Goal: Task Accomplishment & Management: Use online tool/utility

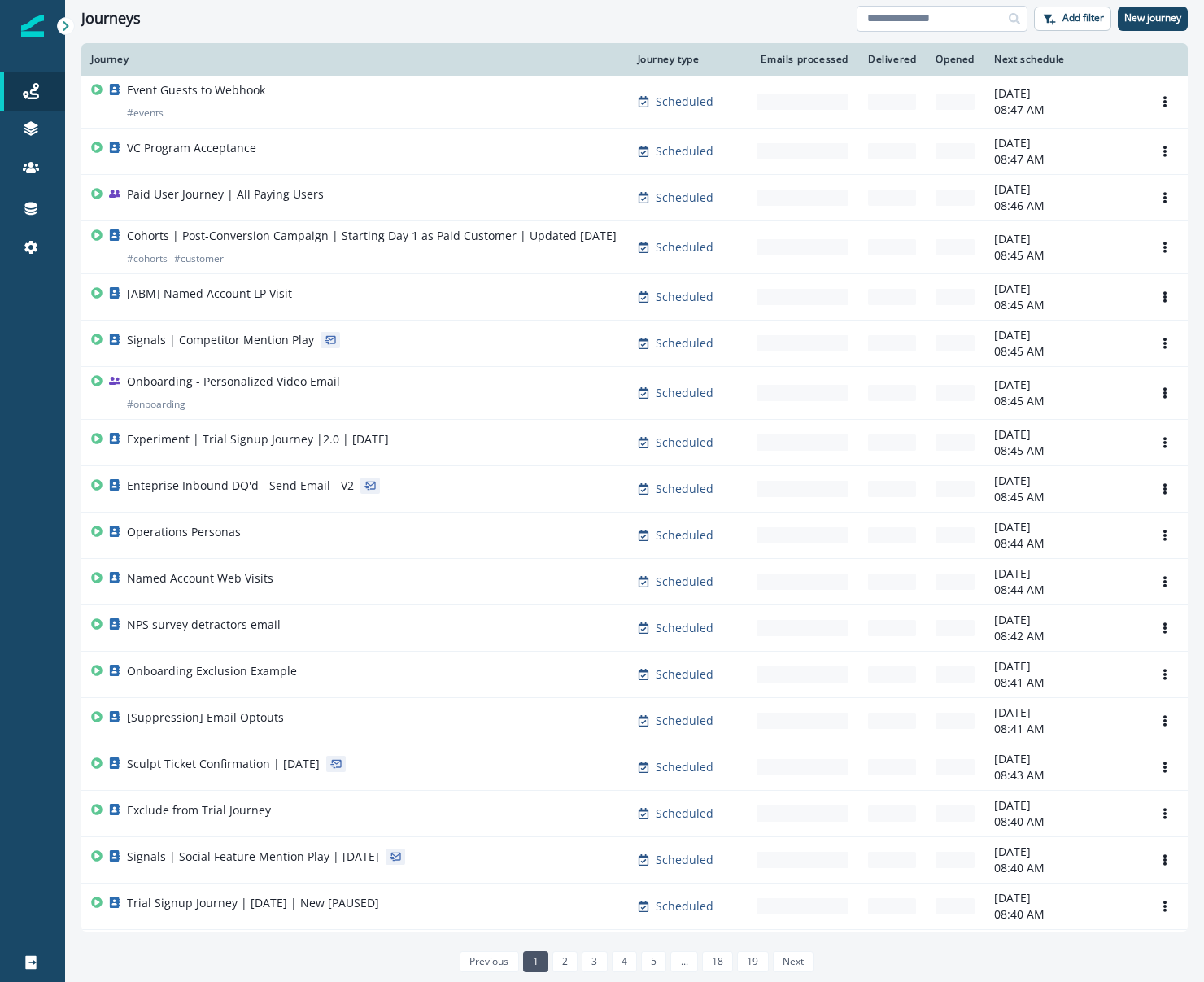
click at [893, 20] on input at bounding box center [942, 18] width 171 height 26
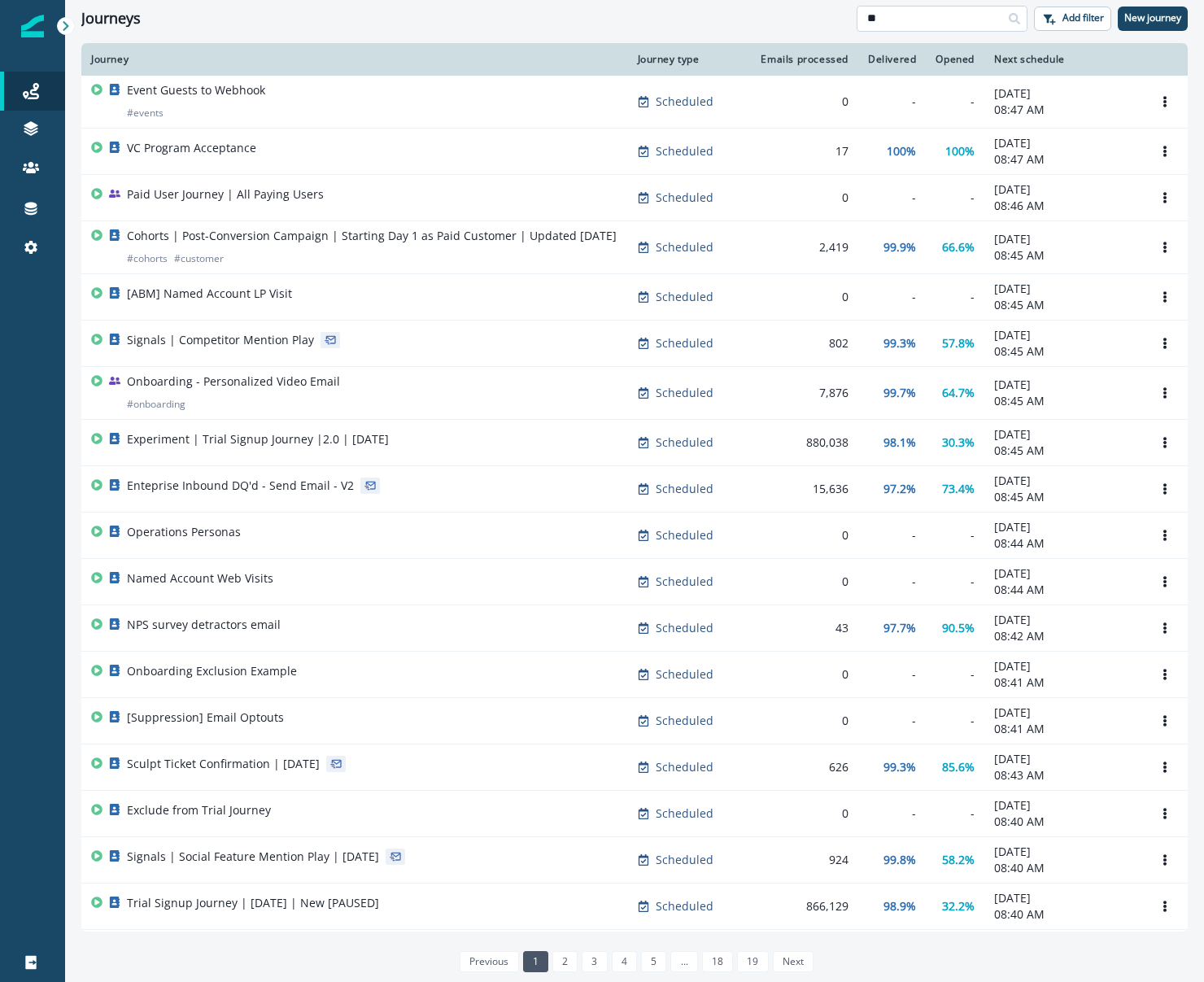
type input "**"
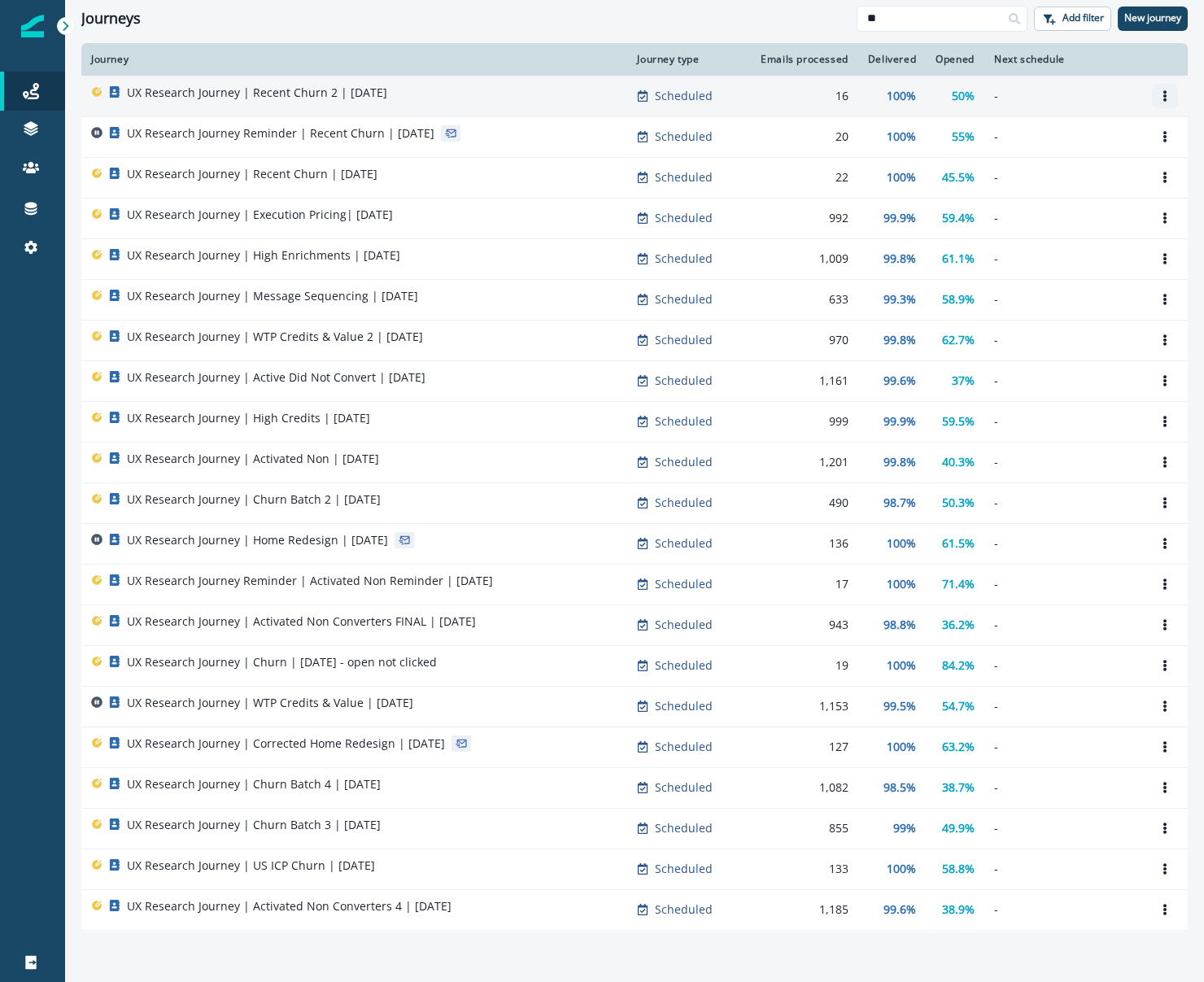
click at [1153, 96] on button "Options" at bounding box center [1164, 96] width 26 height 25
click at [1109, 136] on button "Clone" at bounding box center [1086, 135] width 180 height 26
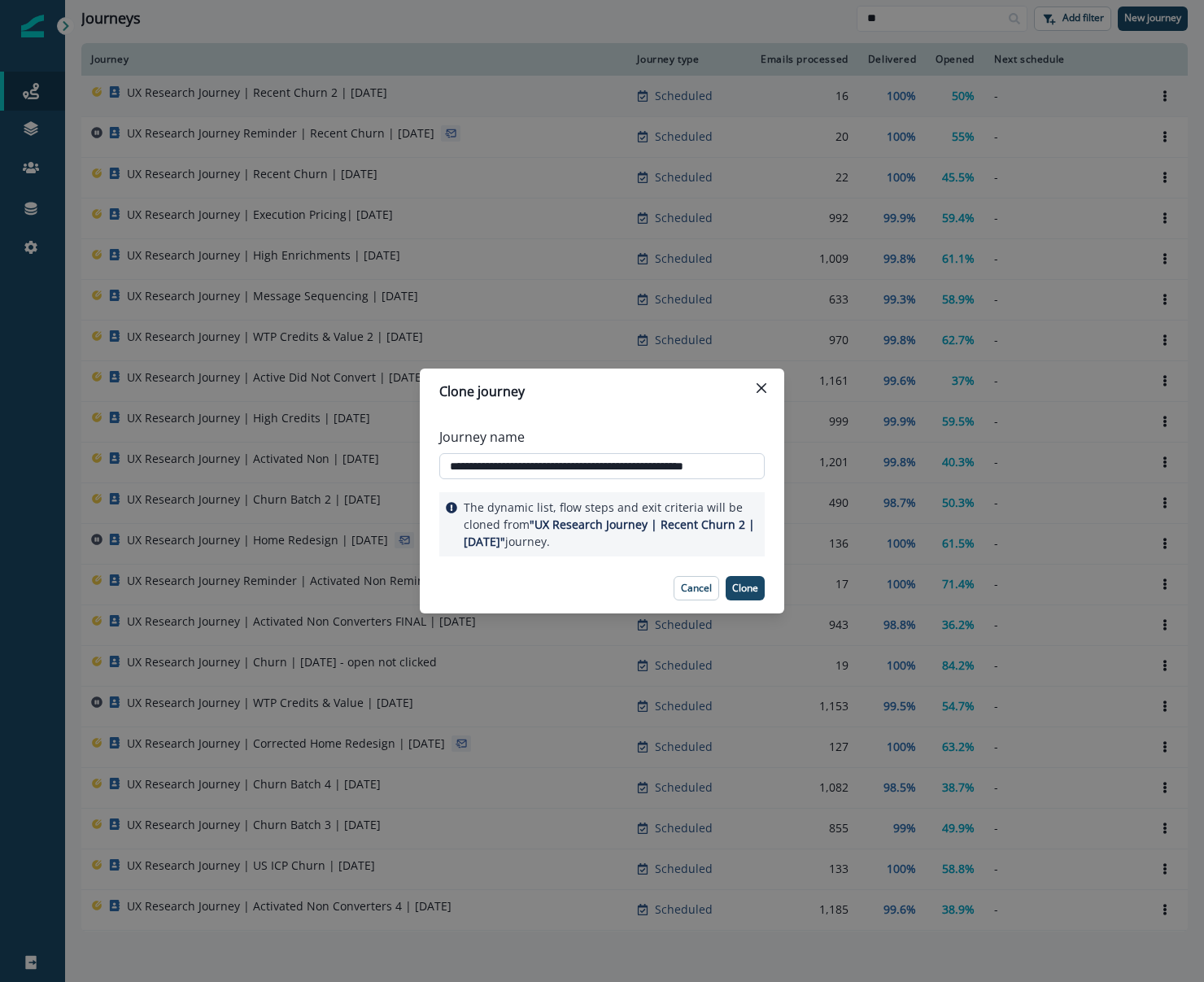
click at [610, 472] on input "**********" at bounding box center [601, 466] width 325 height 26
drag, startPoint x: 654, startPoint y: 461, endPoint x: 572, endPoint y: 467, distance: 82.2
click at [572, 467] on input "**********" at bounding box center [601, 466] width 325 height 26
type input "**********"
click at [750, 595] on button "Clone" at bounding box center [744, 589] width 39 height 25
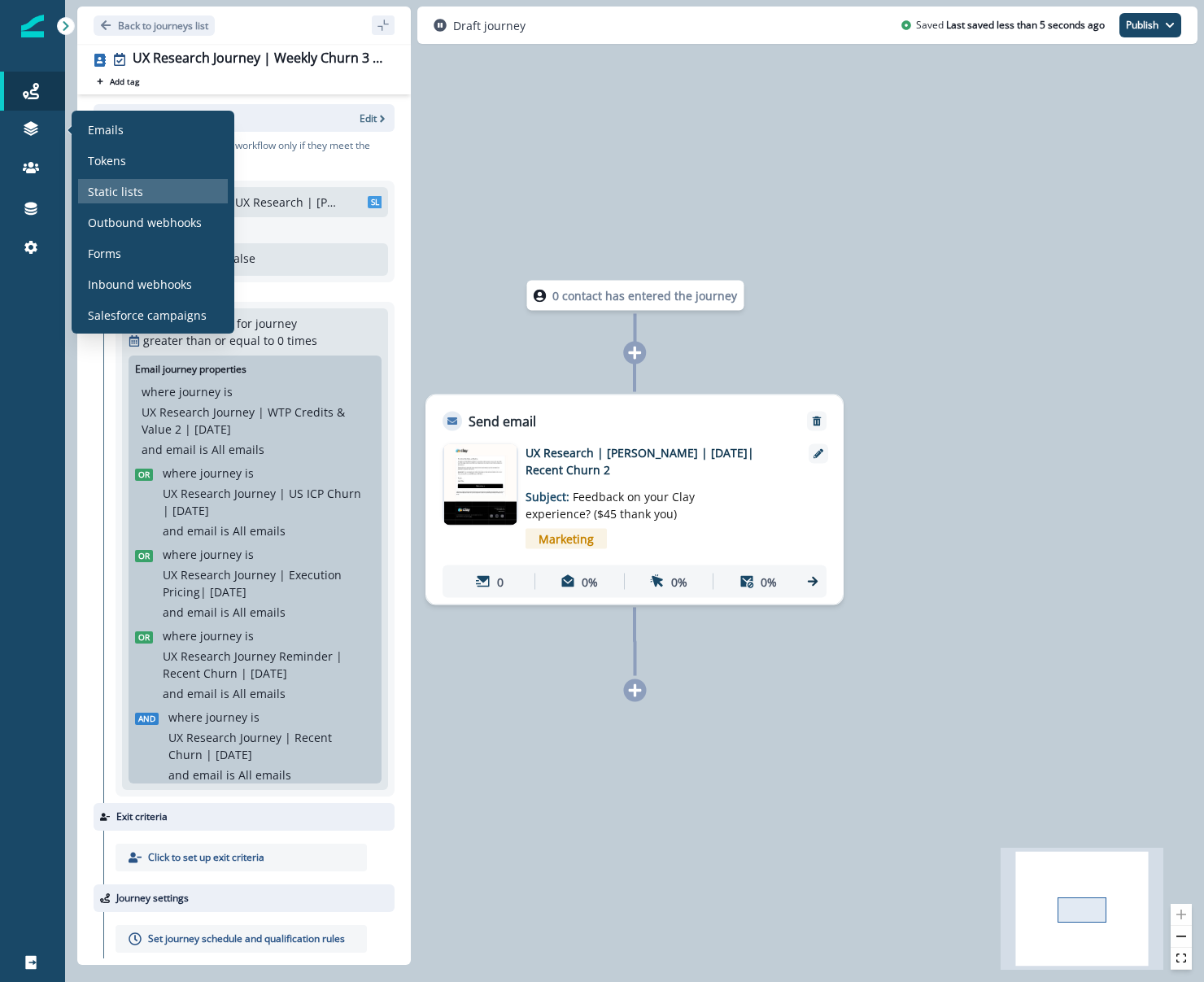
click at [104, 184] on p "Static lists" at bounding box center [115, 192] width 55 height 17
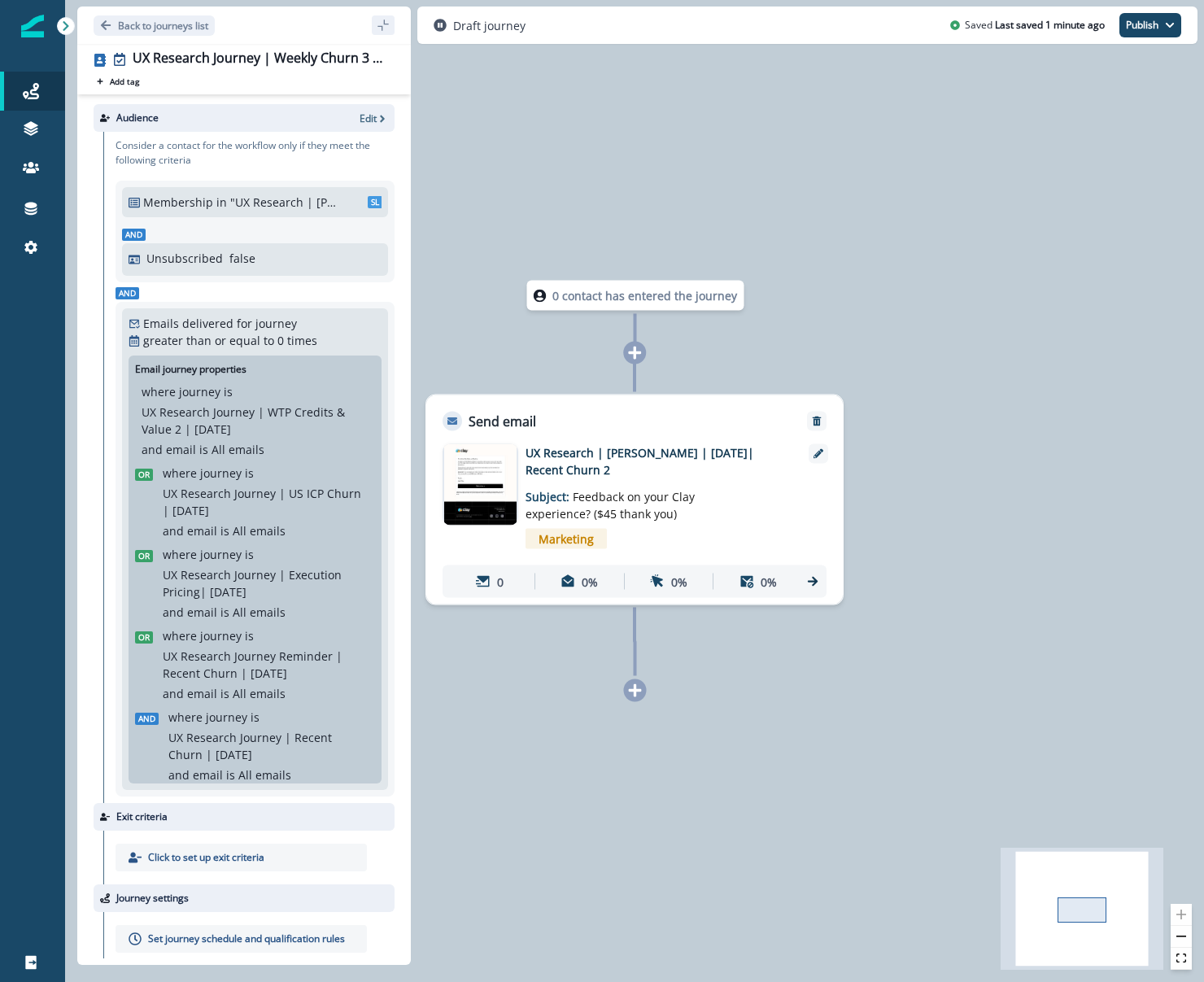
click at [451, 177] on div "0 contact has entered the journey Send email Email asset changed, journey repor…" at bounding box center [634, 491] width 1139 height 982
click at [377, 120] on icon "button" at bounding box center [383, 118] width 11 height 11
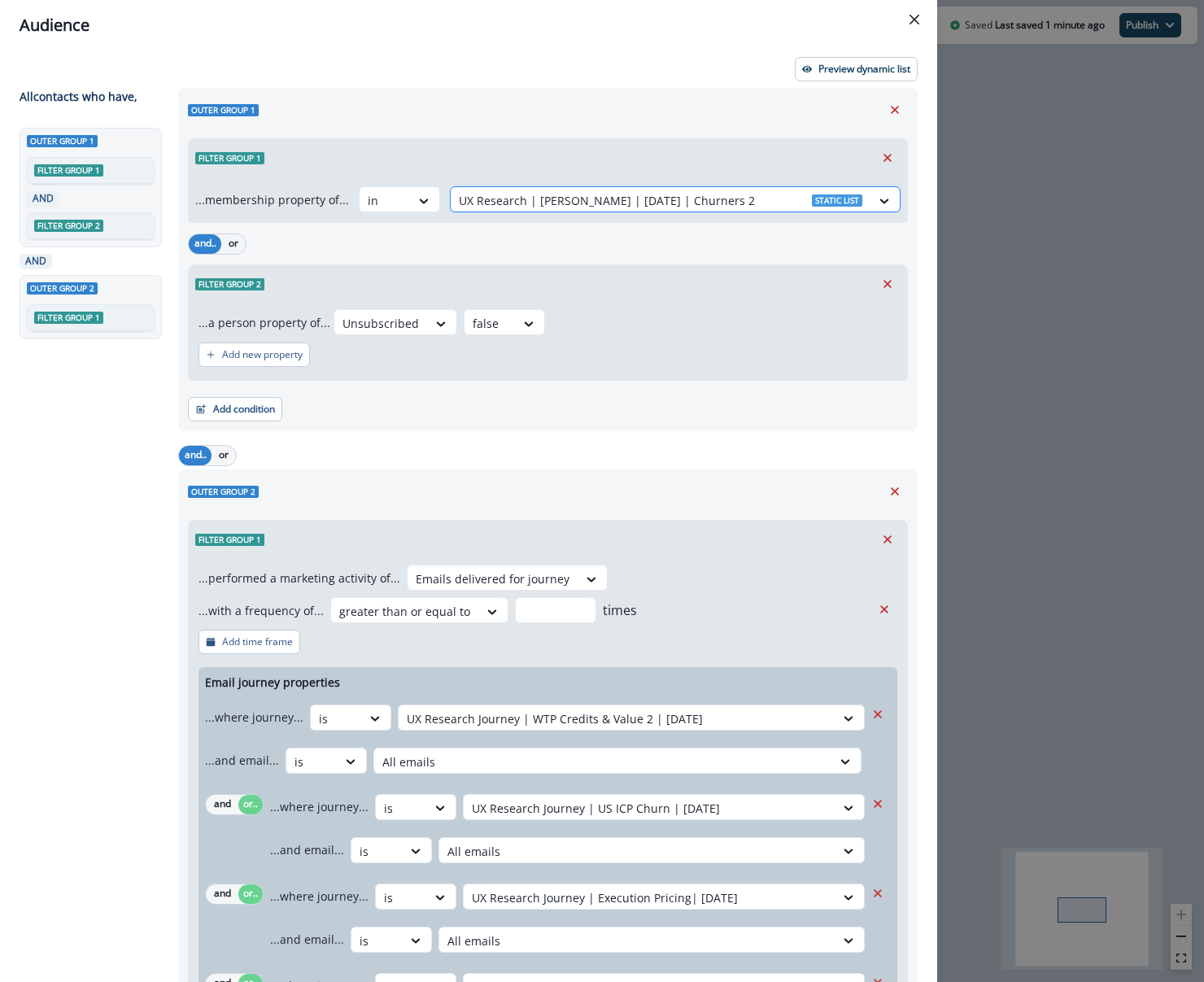
click at [559, 204] on div at bounding box center [660, 199] width 404 height 20
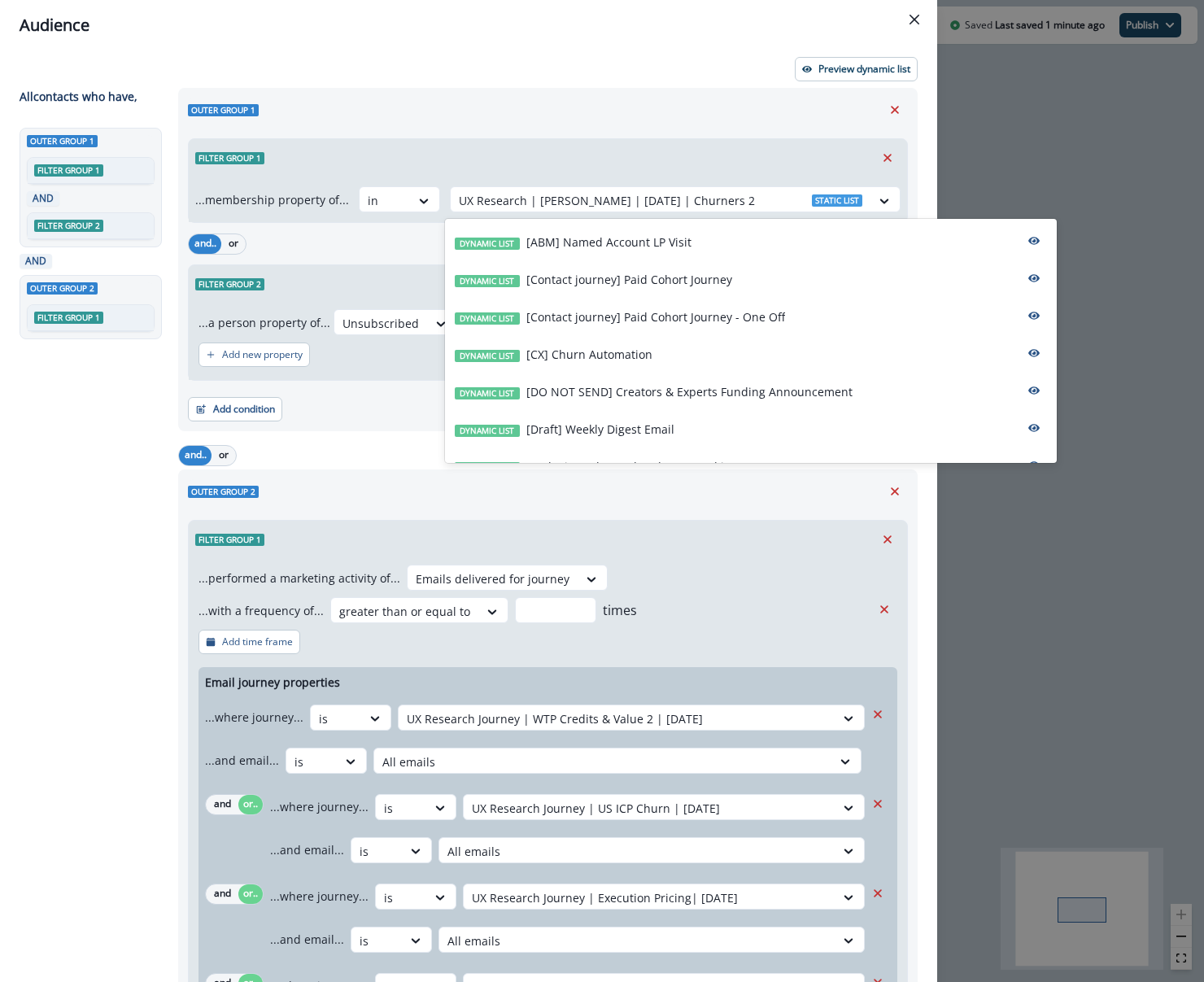
click at [568, 130] on div "Outer group 1 Filter group 1 ...membership property of... in UX Research | Juli…" at bounding box center [548, 260] width 739 height 344
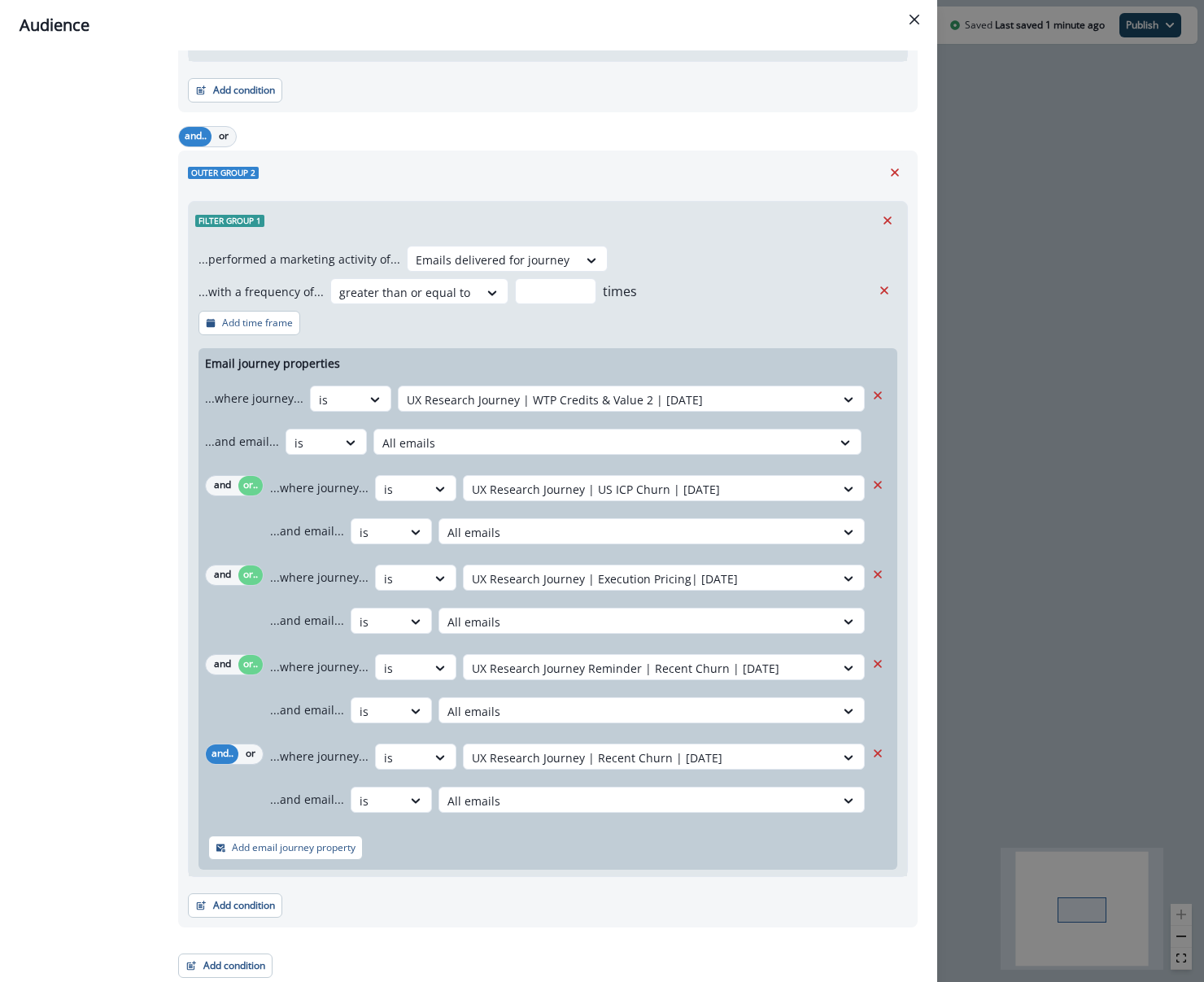
scroll to position [322, 0]
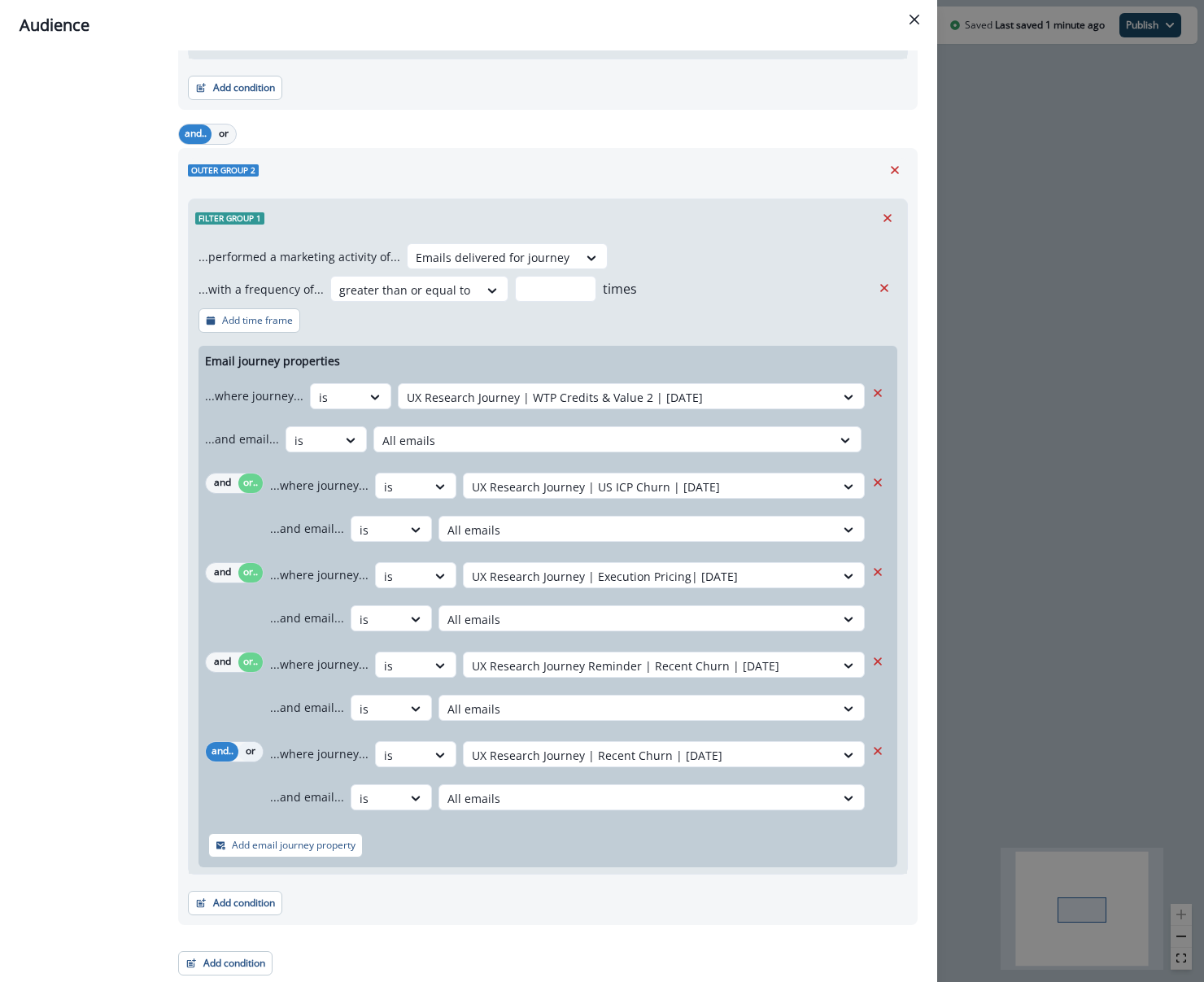
click at [245, 758] on button "or" at bounding box center [251, 751] width 25 height 19
click at [283, 840] on p "Add email journey property" at bounding box center [294, 846] width 124 height 11
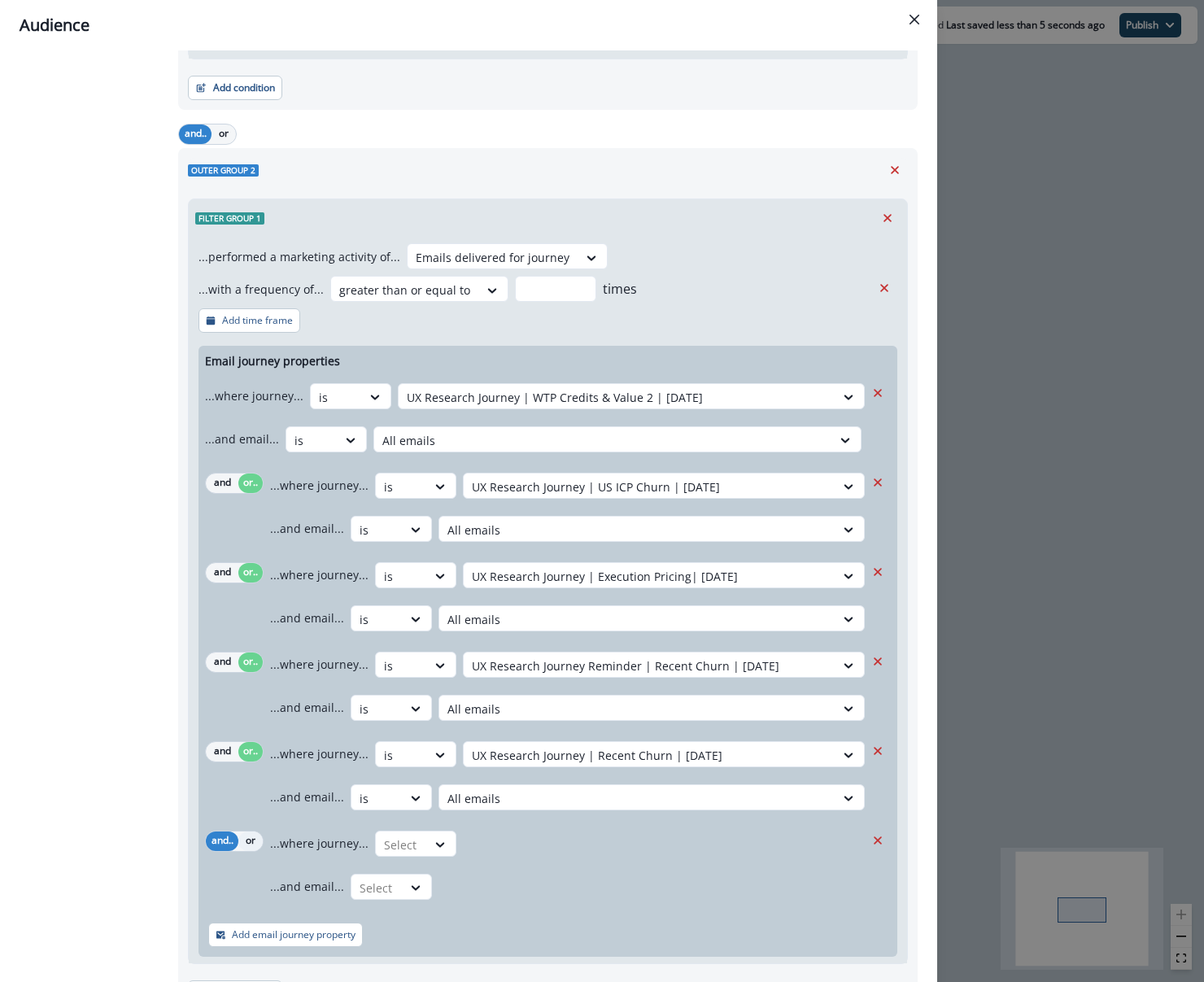
click at [245, 835] on button "or" at bounding box center [251, 841] width 25 height 19
click at [400, 846] on div at bounding box center [401, 845] width 34 height 20
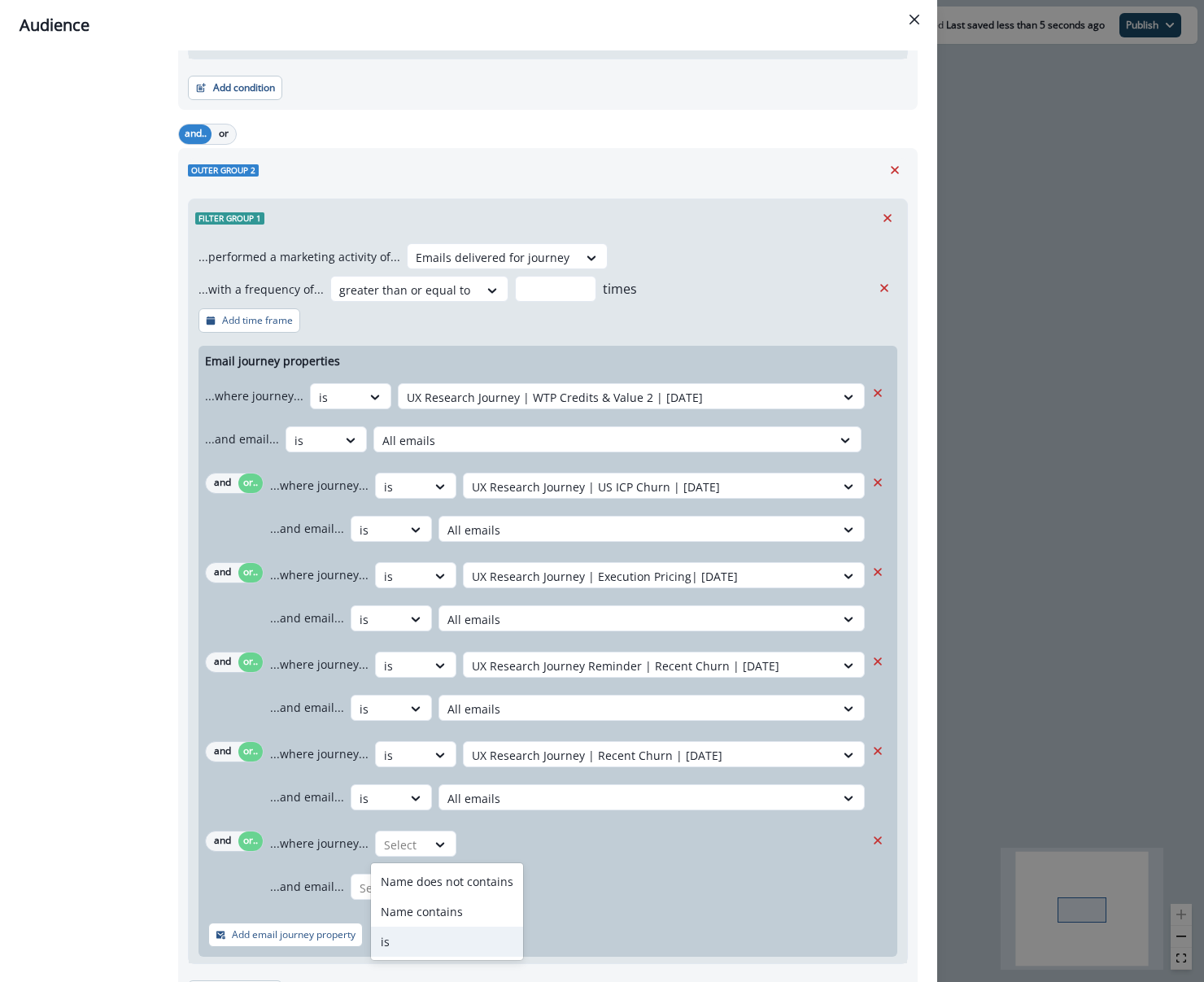
click at [440, 941] on div "is" at bounding box center [446, 942] width 152 height 31
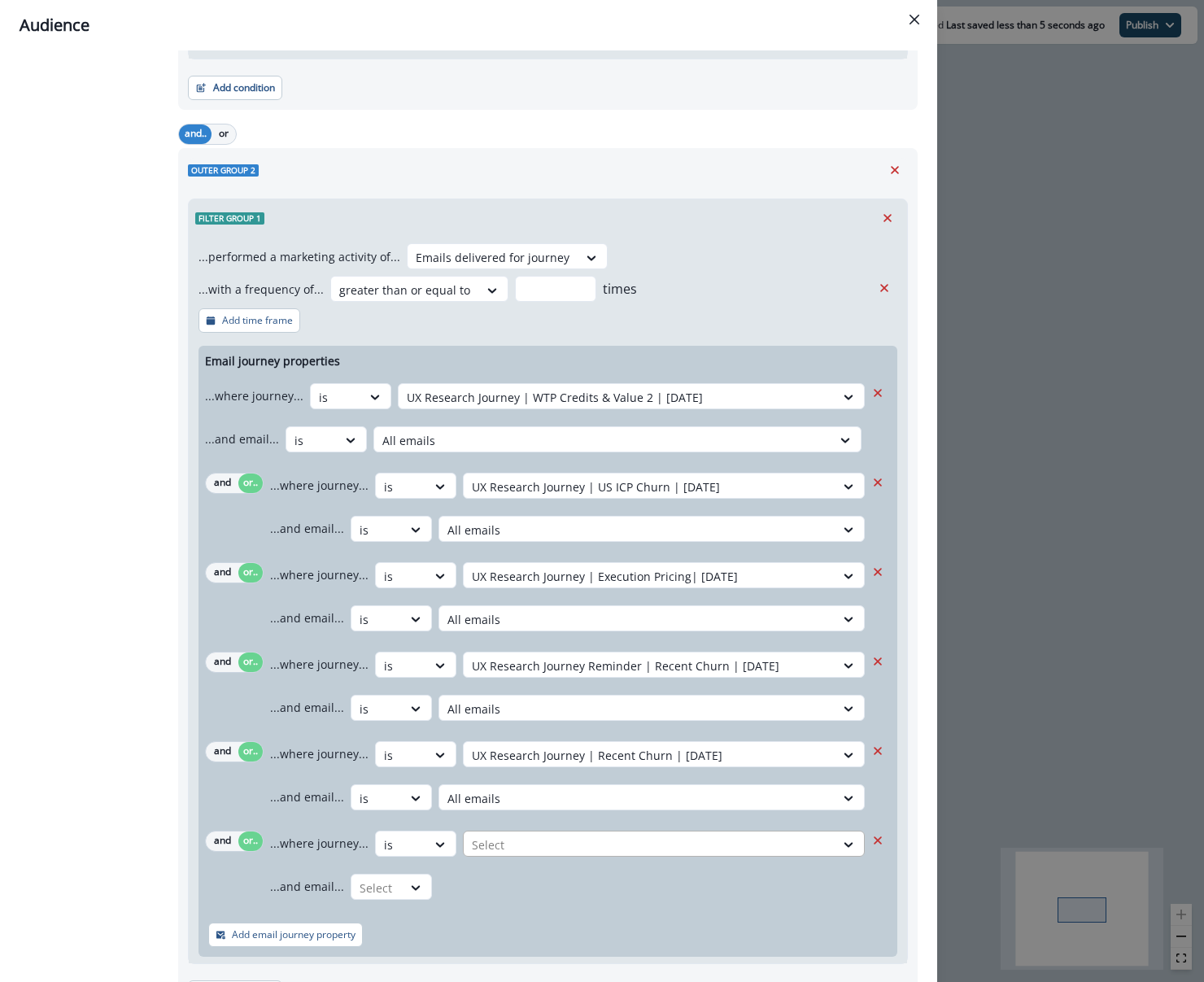
click at [529, 846] on div at bounding box center [649, 845] width 355 height 20
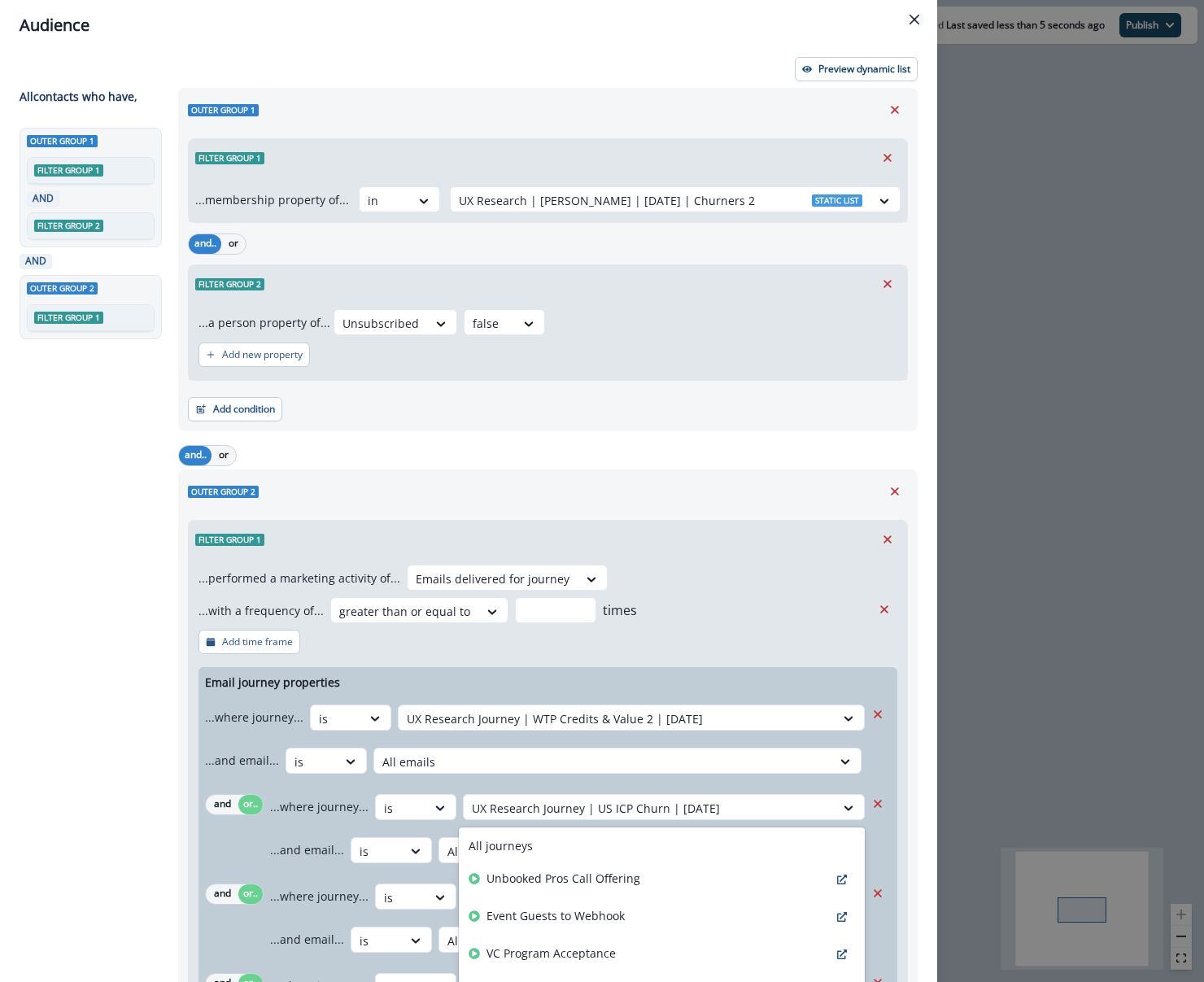
scroll to position [411, 0]
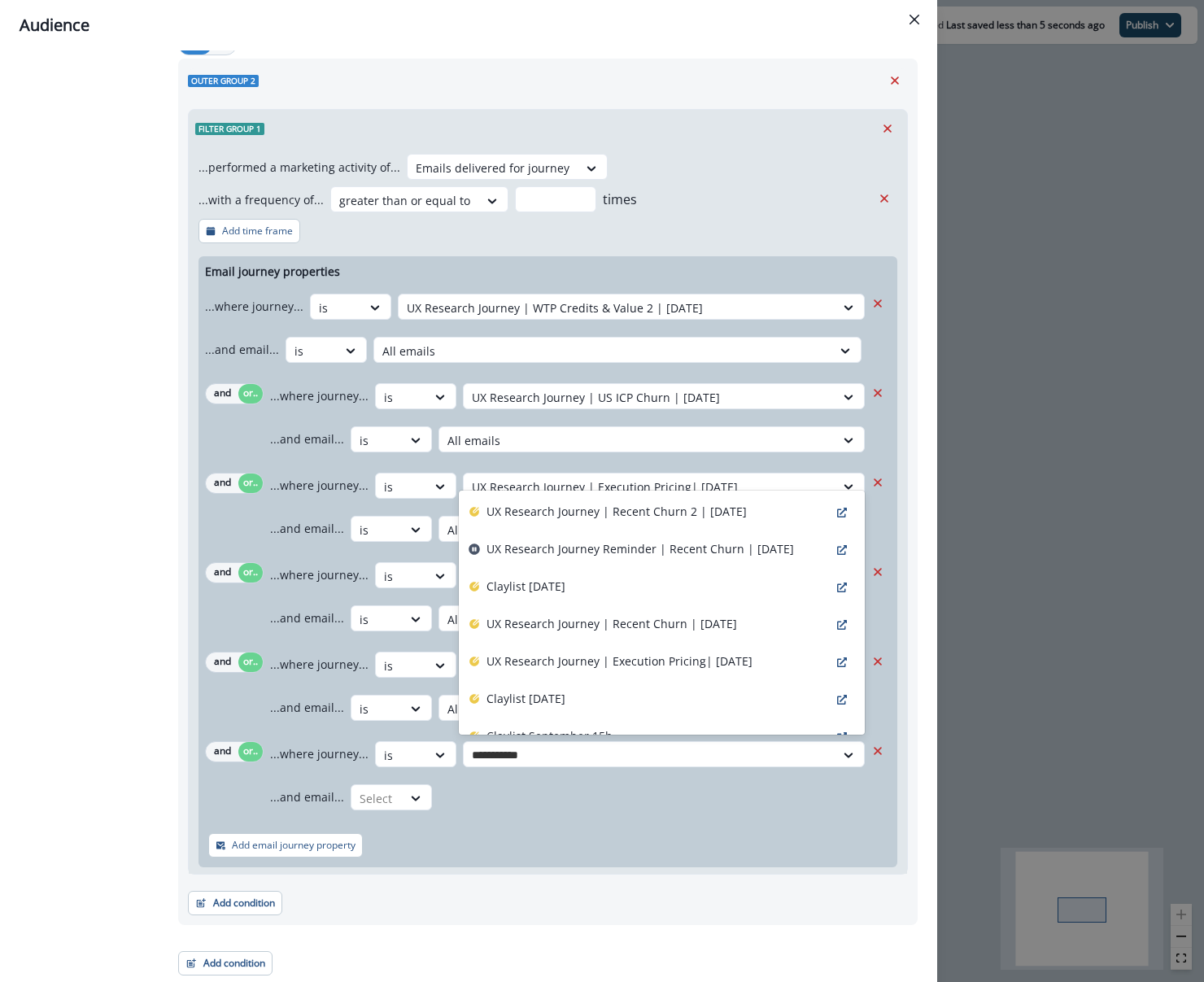
type input "**********"
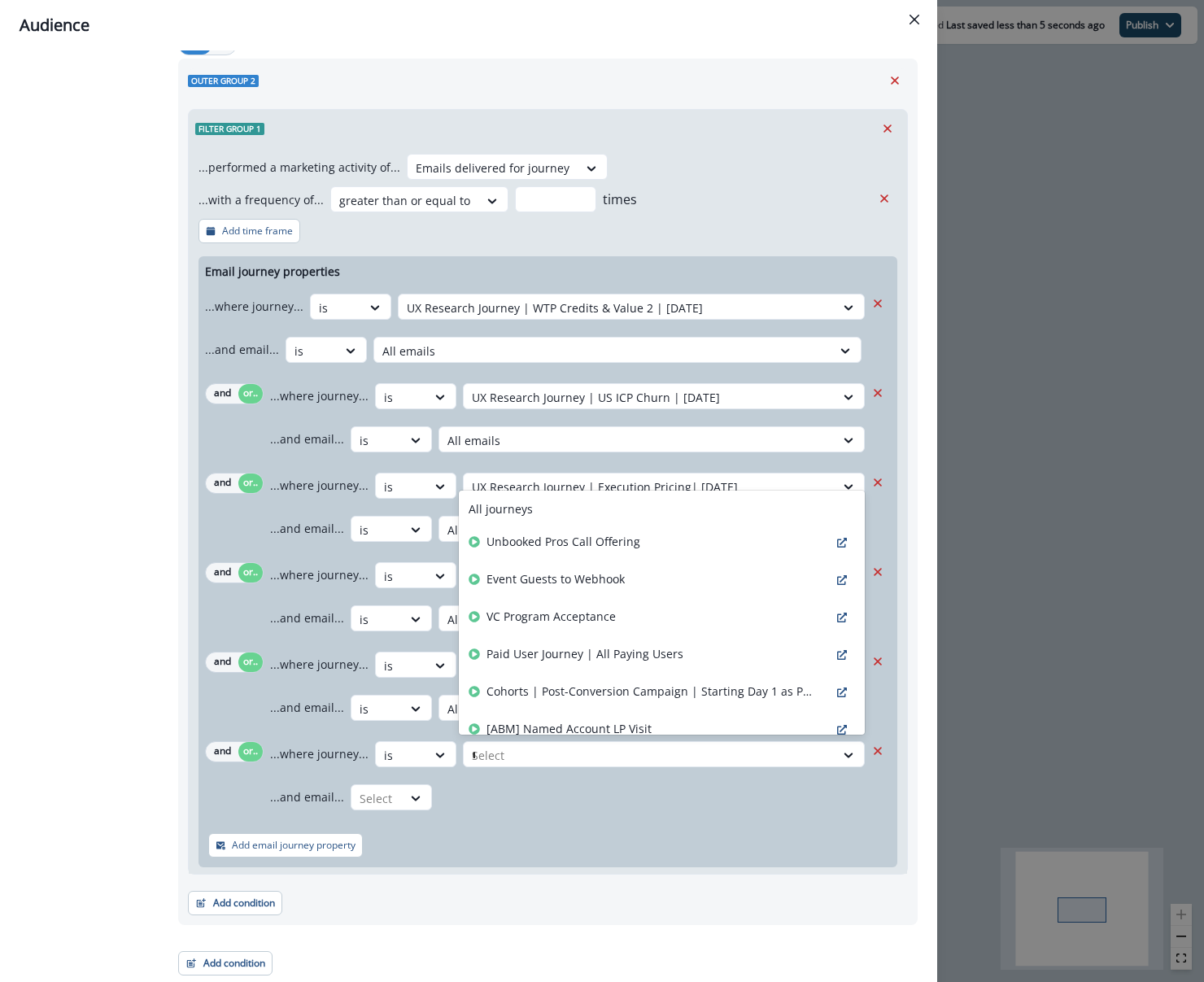
type input "**"
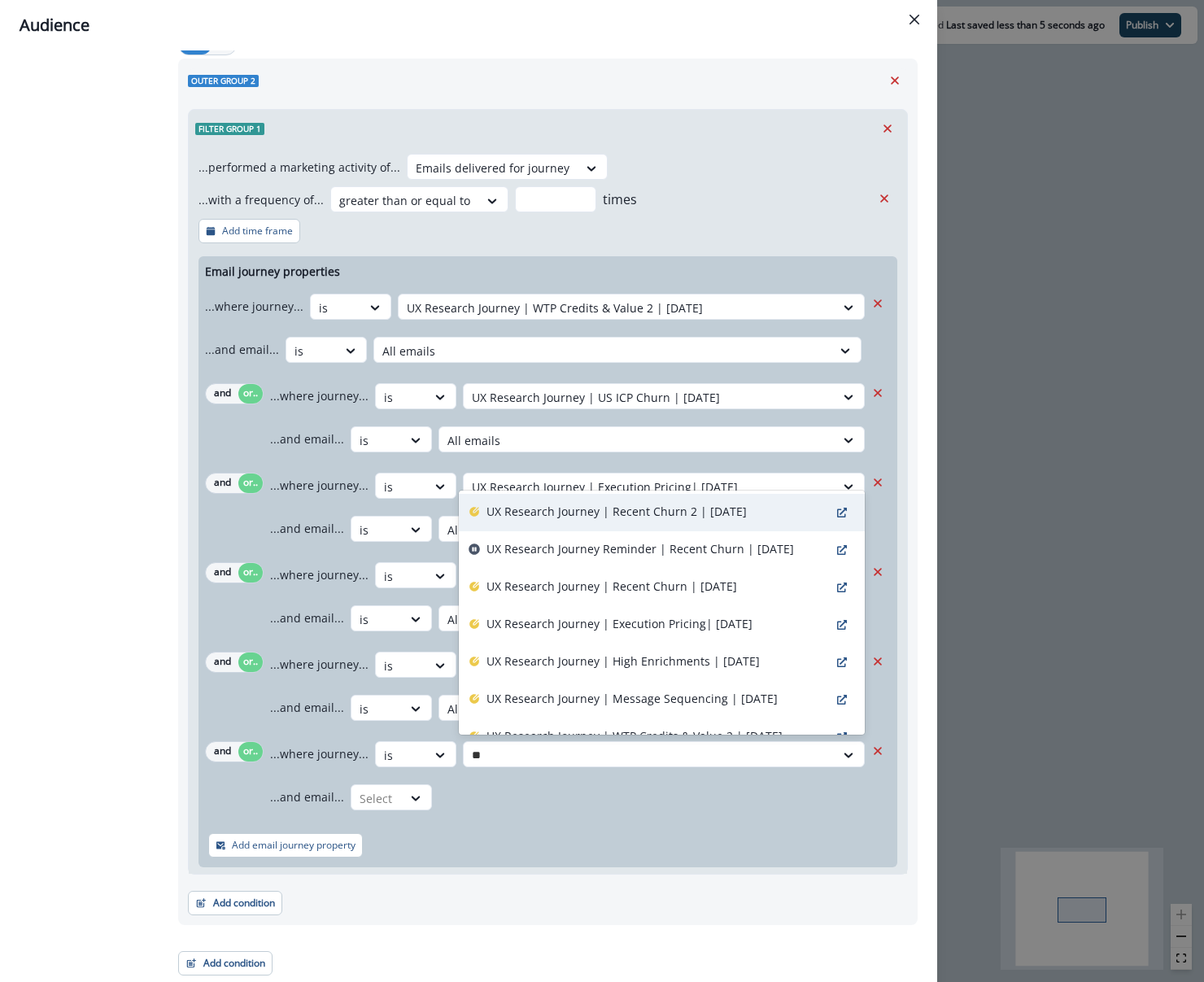
click at [747, 506] on p "UX Research Journey | Recent Churn 2 | September 30" at bounding box center [616, 512] width 260 height 17
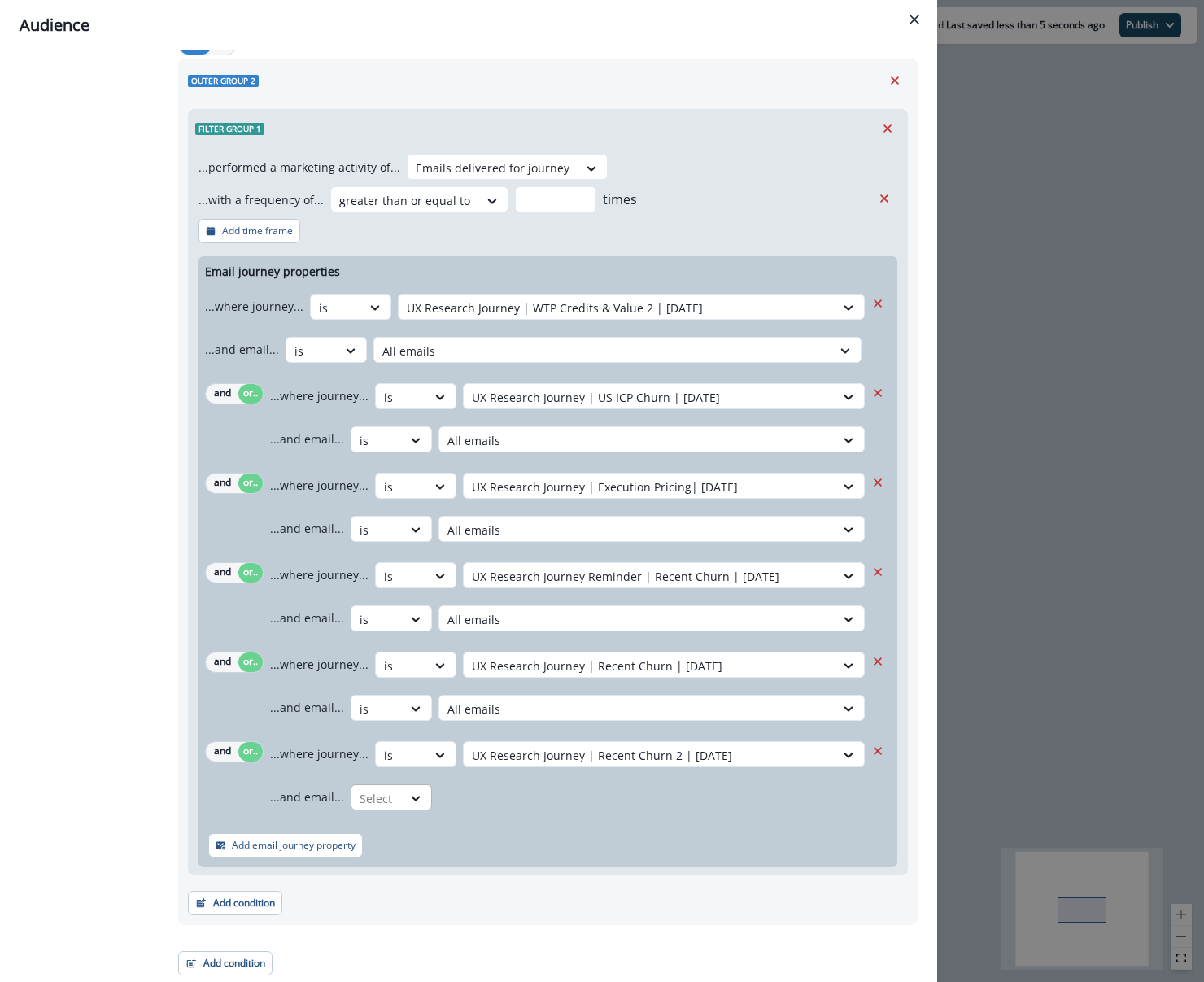
click at [384, 801] on div at bounding box center [377, 798] width 34 height 20
click at [381, 884] on div "is" at bounding box center [422, 895] width 152 height 31
click at [476, 804] on div at bounding box center [636, 798] width 379 height 20
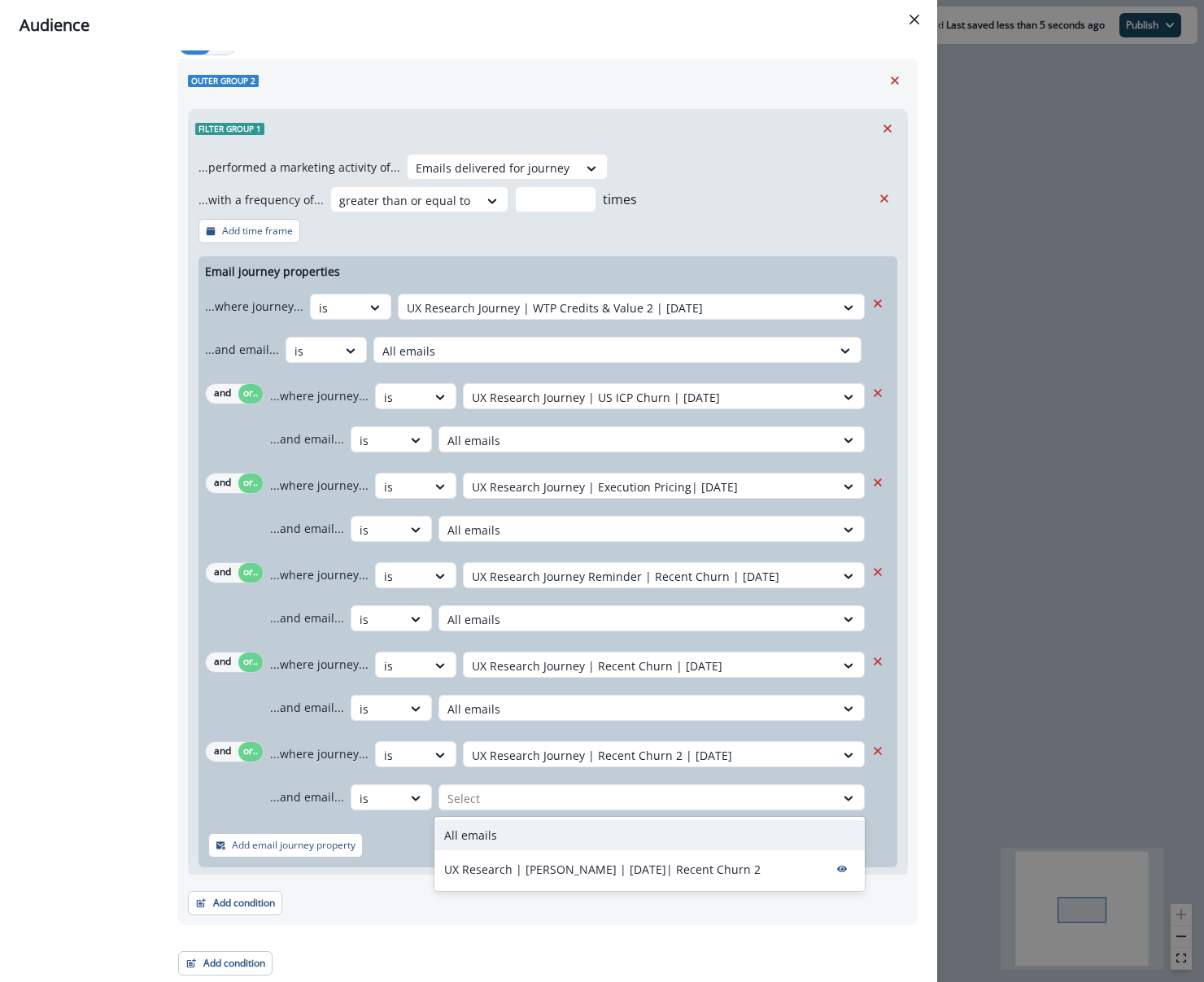
click at [517, 838] on div "All emails" at bounding box center [649, 835] width 430 height 31
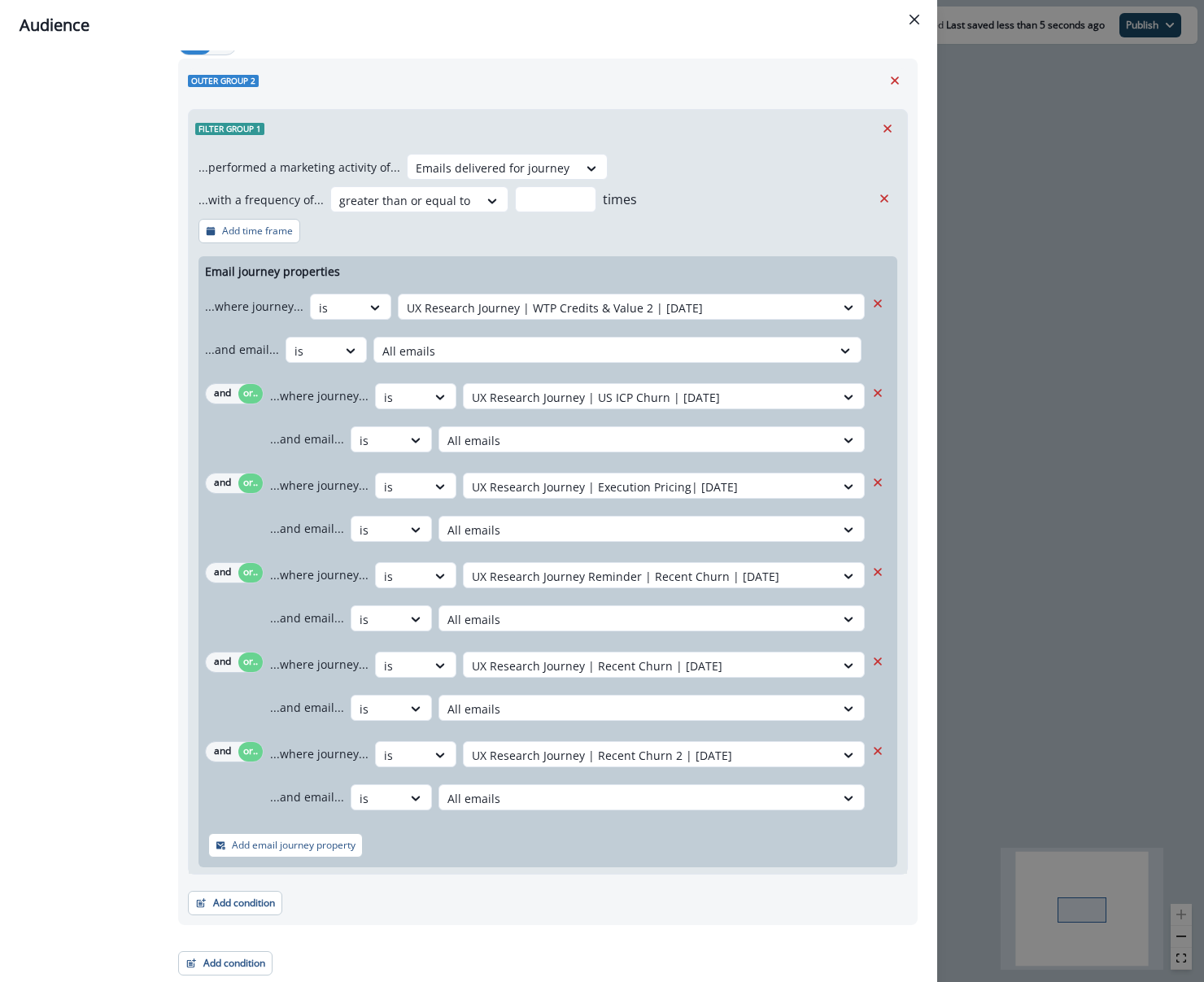
click at [509, 840] on div "Add email journey property" at bounding box center [548, 846] width 698 height 44
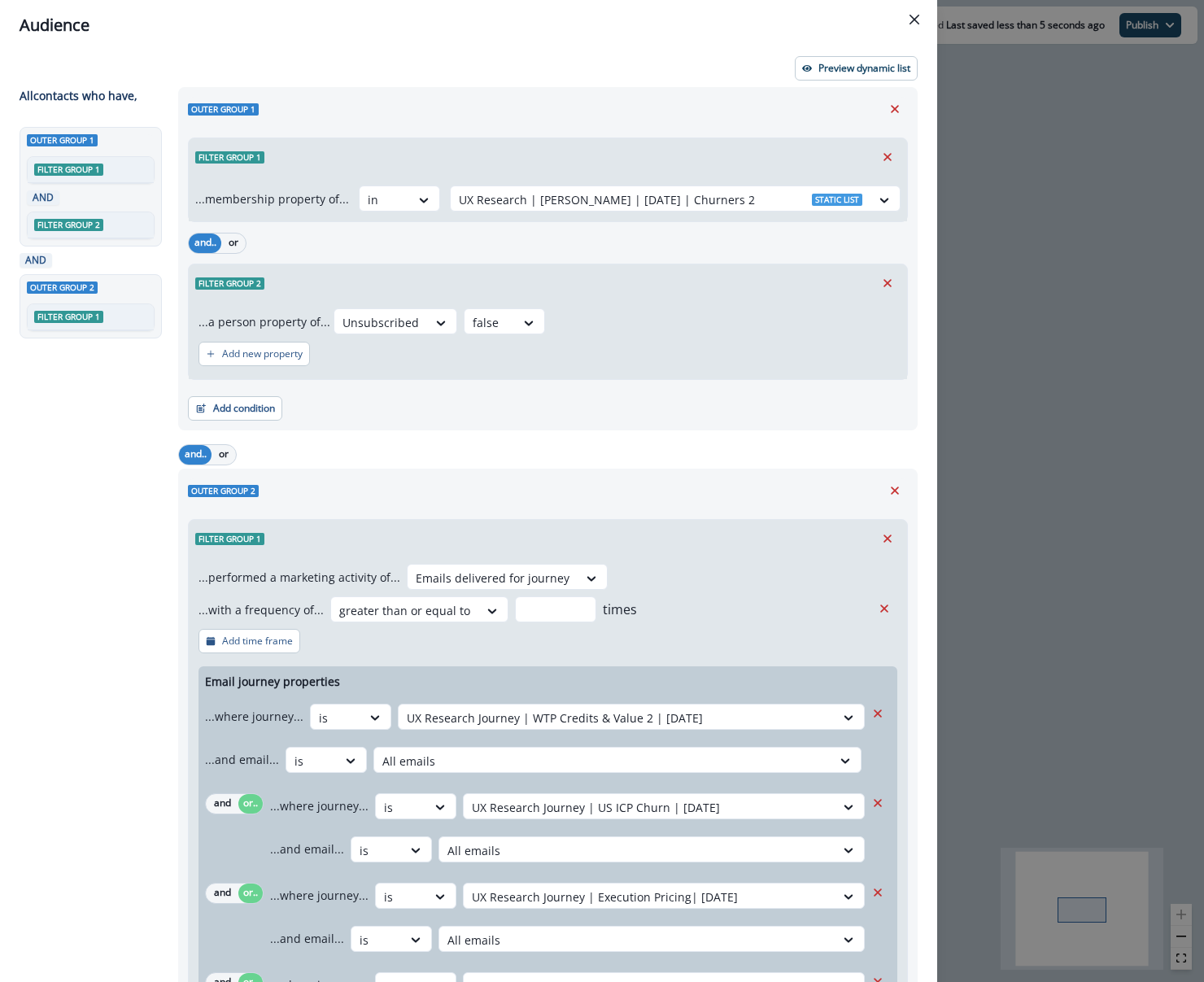
scroll to position [0, 0]
click at [596, 194] on div at bounding box center [660, 199] width 404 height 20
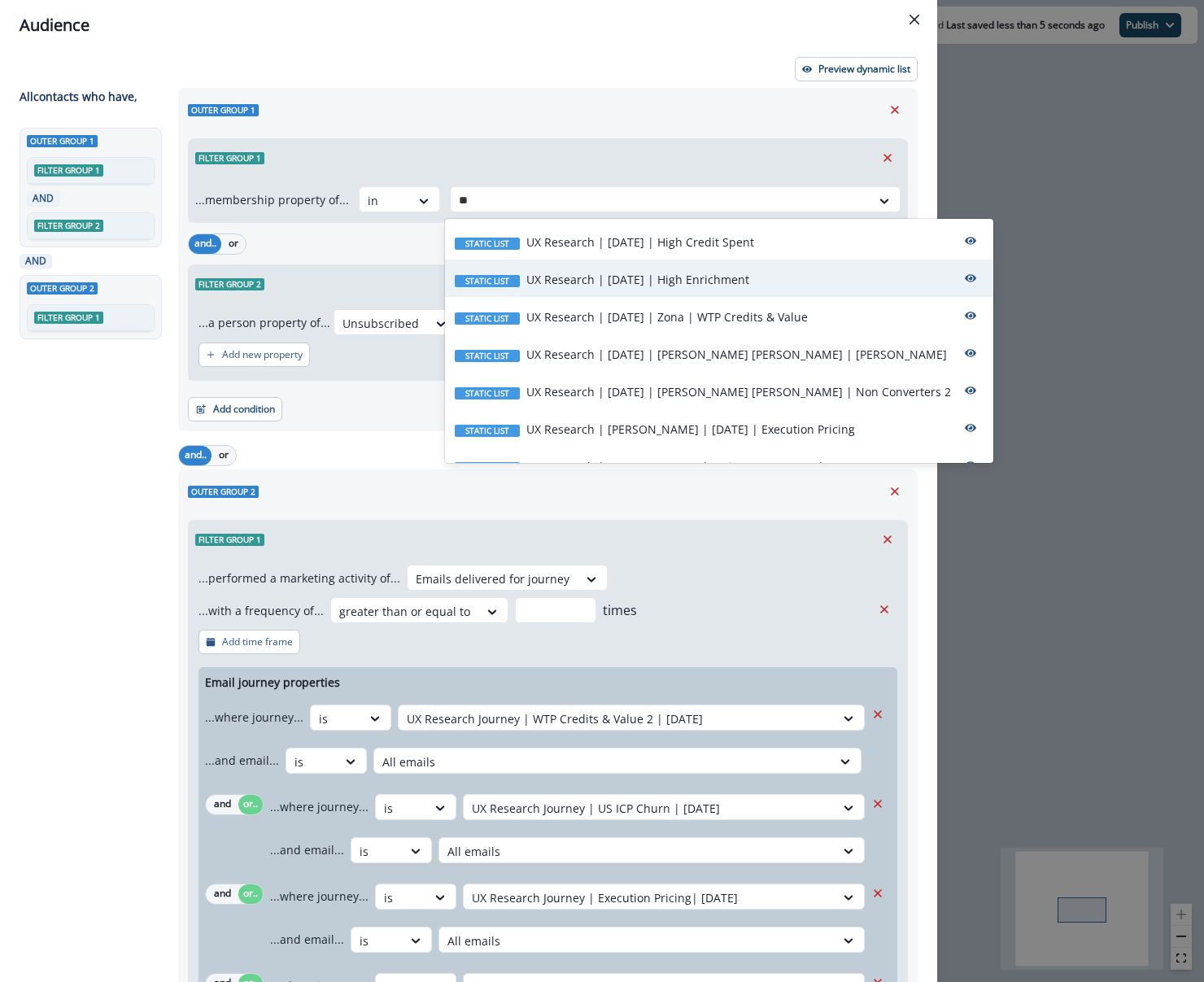
type input "*"
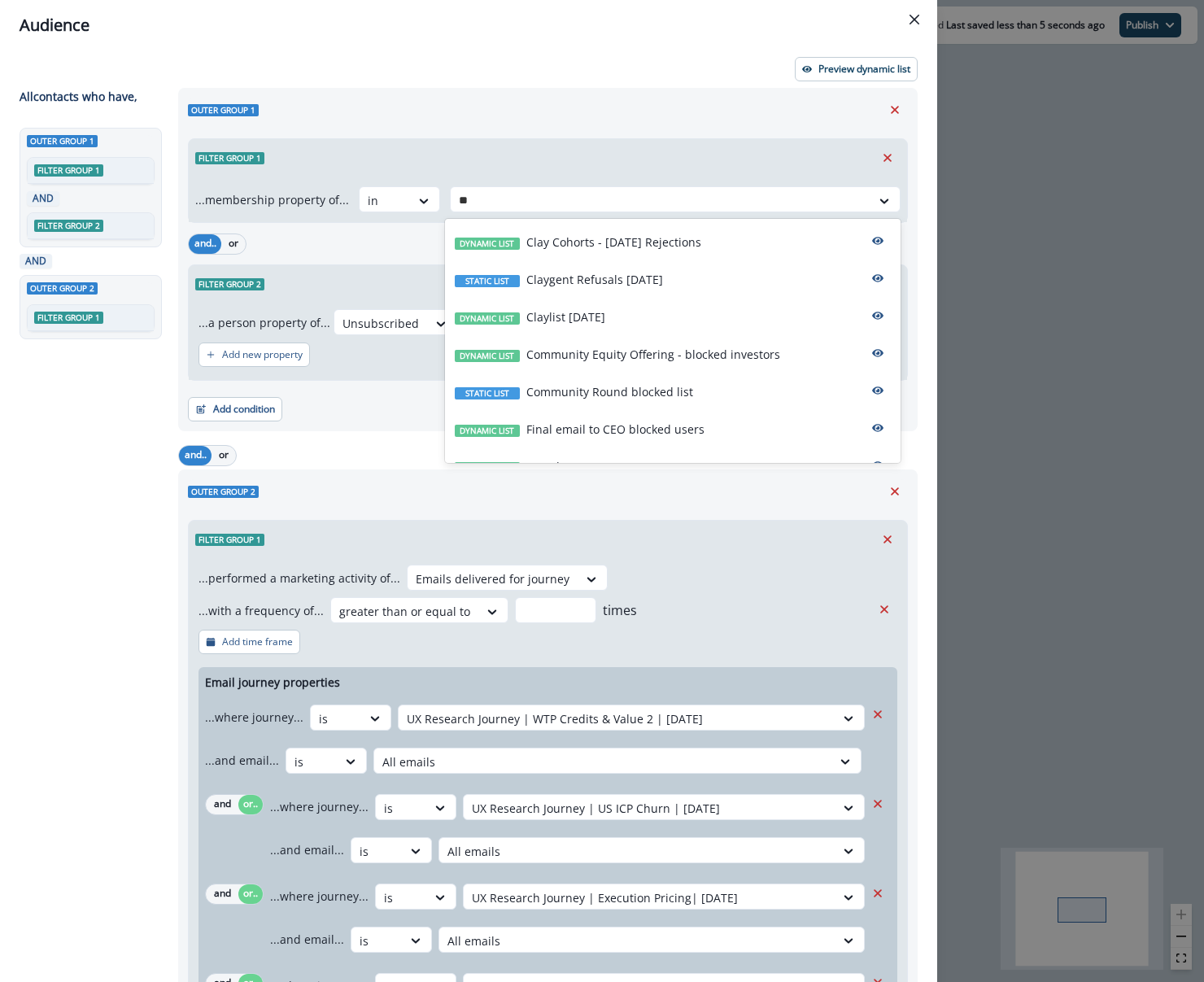
type input "***"
click at [697, 198] on div at bounding box center [660, 199] width 404 height 20
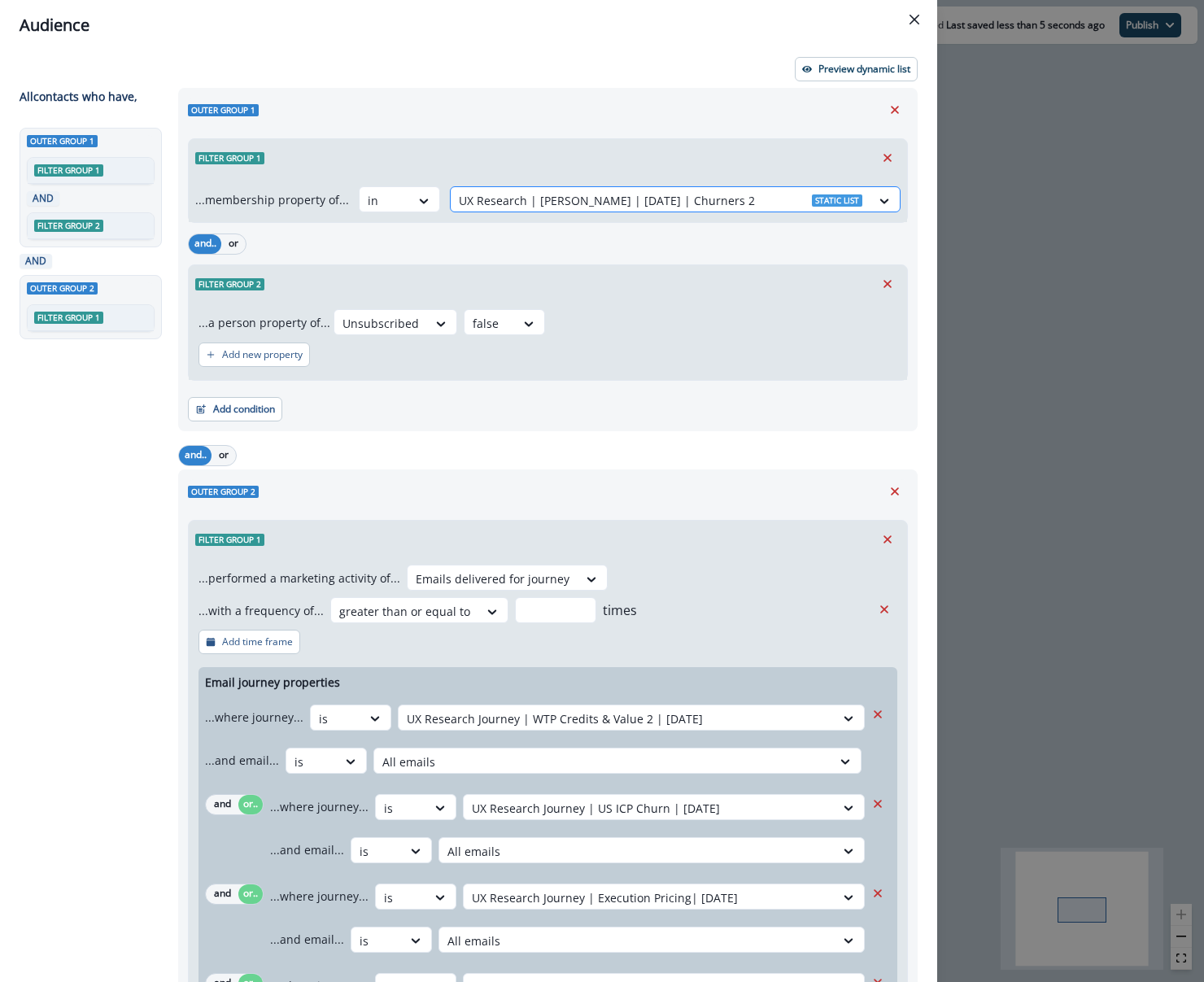
click at [699, 198] on div at bounding box center [660, 199] width 404 height 20
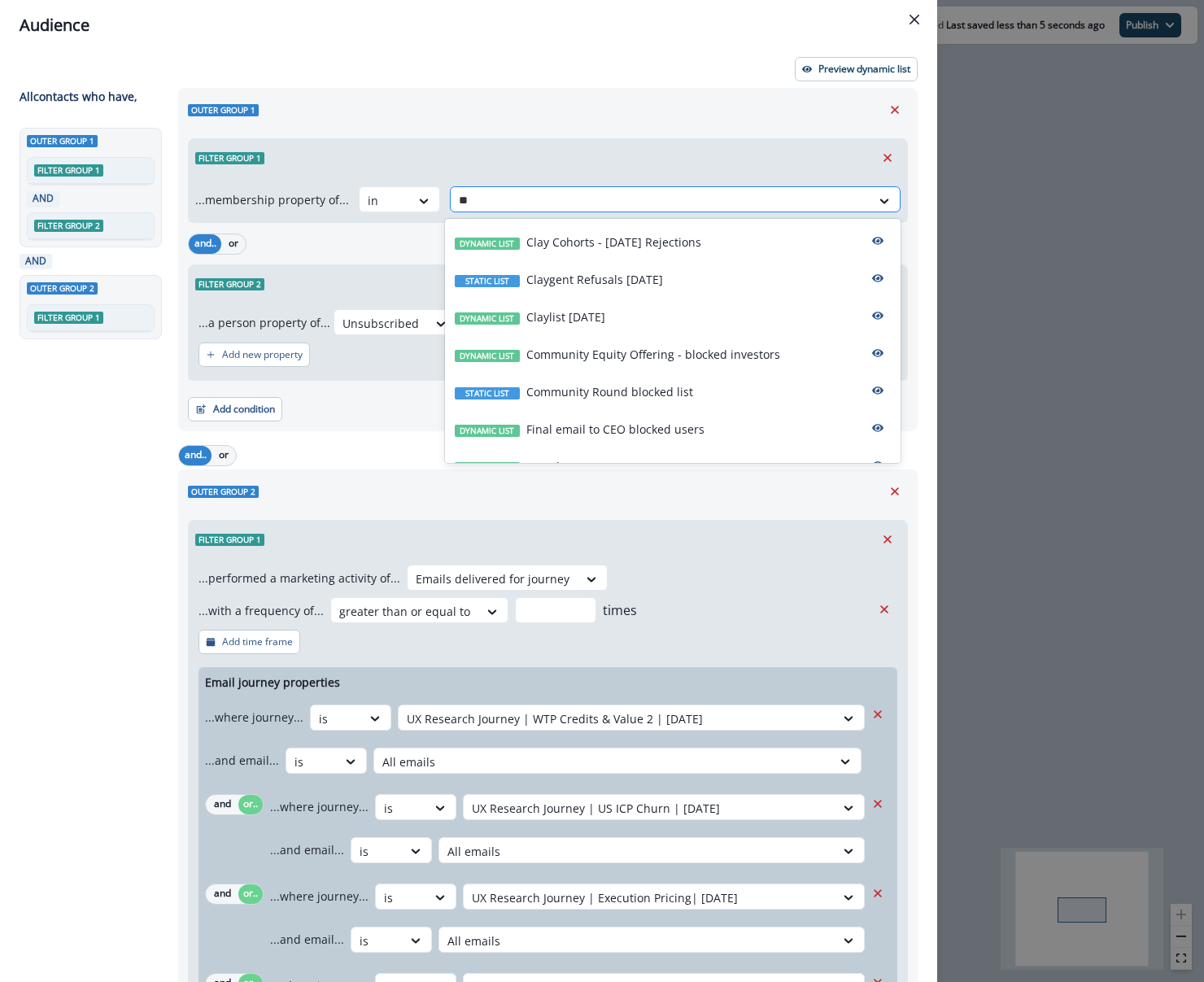
type input "*"
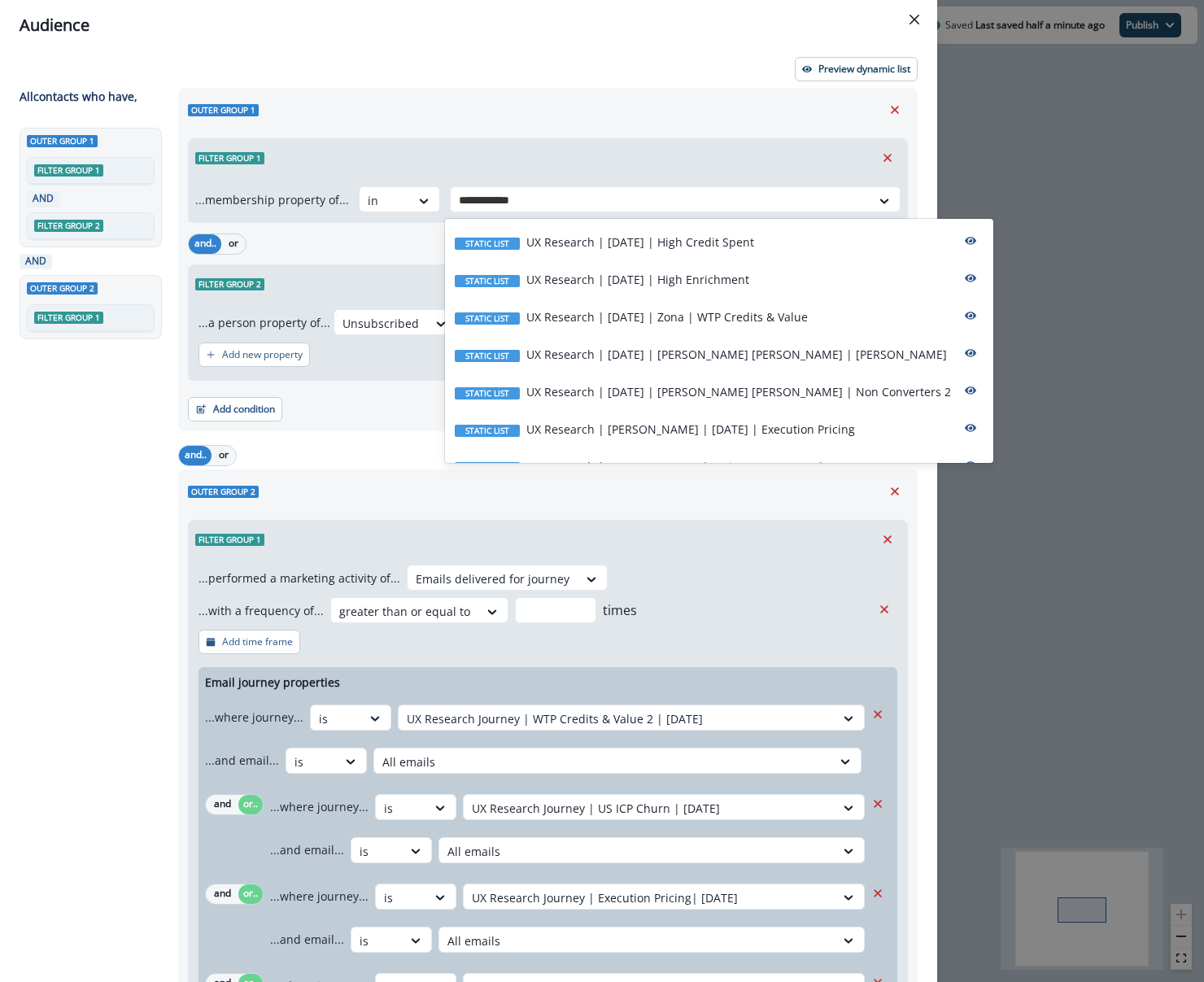
type input "**********"
click at [769, 486] on div "Outer group 2" at bounding box center [548, 491] width 719 height 25
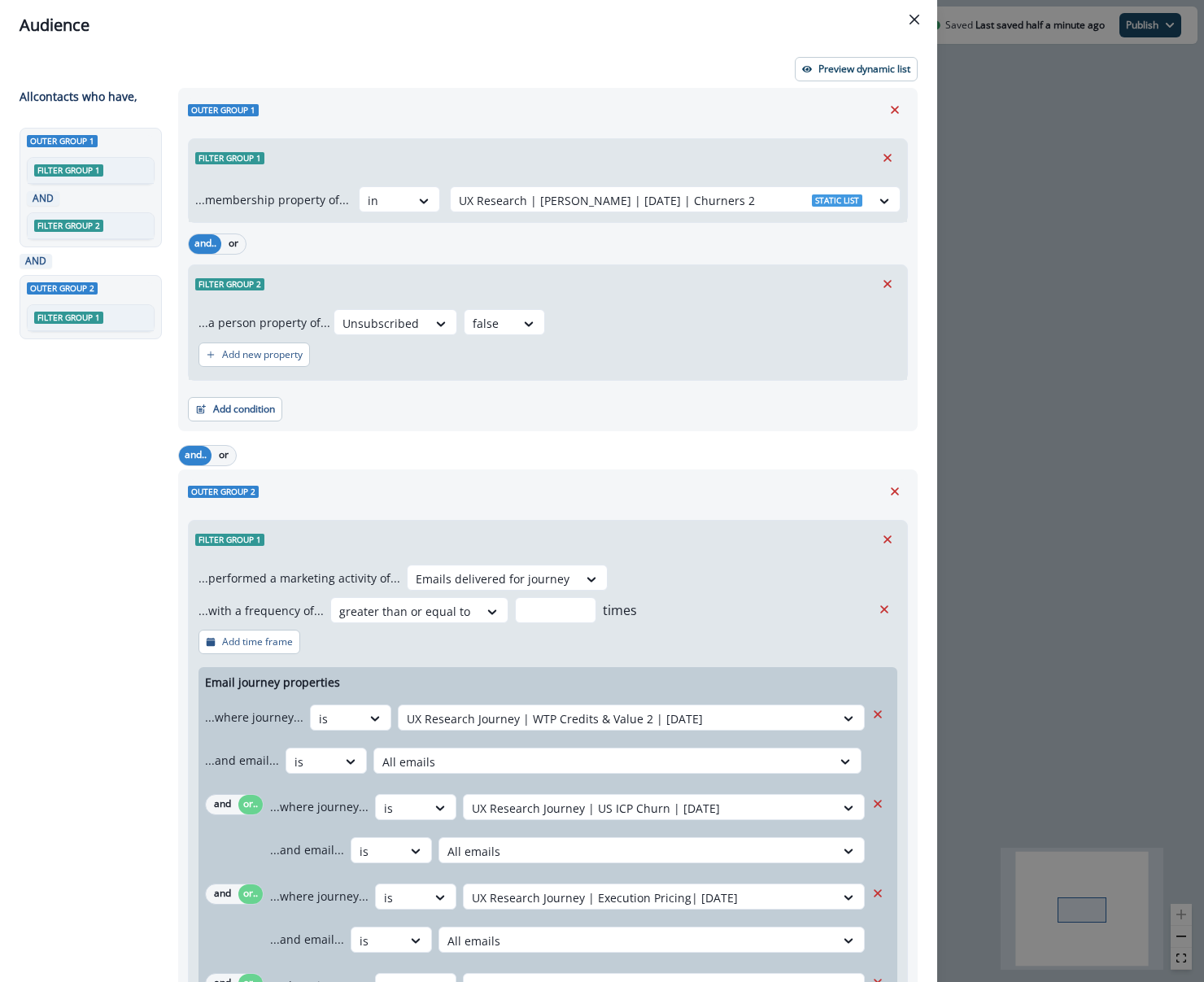
click at [1045, 444] on div "Audience Preview dynamic list All contact s who have, Outer group 1 Filter grou…" at bounding box center [602, 491] width 1204 height 982
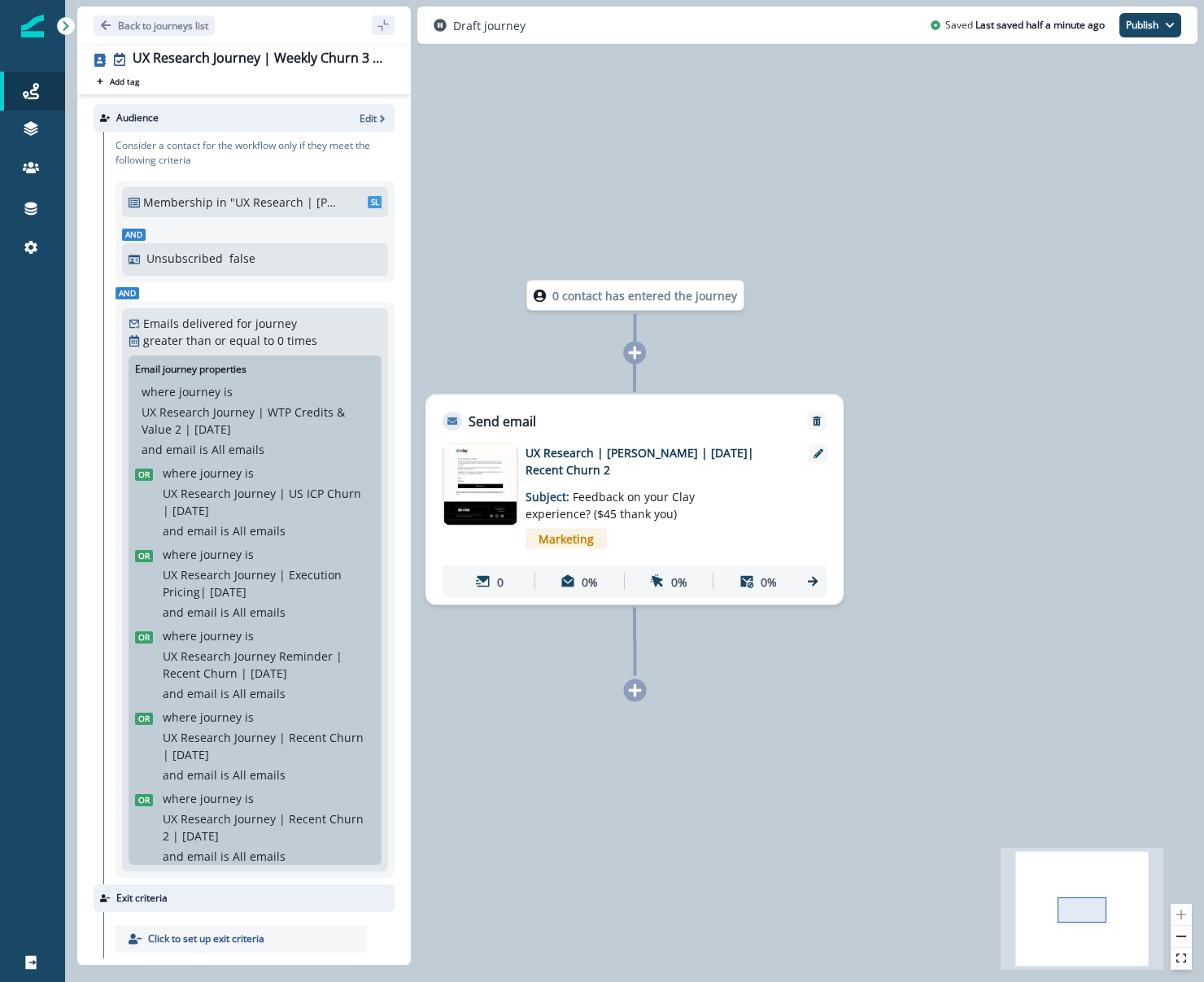
click at [312, 115] on div at bounding box center [259, 117] width 188 height 14
click at [365, 115] on p "Edit" at bounding box center [368, 118] width 17 height 13
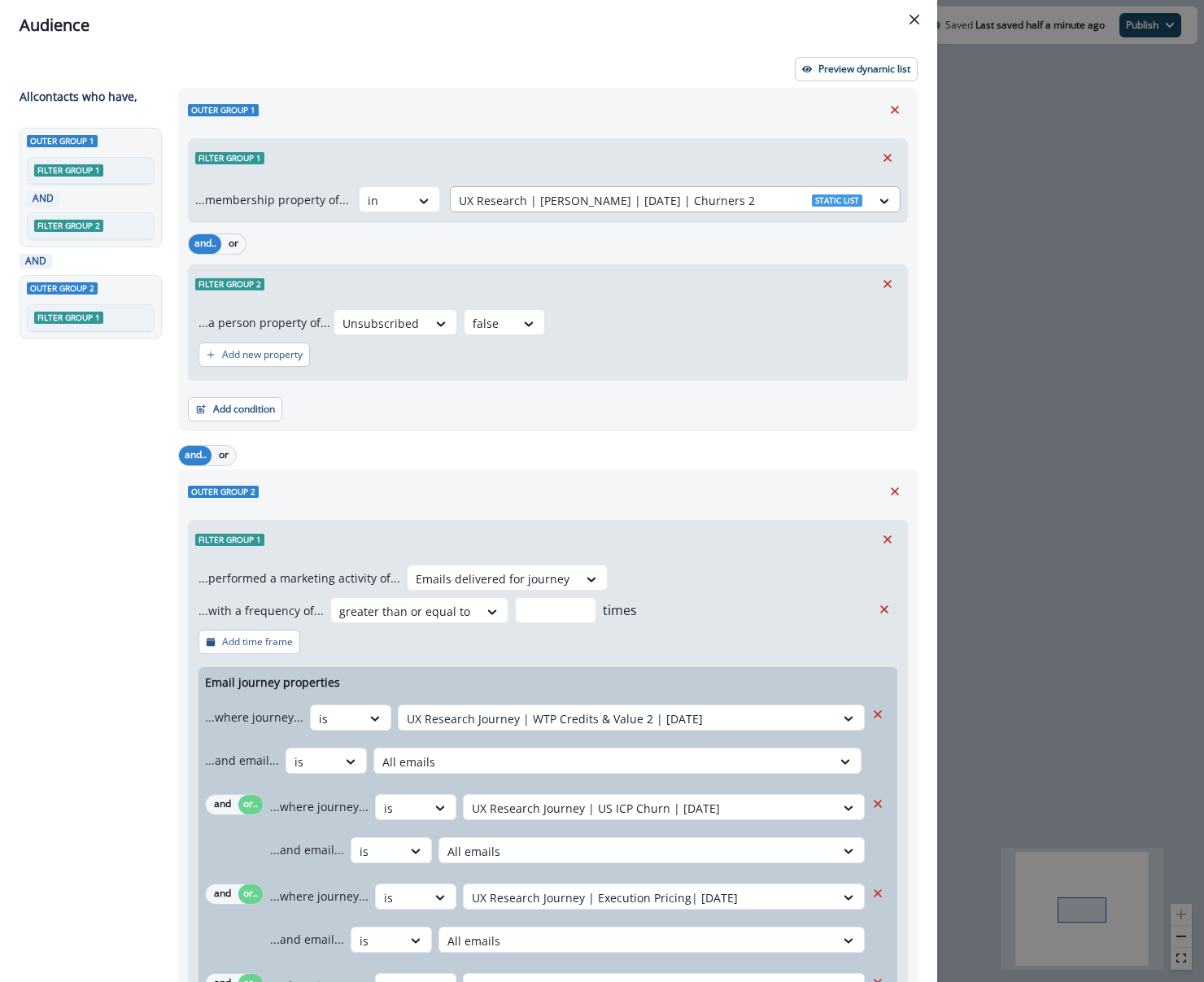
click at [529, 200] on div at bounding box center [660, 199] width 404 height 20
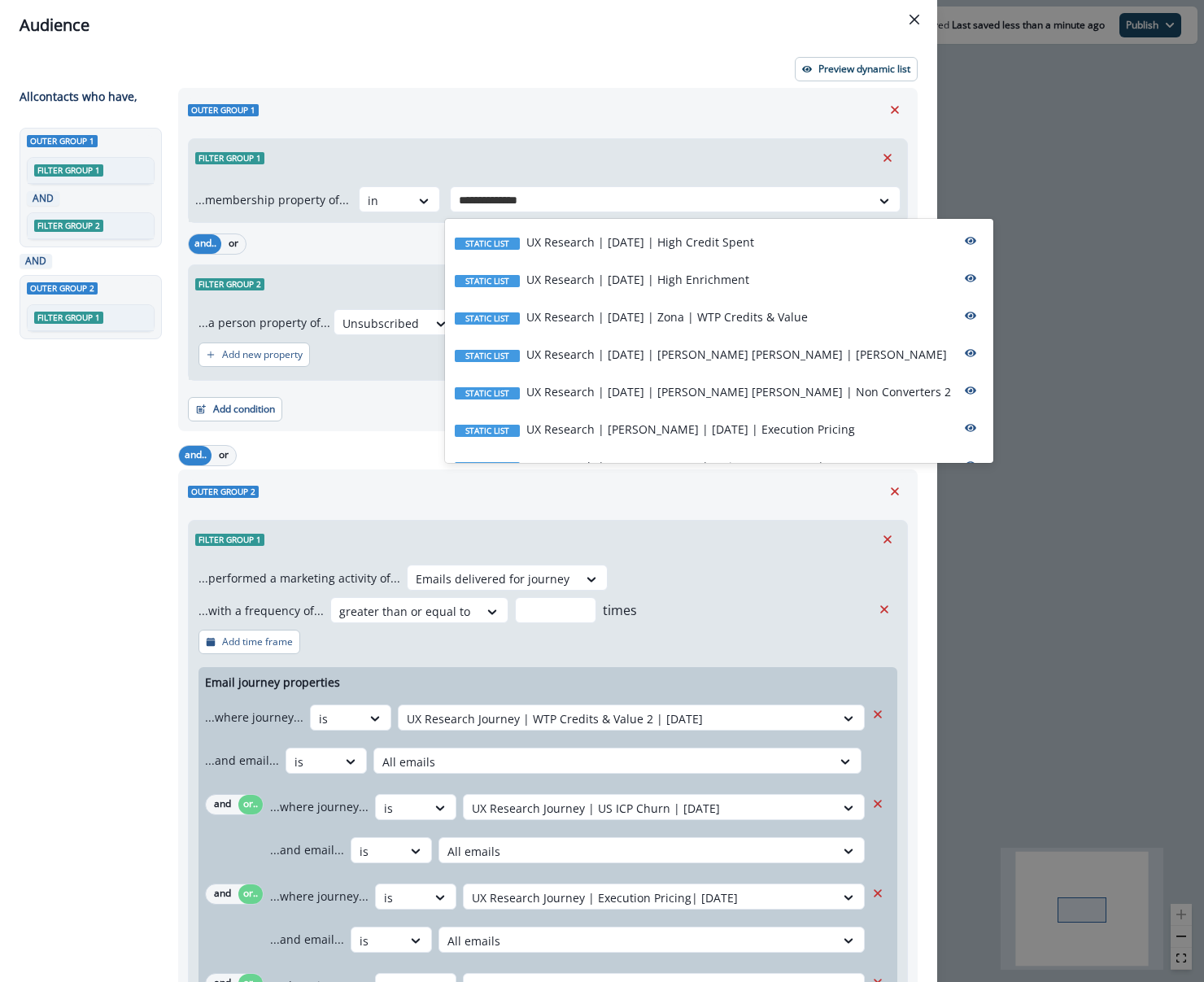
type input "**********"
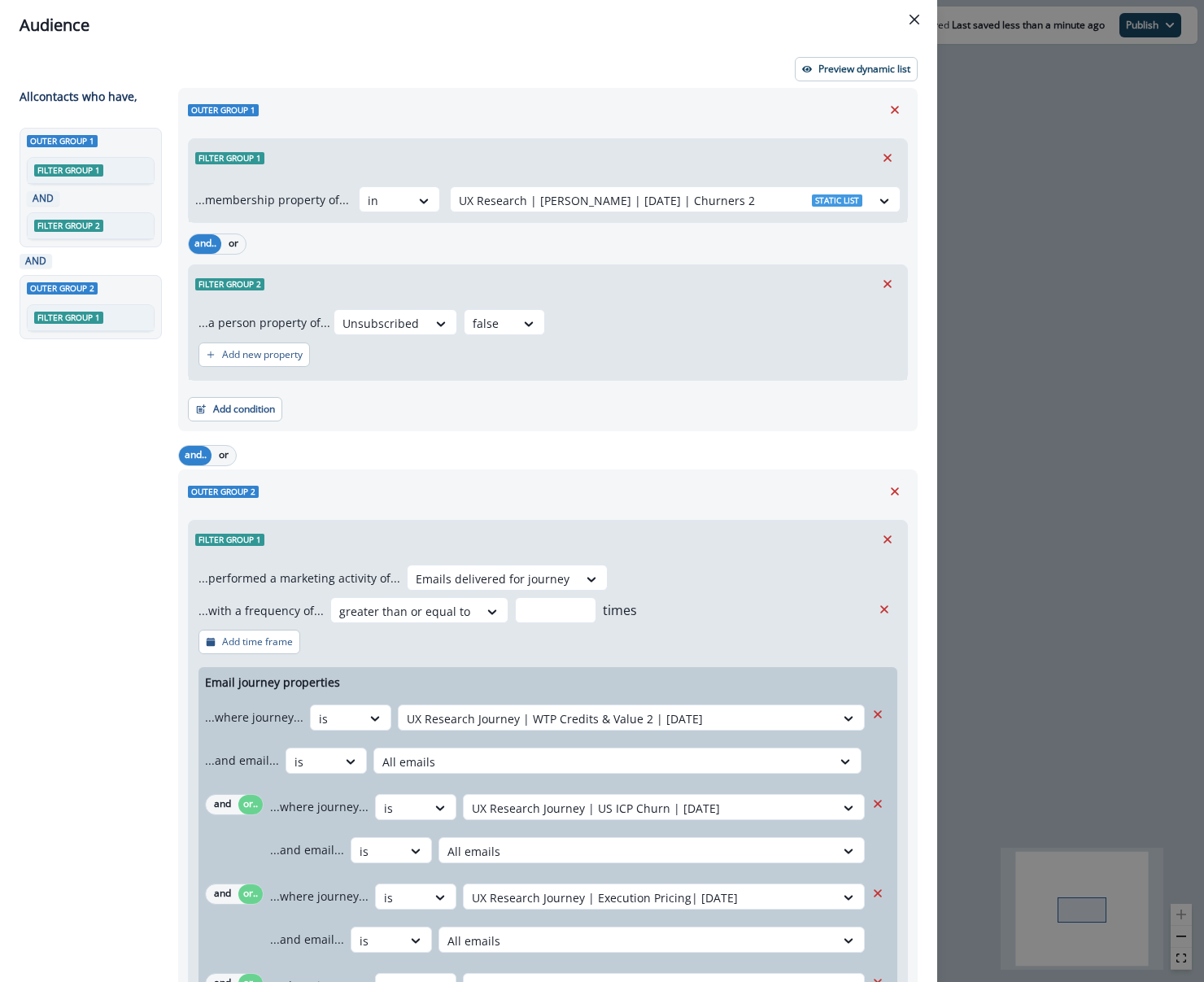
click at [1111, 212] on div "Audience Preview dynamic list All contact s who have, Outer group 1 Filter grou…" at bounding box center [602, 491] width 1204 height 982
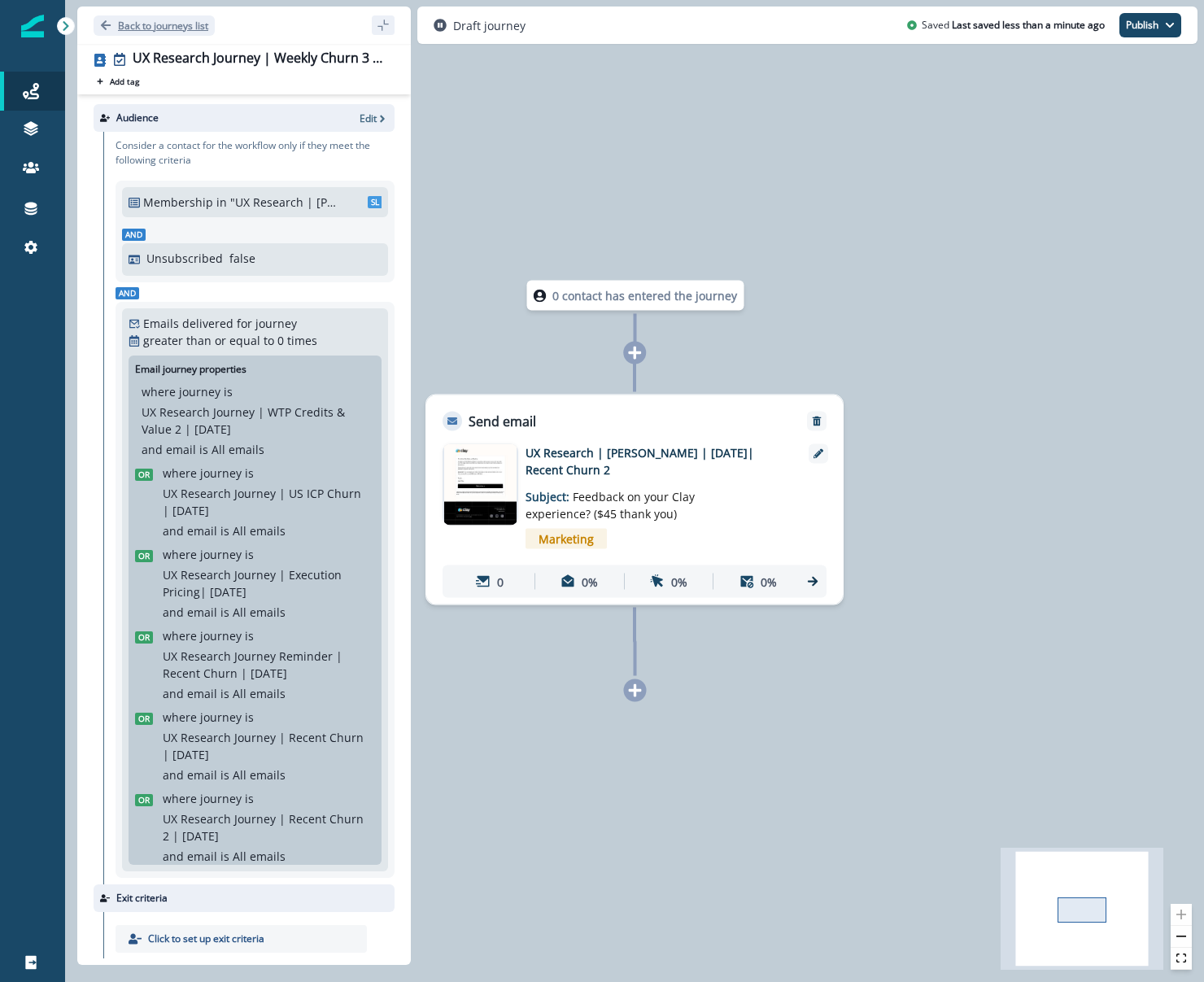
click at [141, 16] on button "Back to journeys list" at bounding box center [154, 25] width 121 height 20
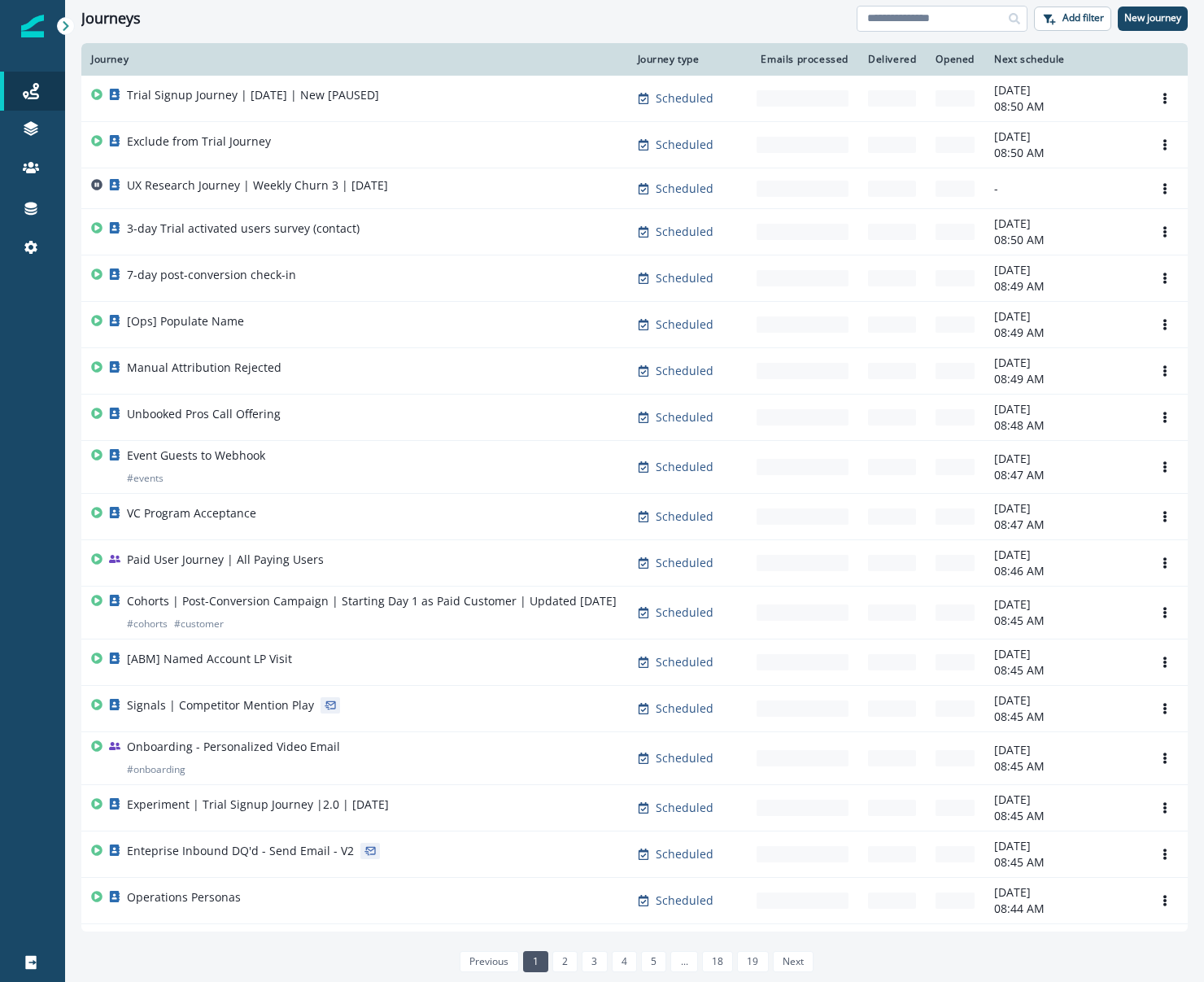
click at [930, 15] on input at bounding box center [942, 18] width 171 height 26
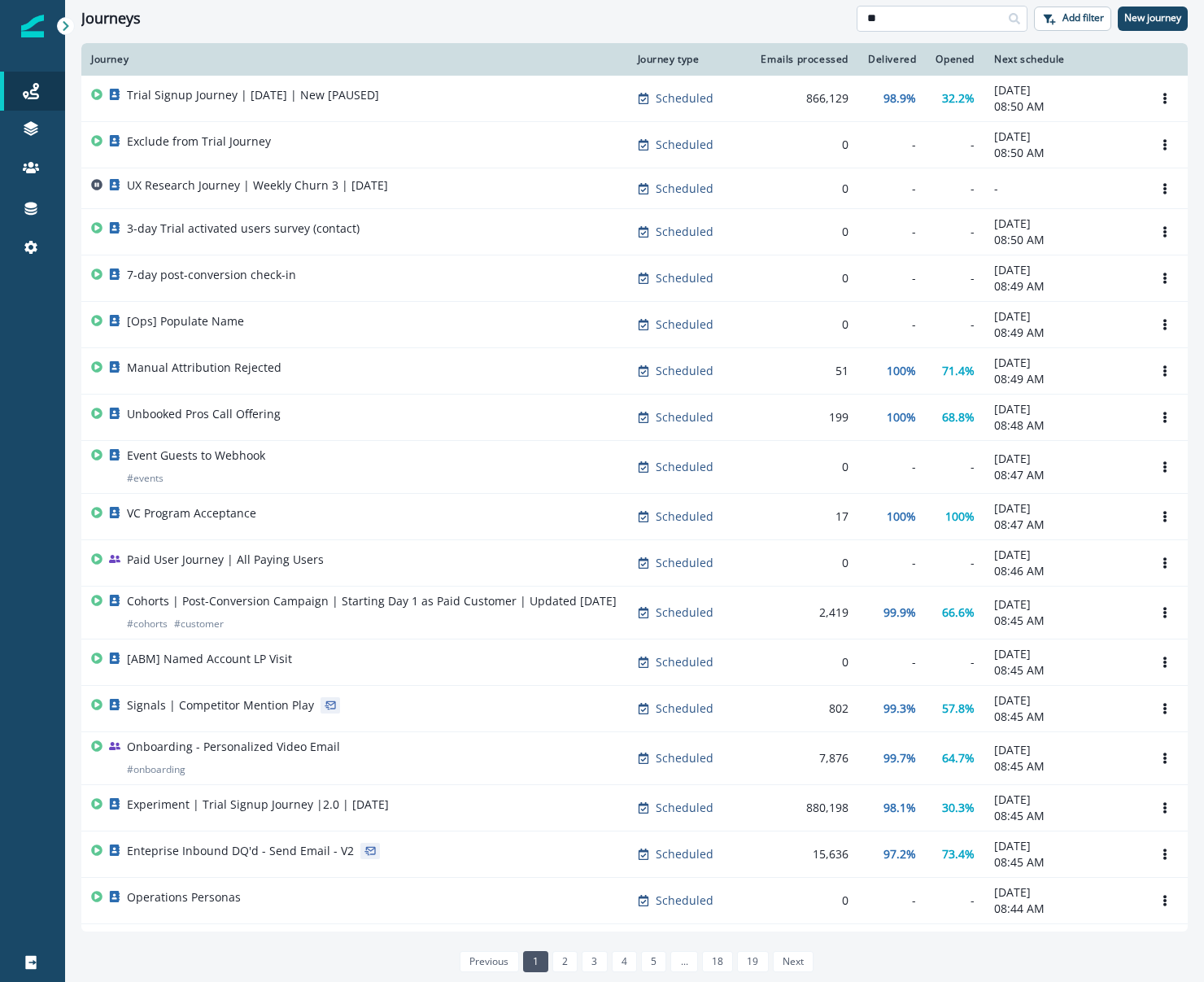
type input "**"
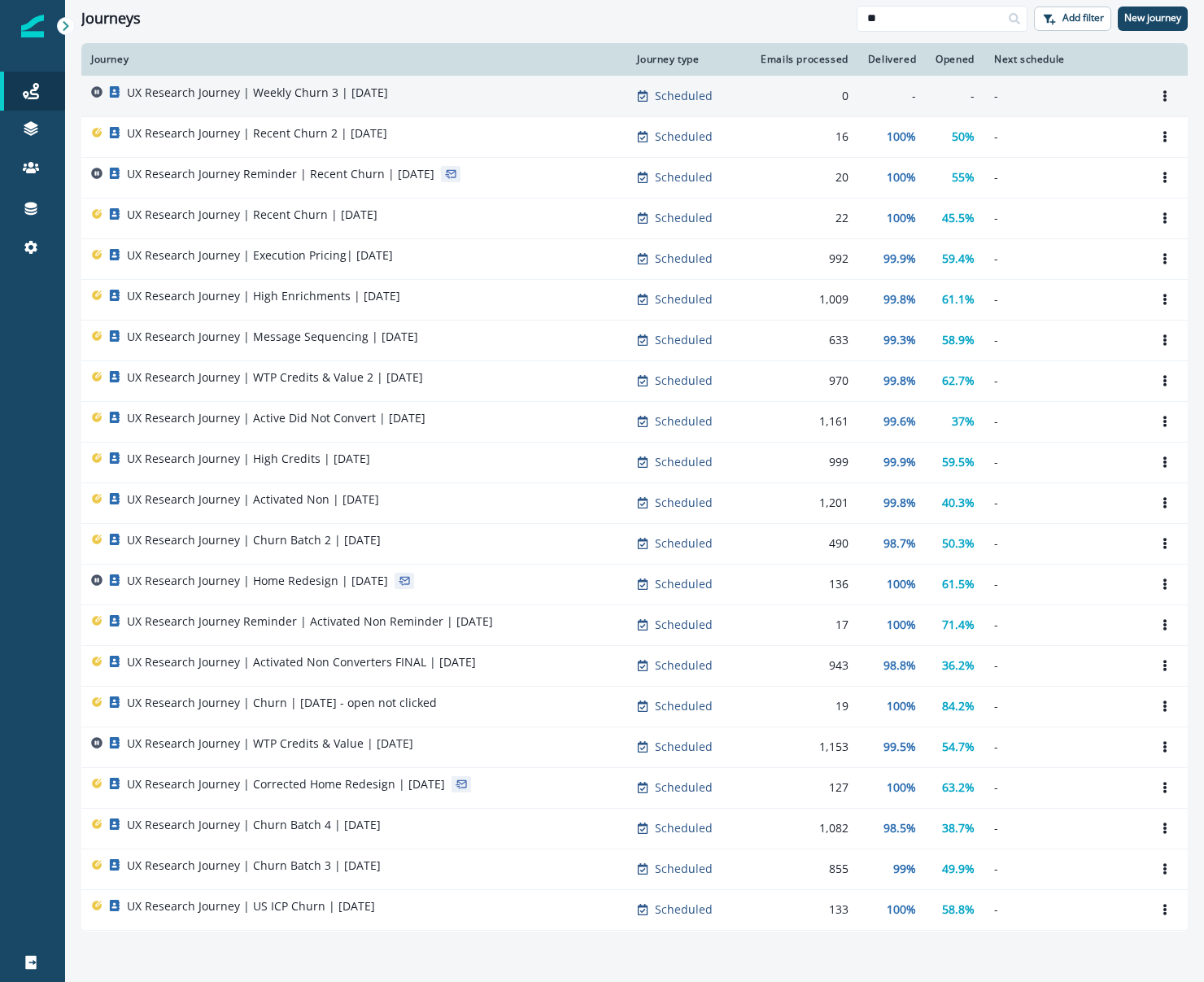
click at [275, 91] on p "UX Research Journey | Weekly Churn 3 | October 7" at bounding box center [258, 93] width 261 height 16
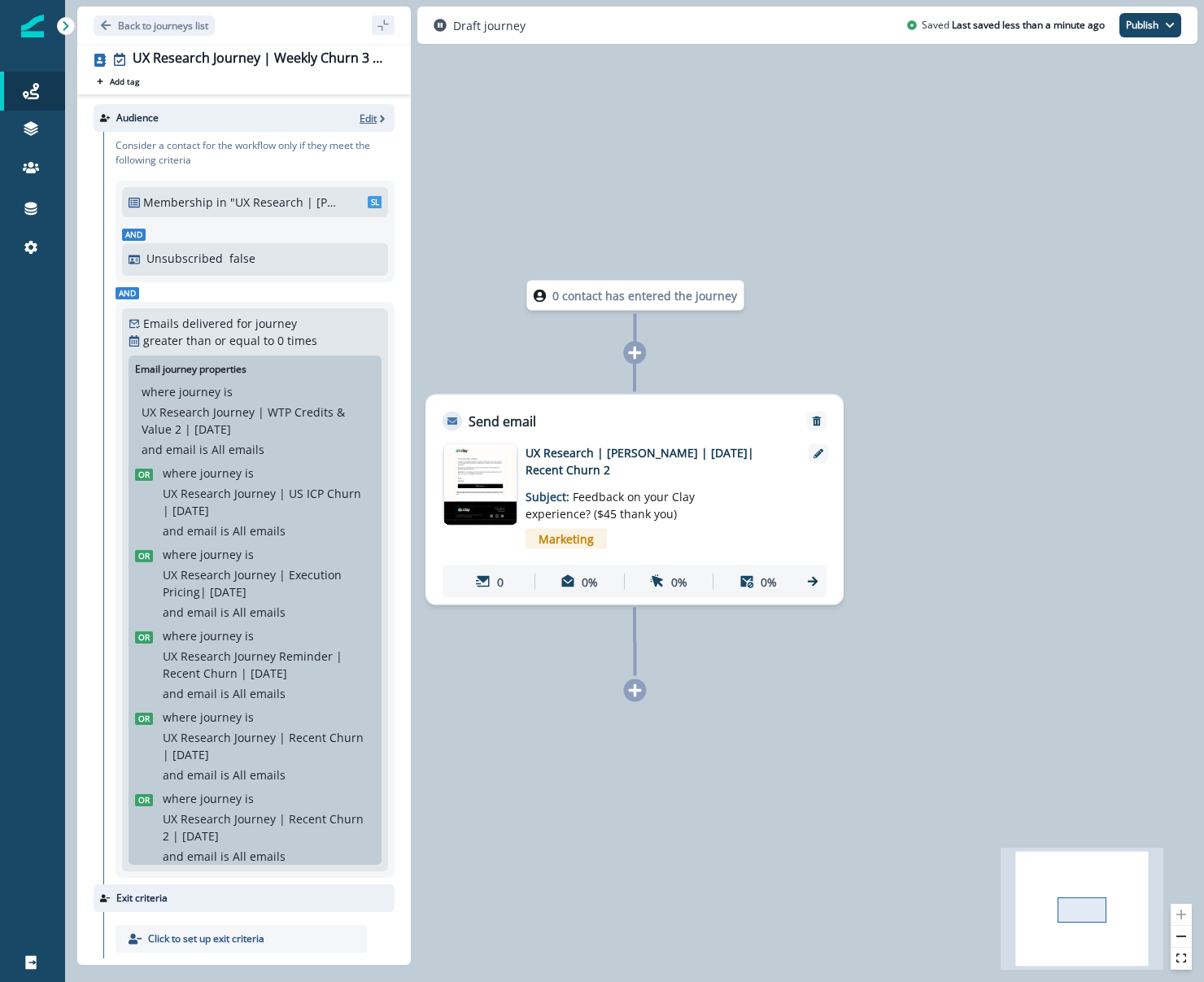
click at [367, 118] on p "Edit" at bounding box center [368, 118] width 17 height 13
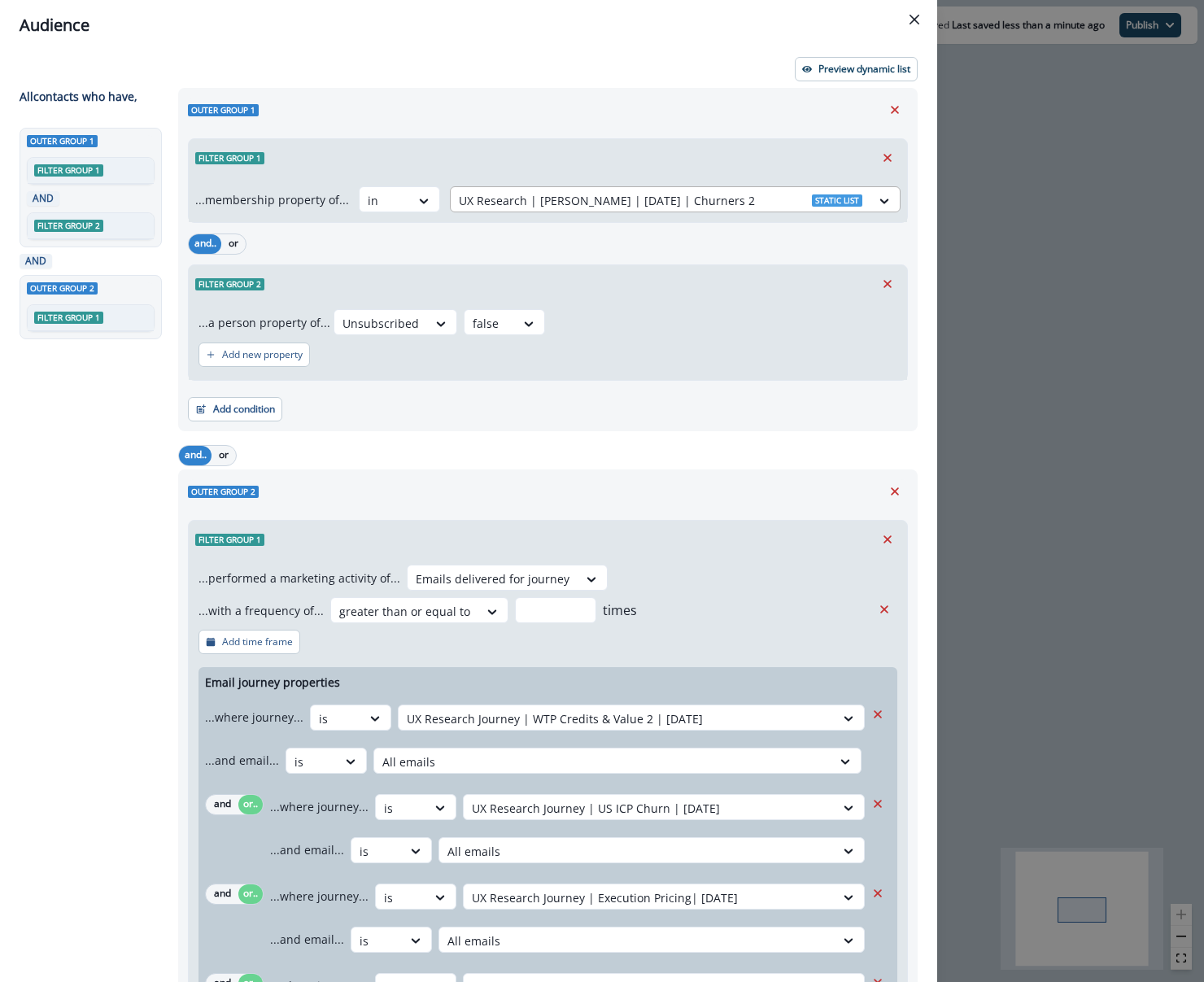
click at [560, 201] on div at bounding box center [660, 199] width 404 height 20
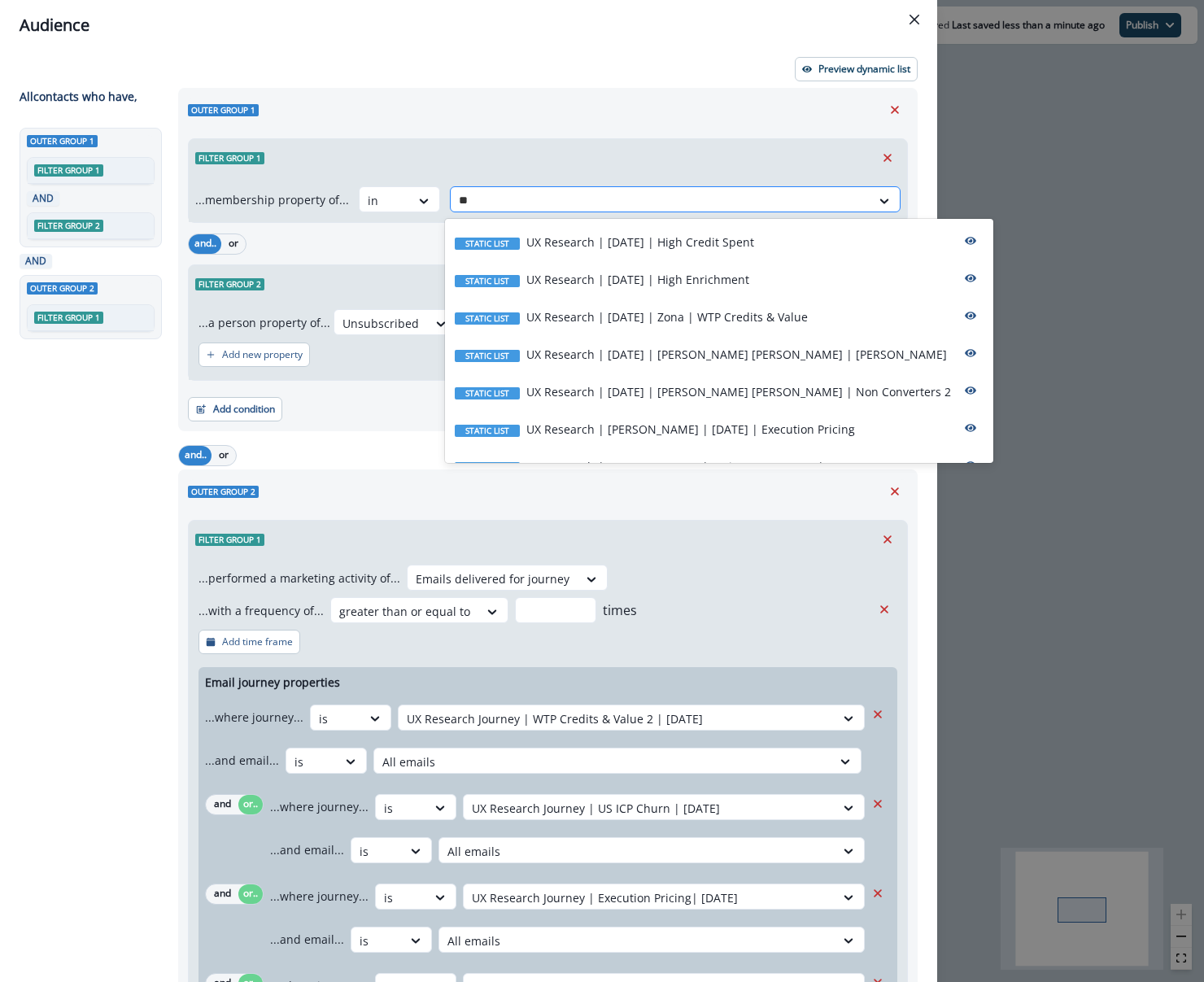
type input "*"
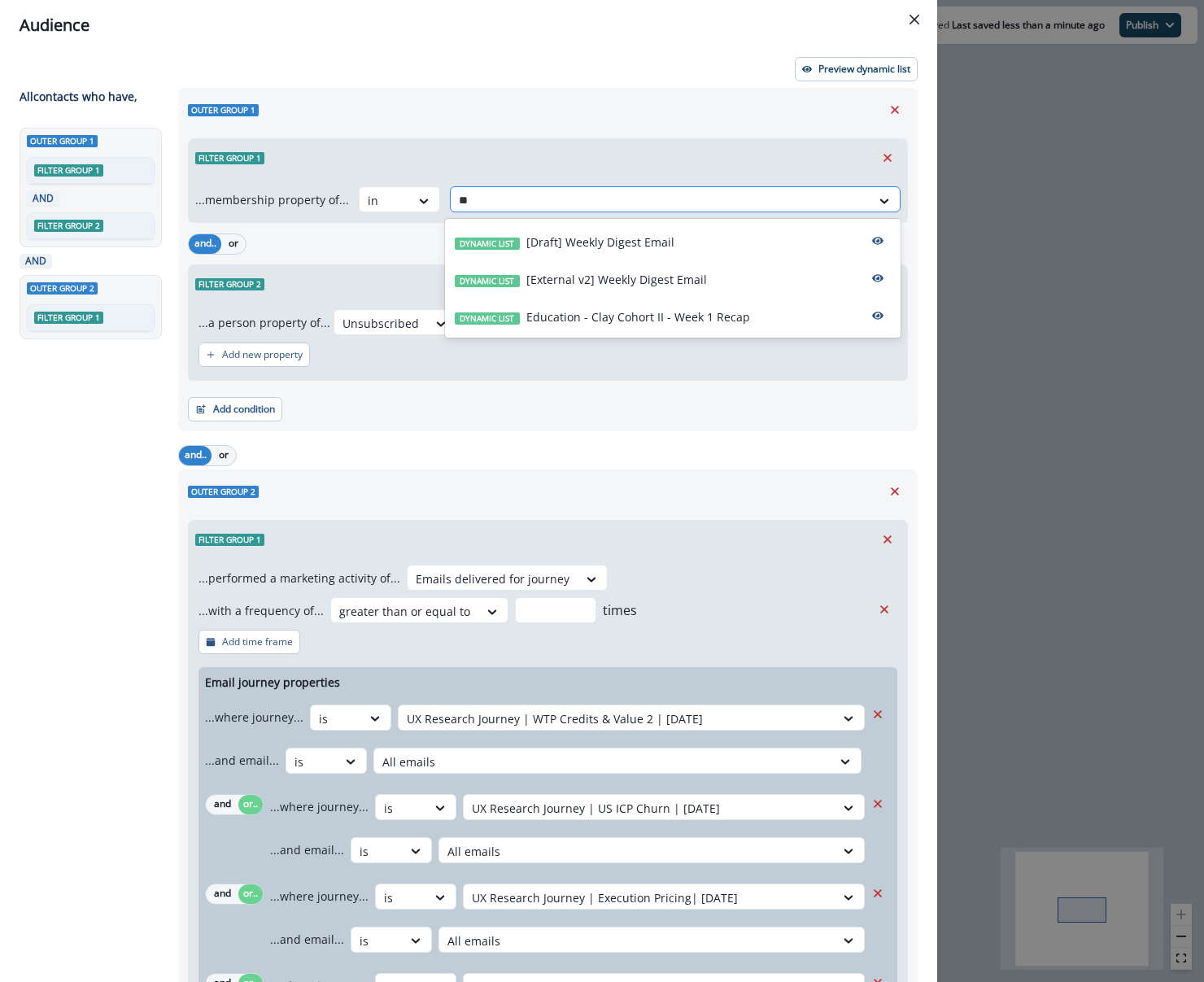
type input "*"
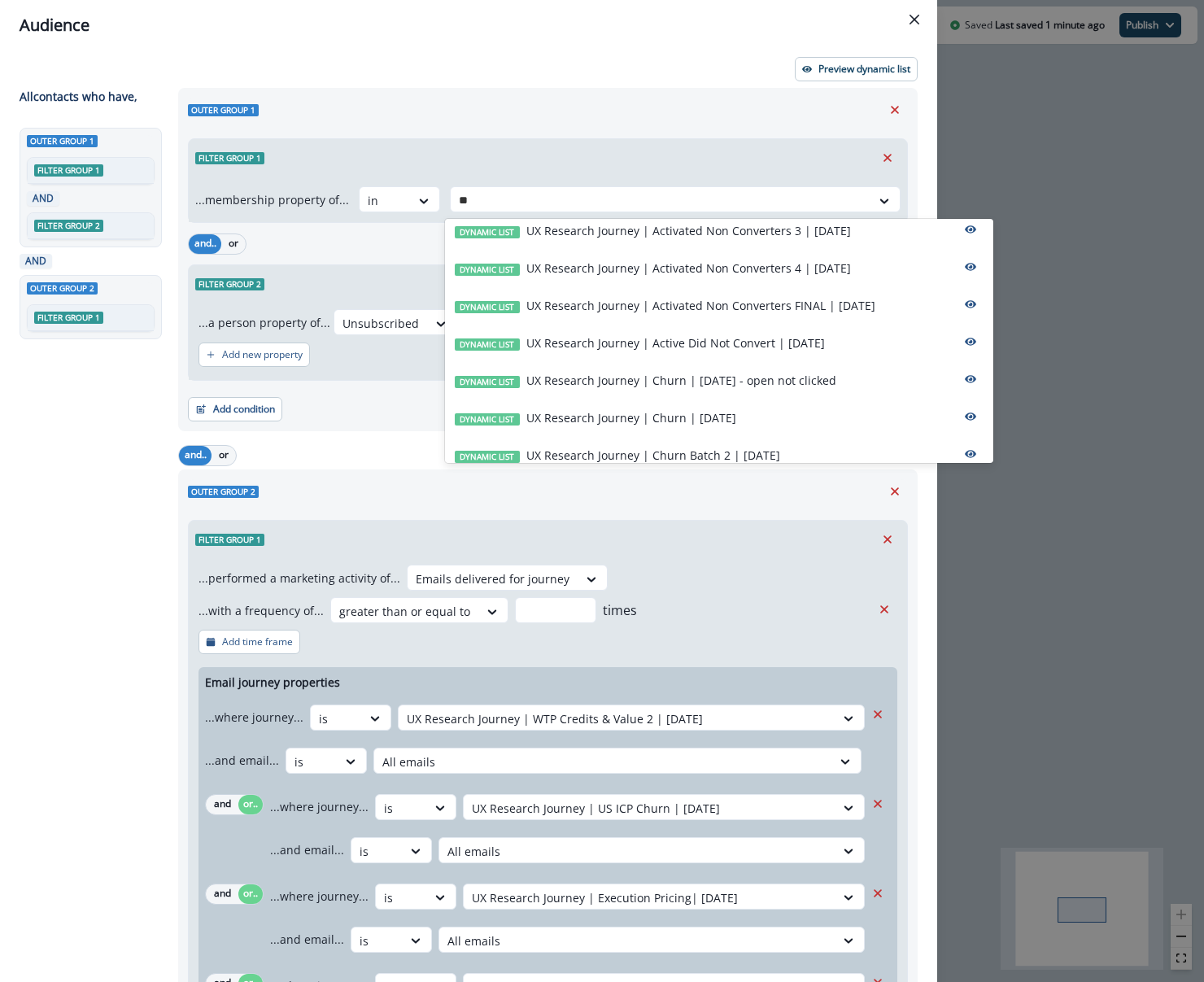
scroll to position [821, 0]
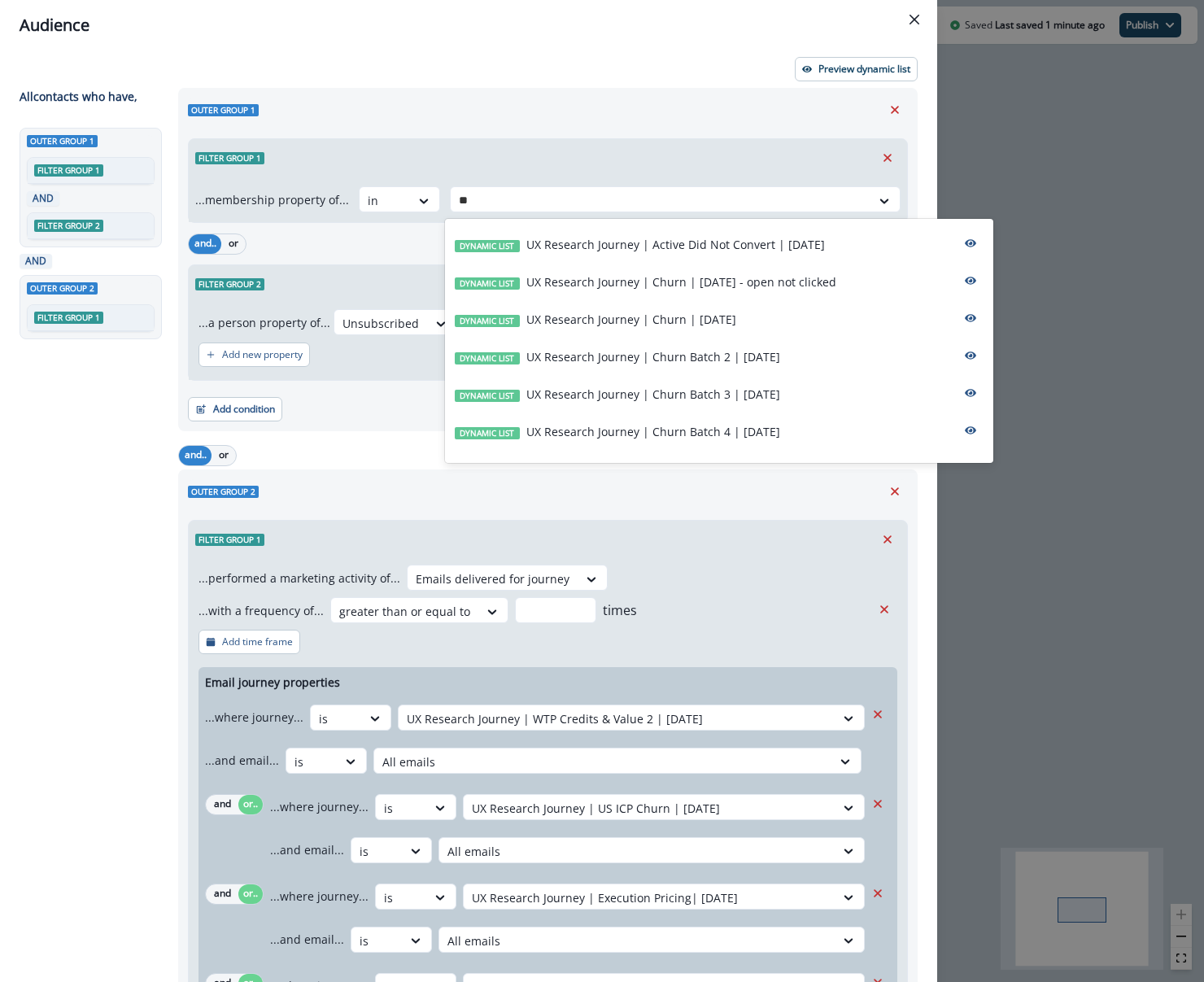
type input "**"
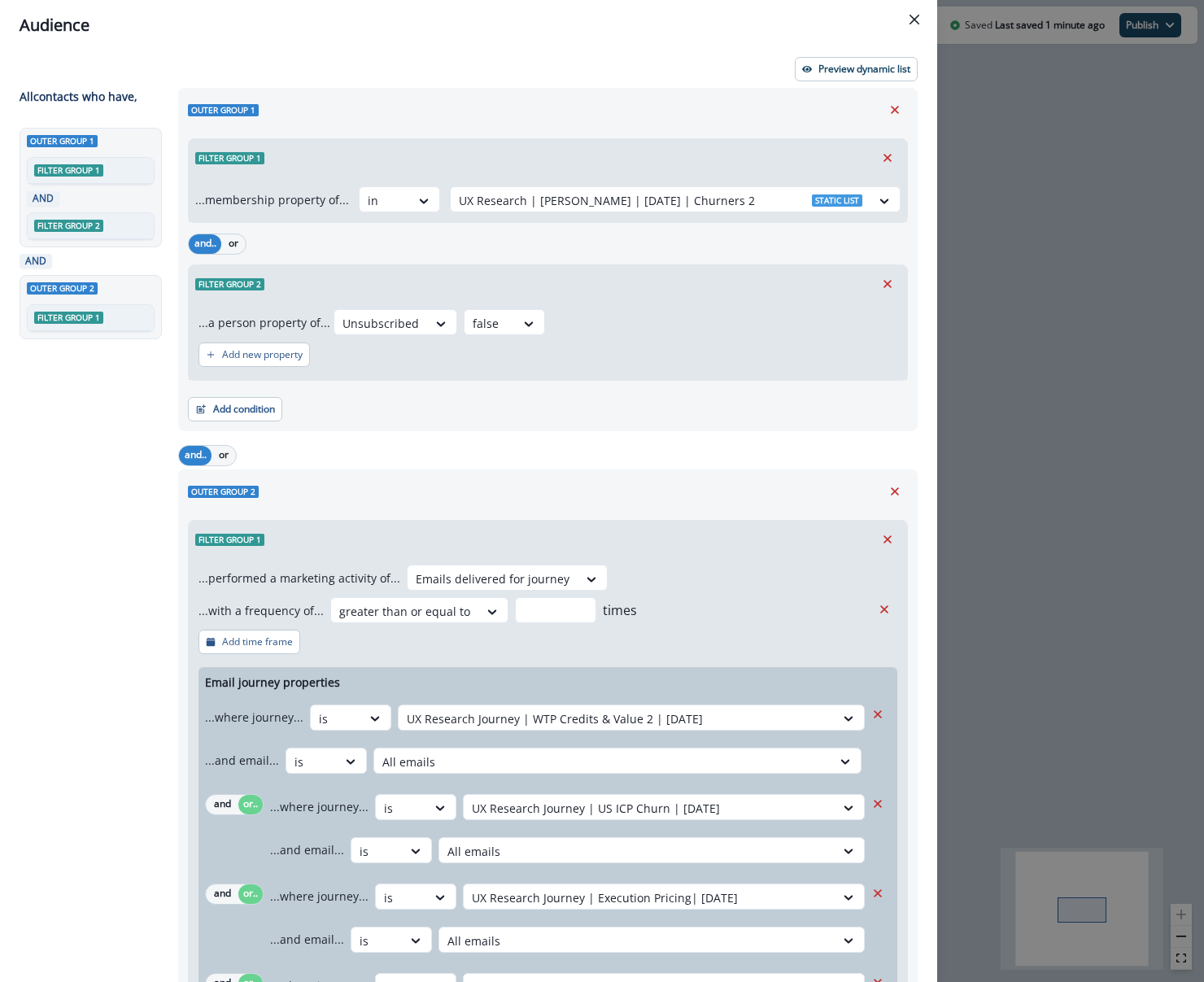
click at [633, 538] on div "Filter group 1" at bounding box center [548, 539] width 718 height 37
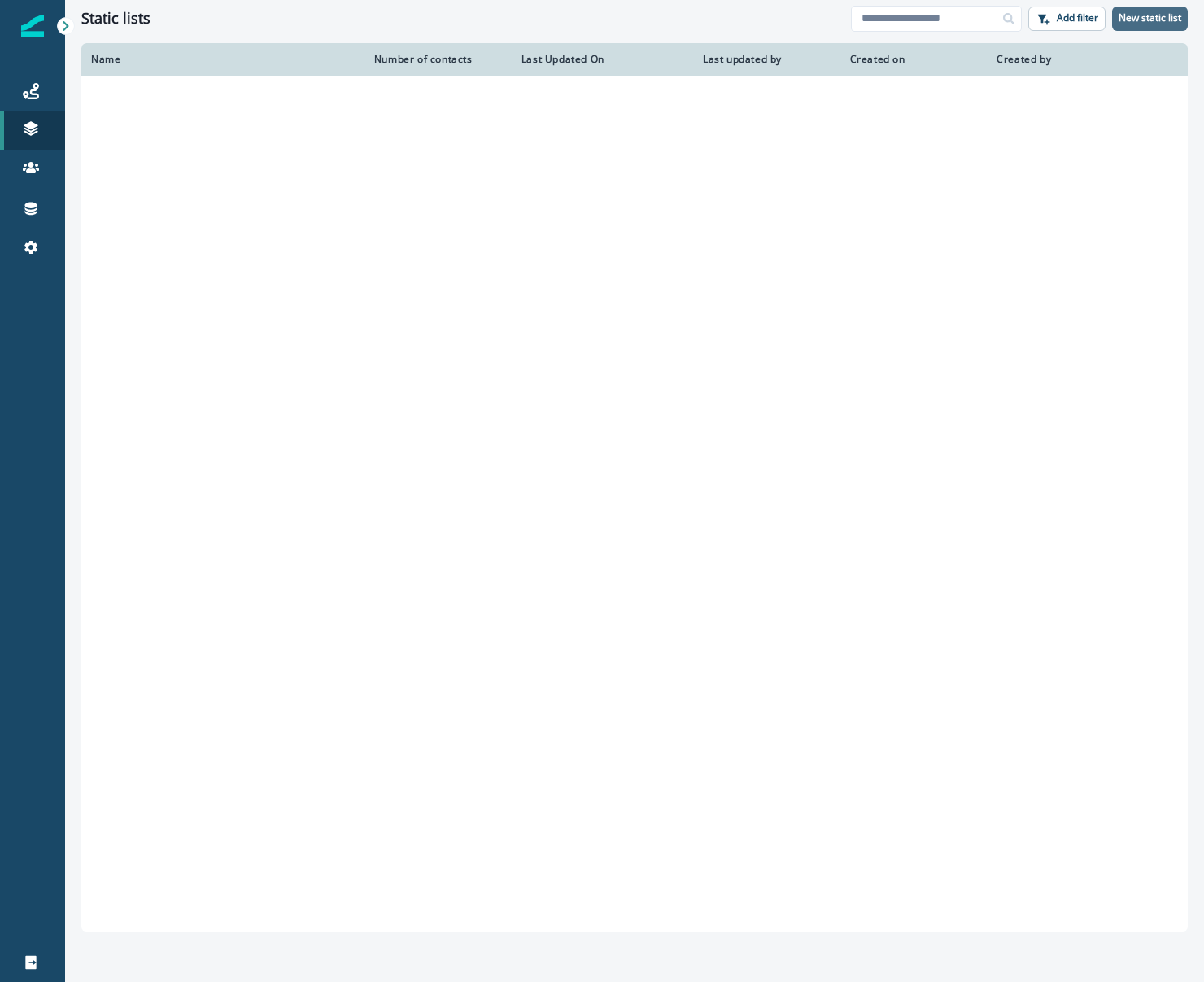
click at [1123, 13] on p "New static list" at bounding box center [1150, 18] width 63 height 11
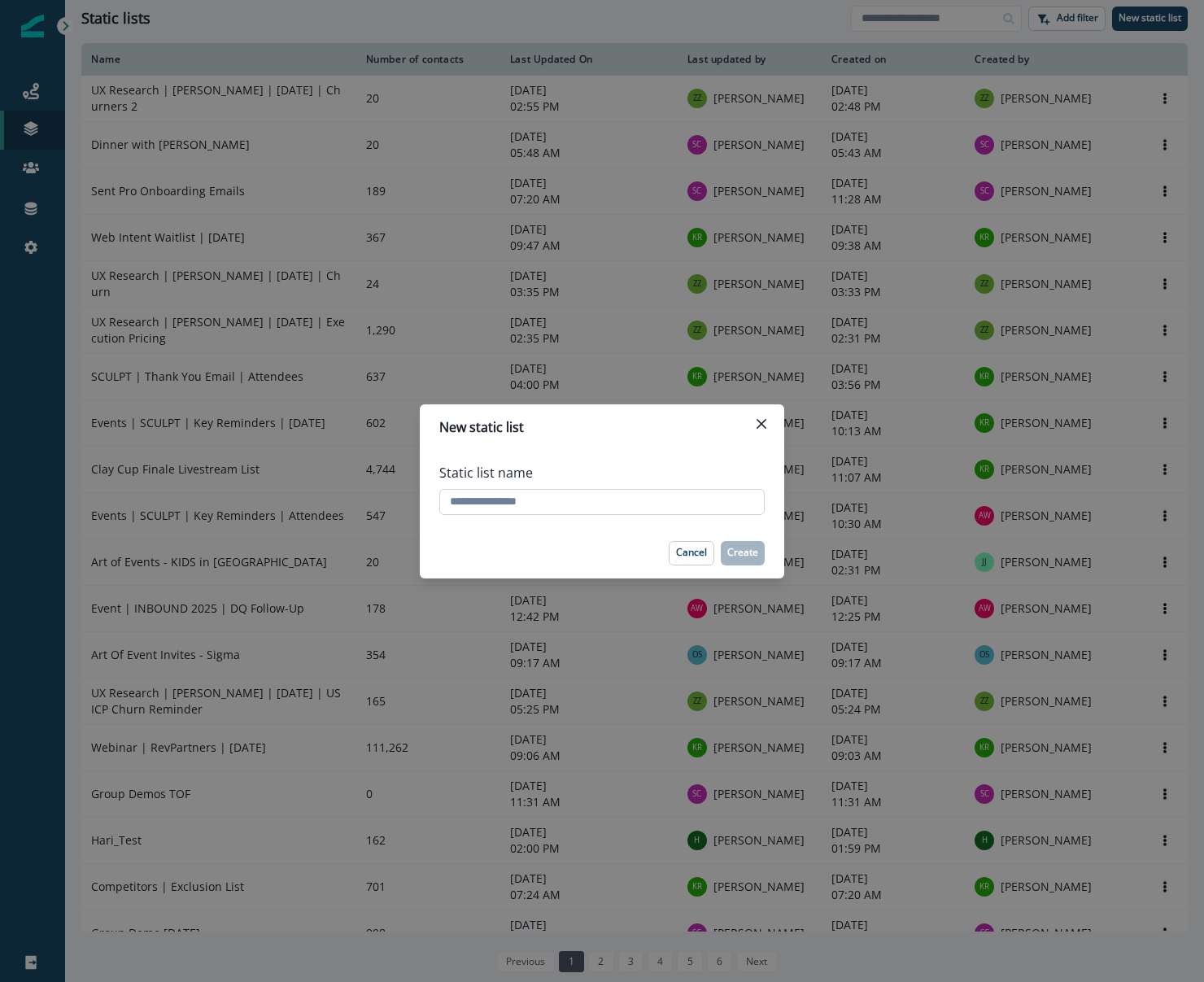
type input "*"
type input "**********"
click at [737, 550] on p "Create" at bounding box center [742, 553] width 31 height 11
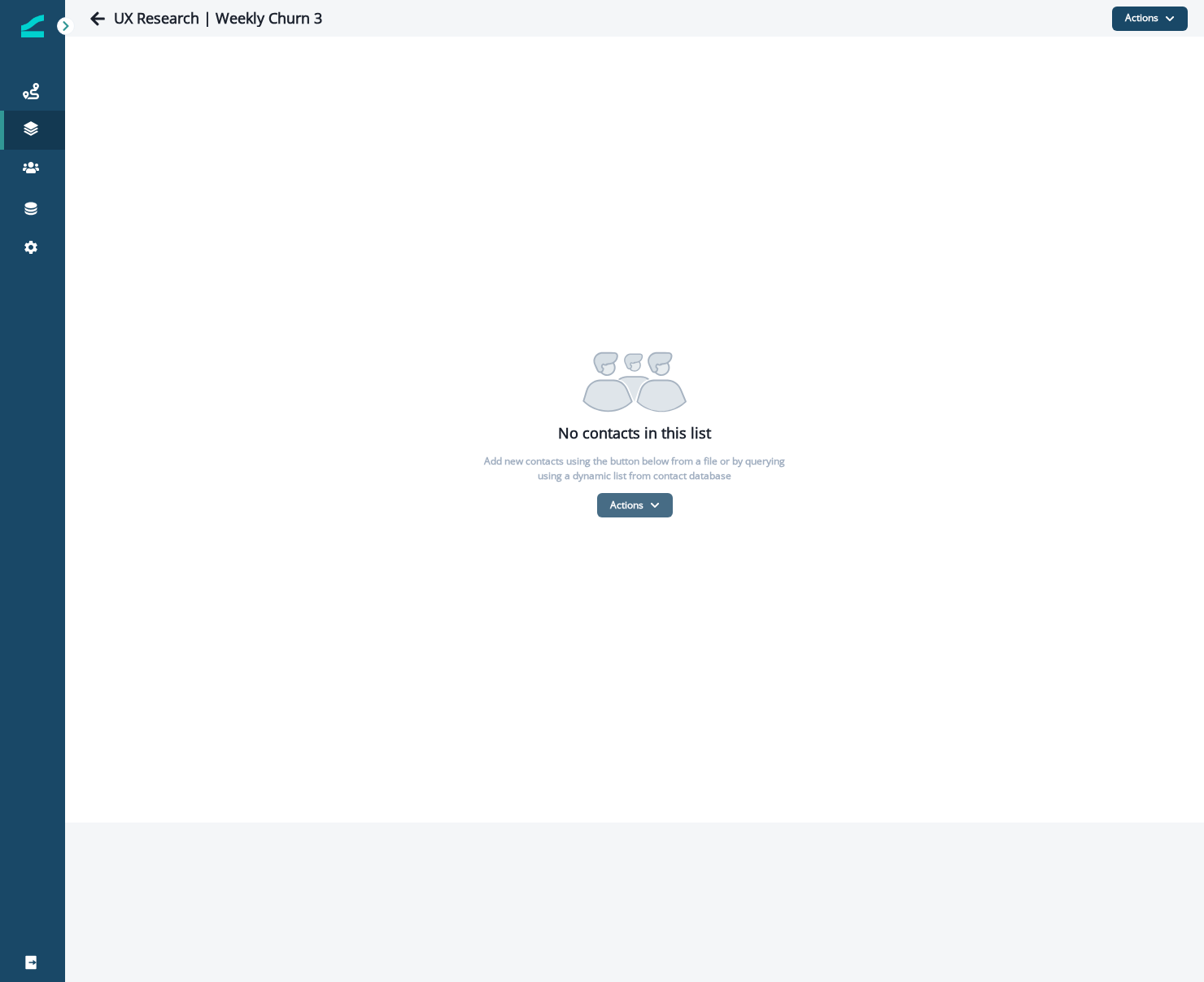
click at [630, 512] on button "Actions" at bounding box center [634, 506] width 75 height 25
click at [641, 578] on button "From a CSV file" at bounding box center [671, 575] width 145 height 27
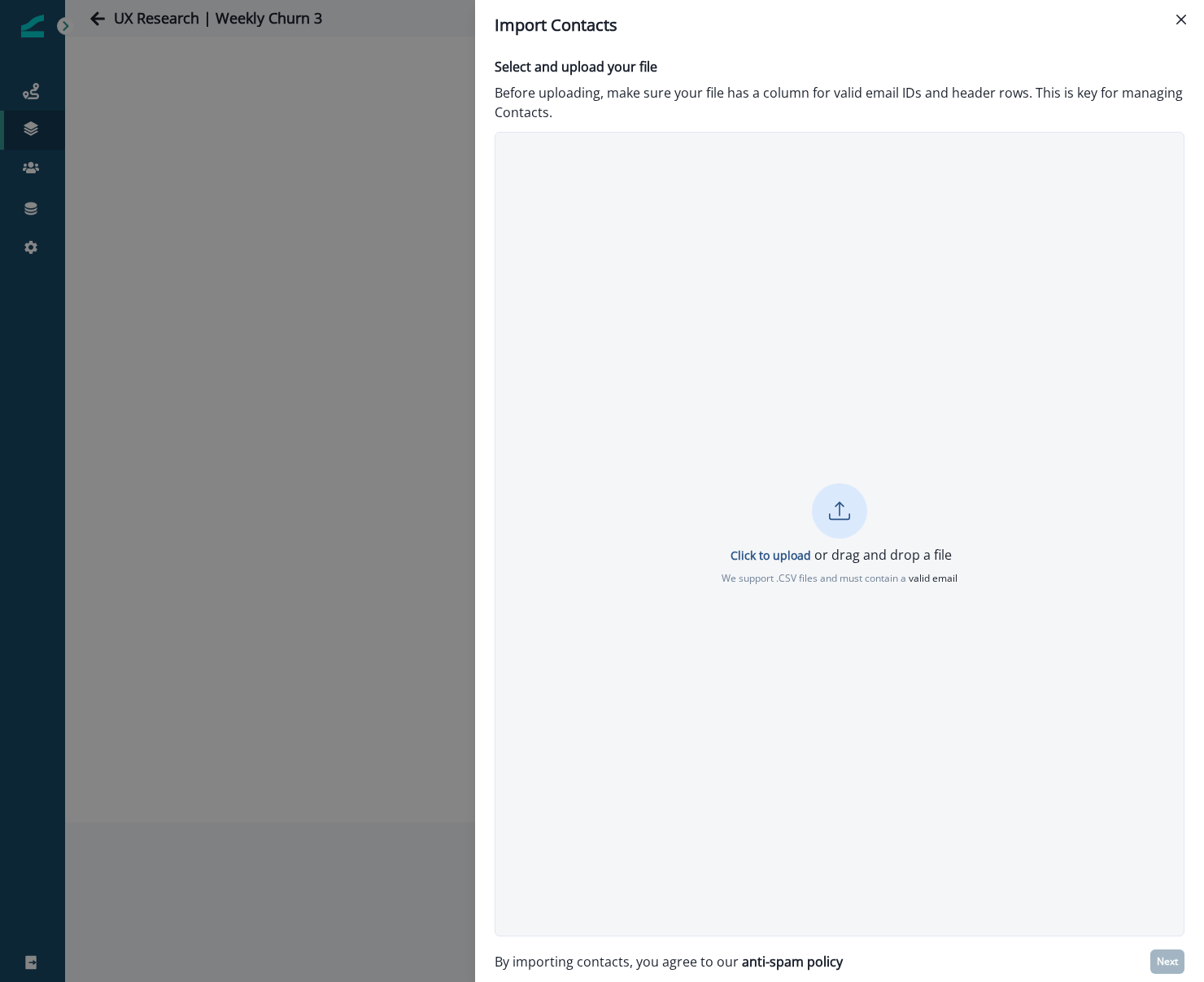
click at [853, 533] on div at bounding box center [840, 511] width 55 height 55
click at [1158, 963] on p "Next" at bounding box center [1167, 962] width 21 height 11
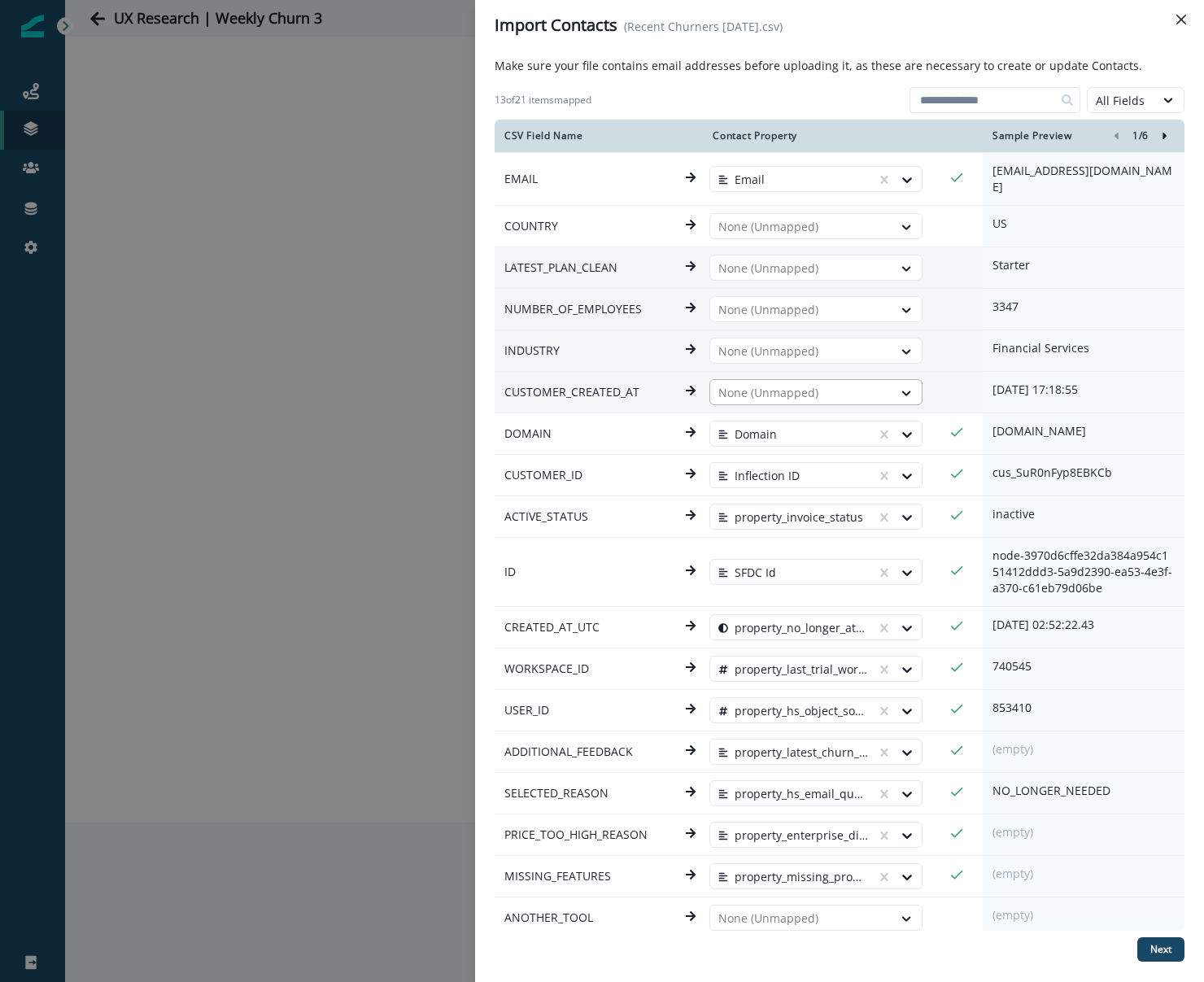
drag, startPoint x: 879, startPoint y: 379, endPoint x: 880, endPoint y: 390, distance: 11.0
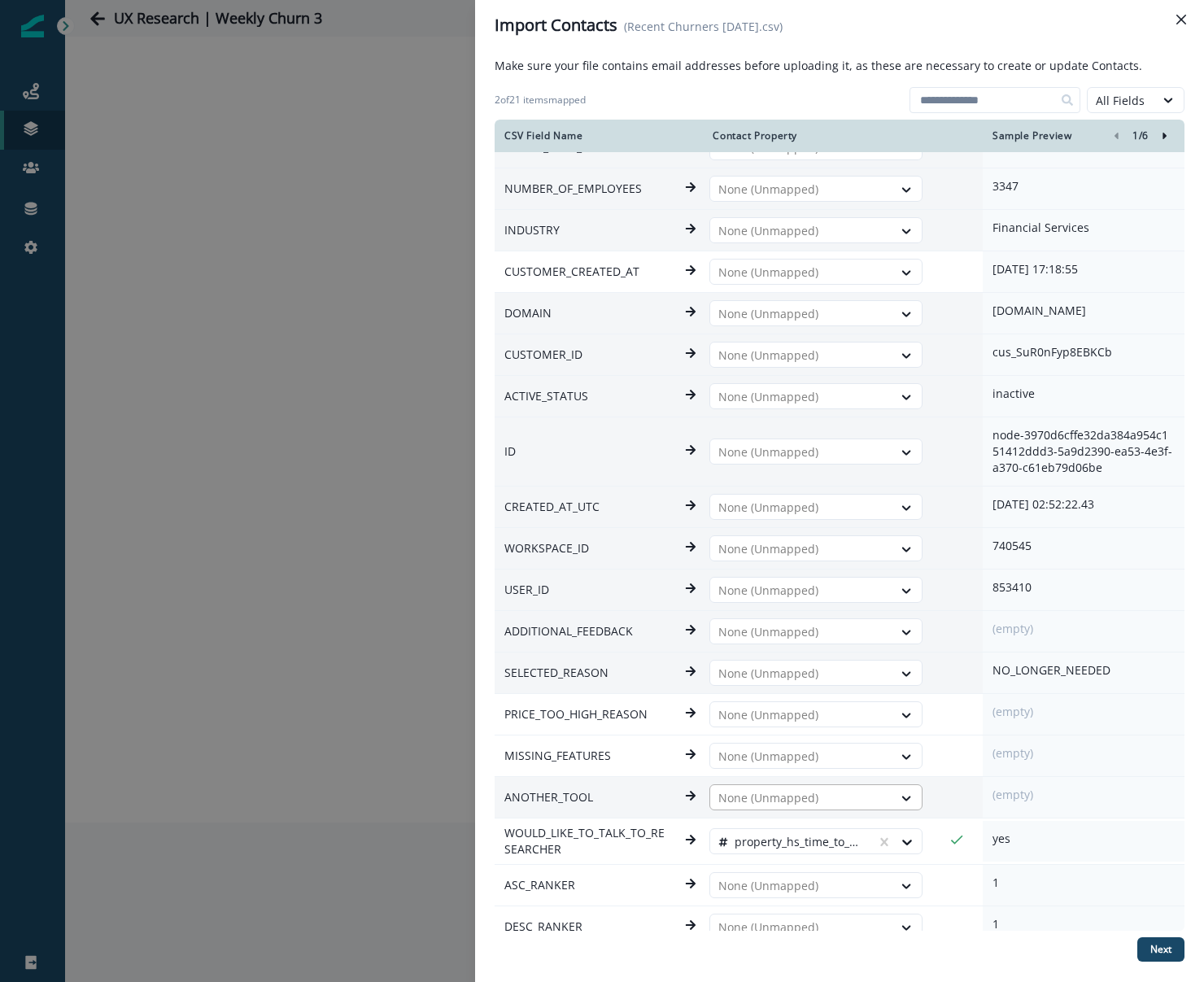
scroll to position [126, 0]
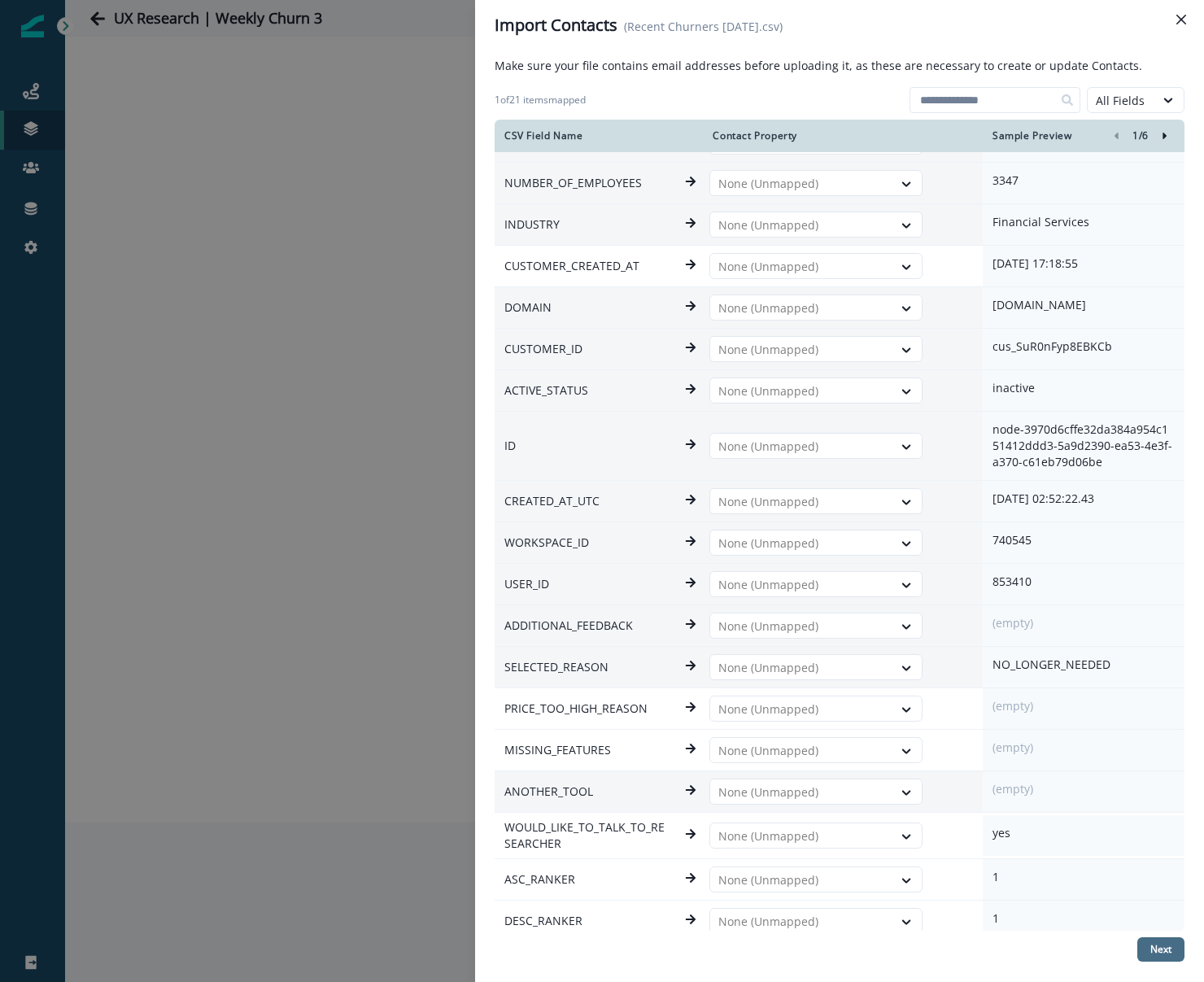
click at [1173, 947] on button "Next" at bounding box center [1160, 950] width 47 height 25
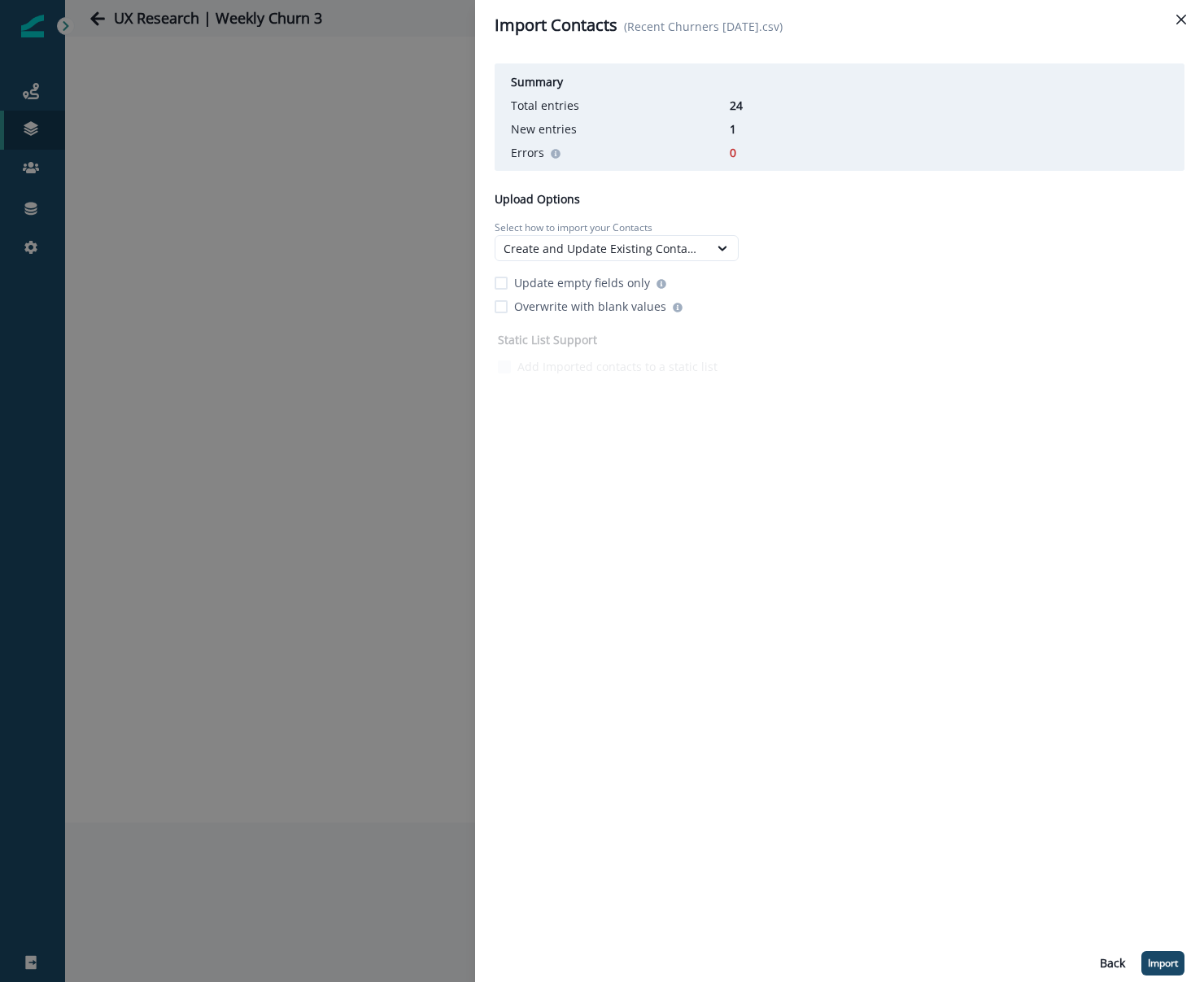
click at [598, 275] on p "Update empty fields only" at bounding box center [582, 282] width 135 height 17
click at [1178, 968] on button "Import" at bounding box center [1162, 964] width 43 height 25
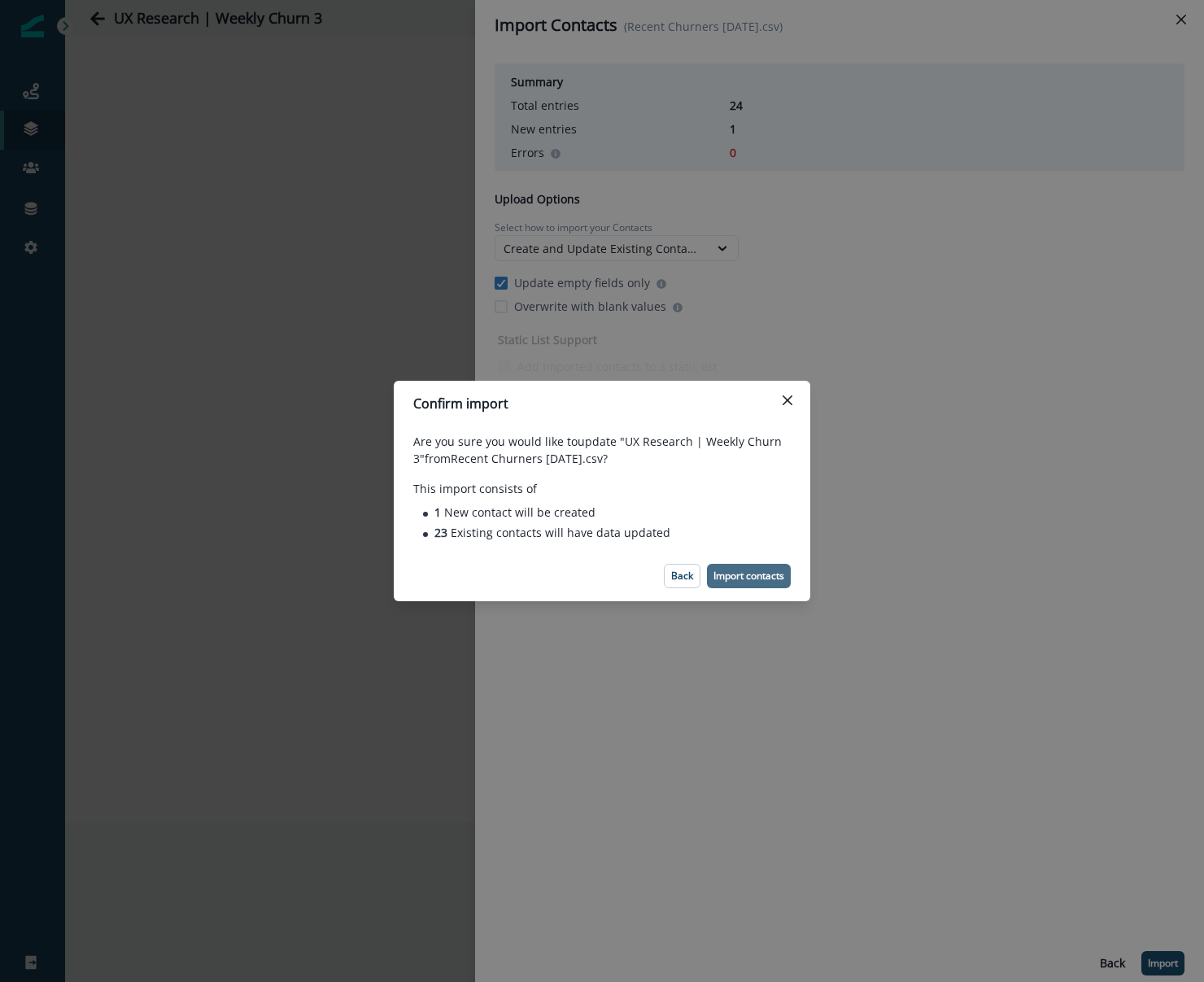
click at [780, 573] on p "Import contacts" at bounding box center [749, 576] width 71 height 11
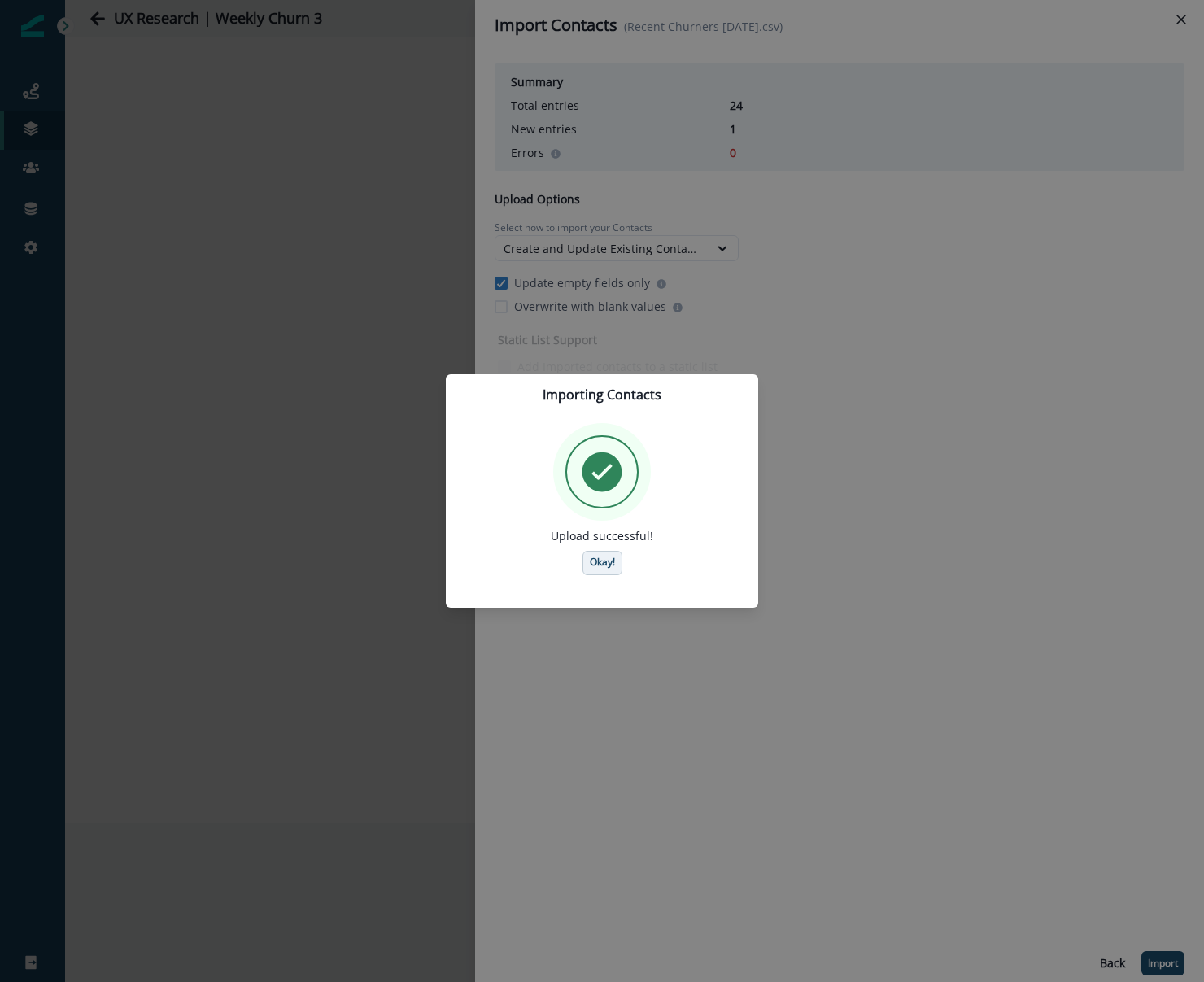
click at [619, 563] on button "Okay!" at bounding box center [602, 563] width 40 height 25
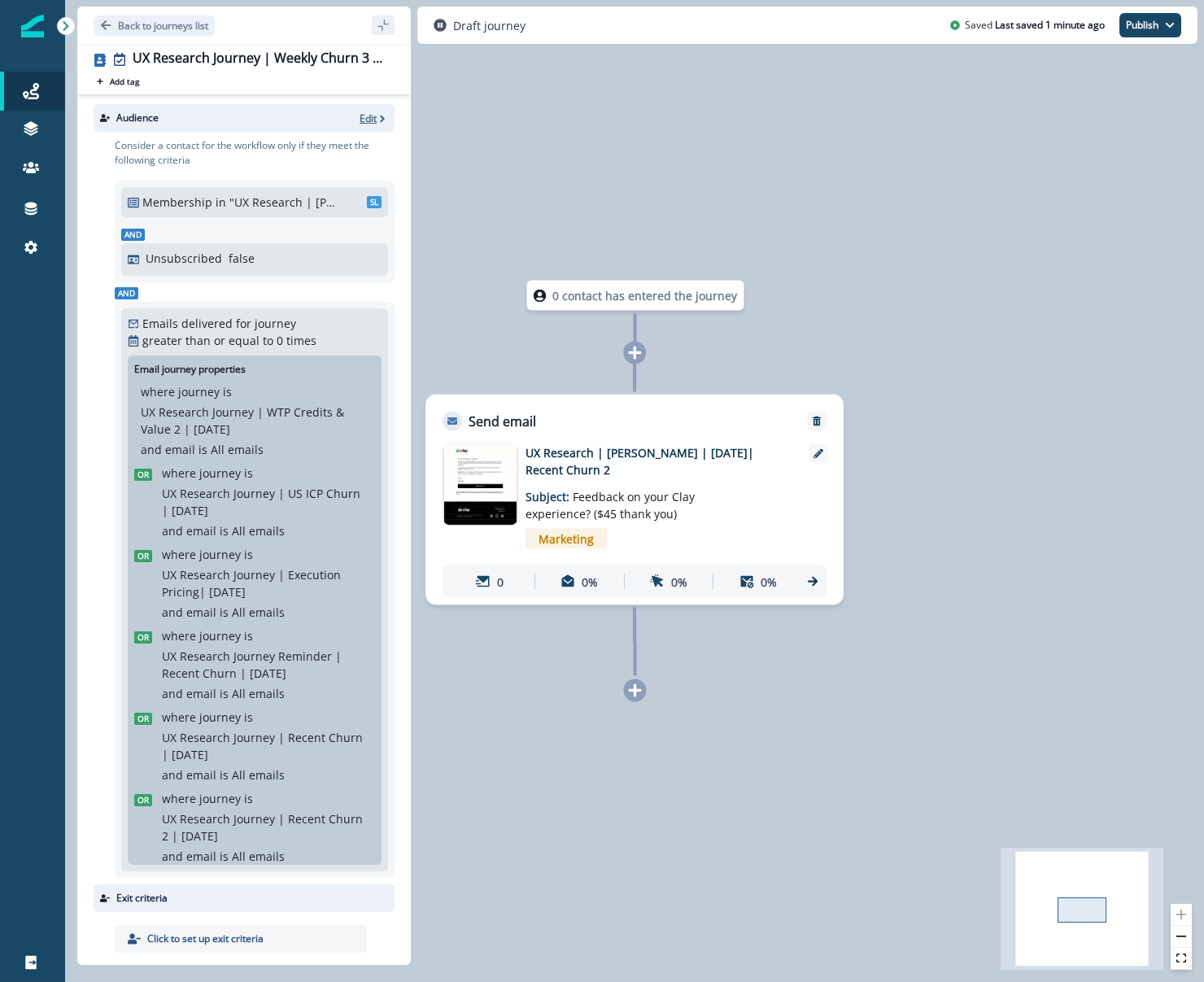
click at [360, 112] on p "Edit" at bounding box center [368, 118] width 17 height 13
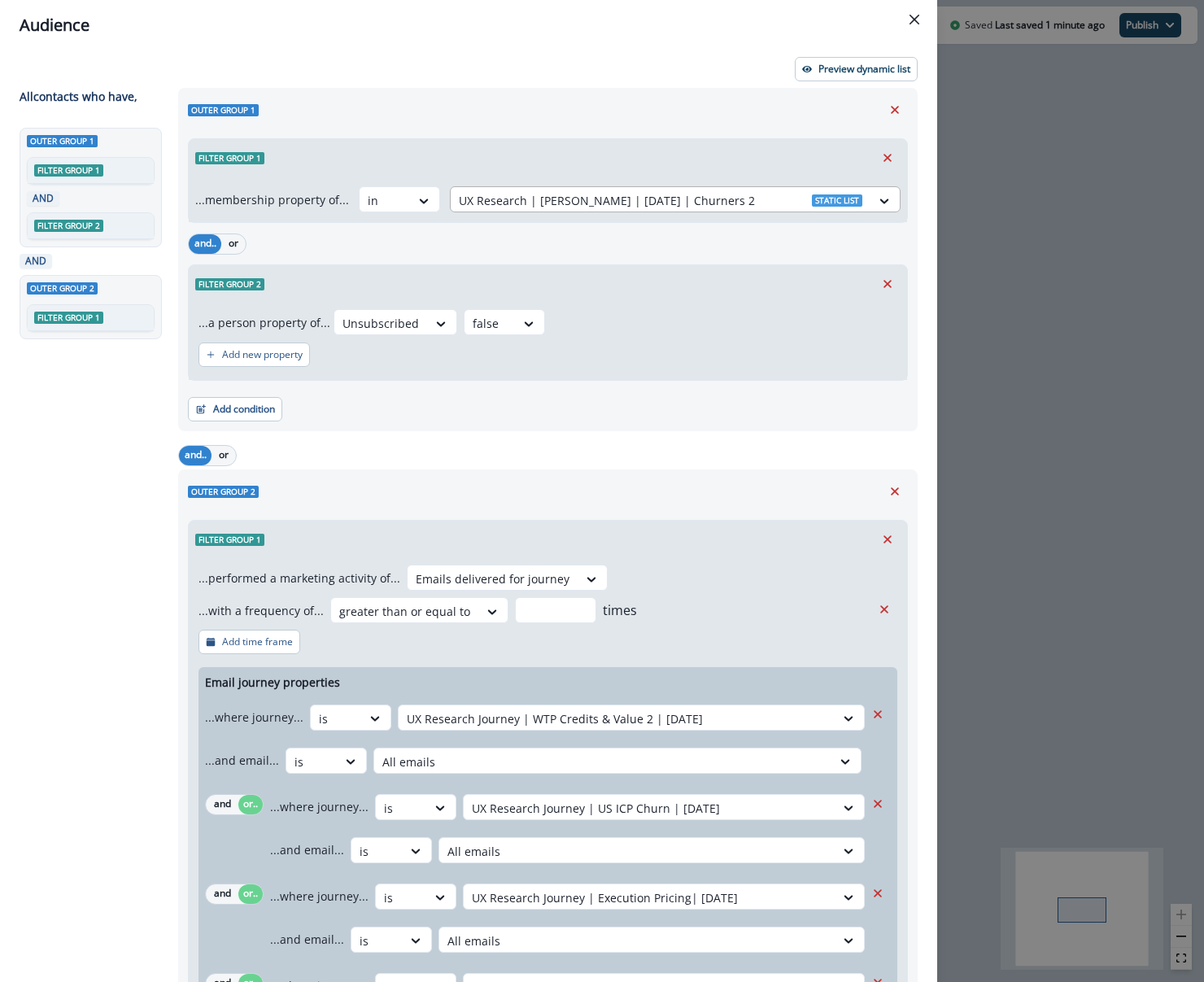
click at [536, 195] on div at bounding box center [660, 199] width 404 height 20
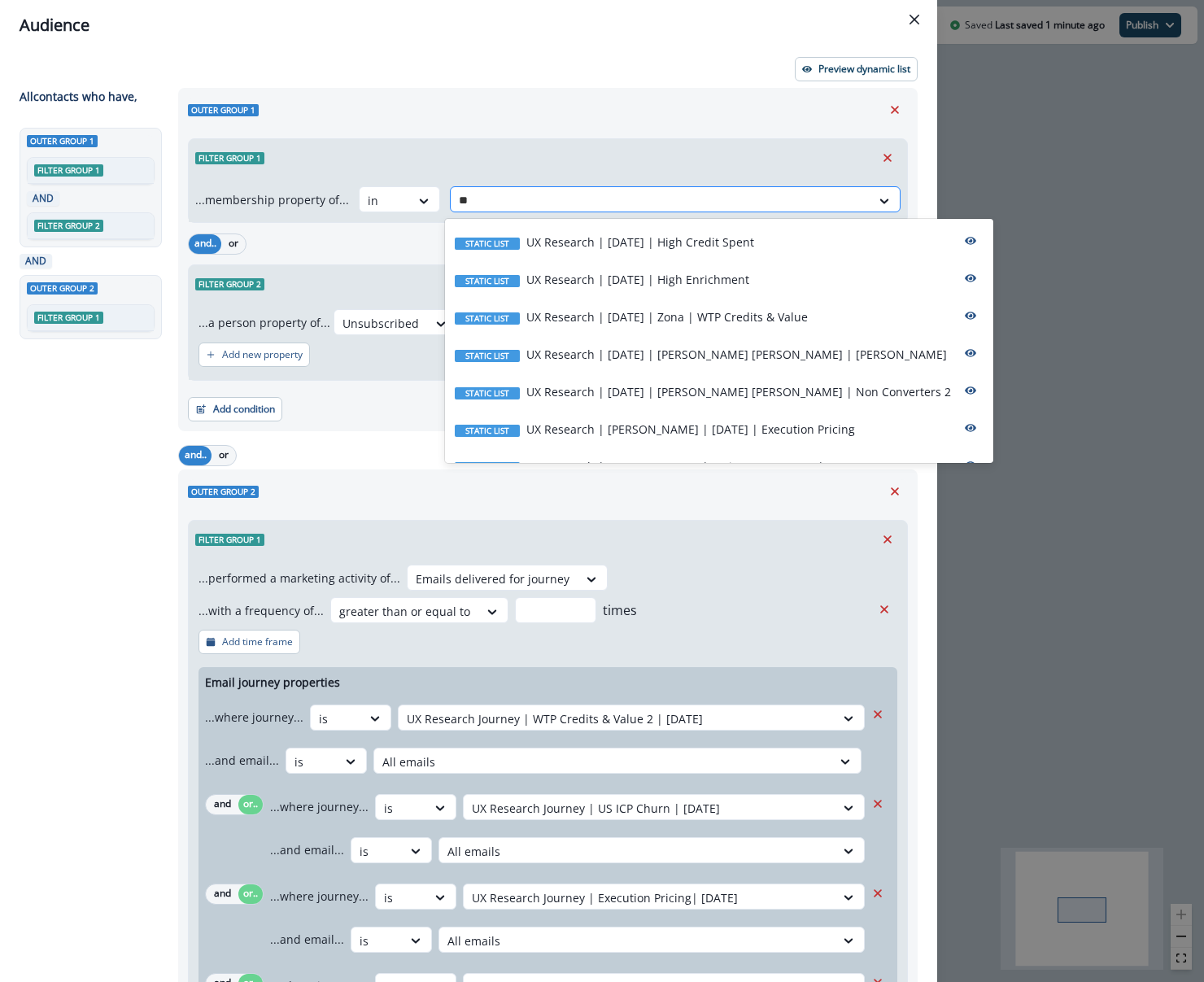
type input "**"
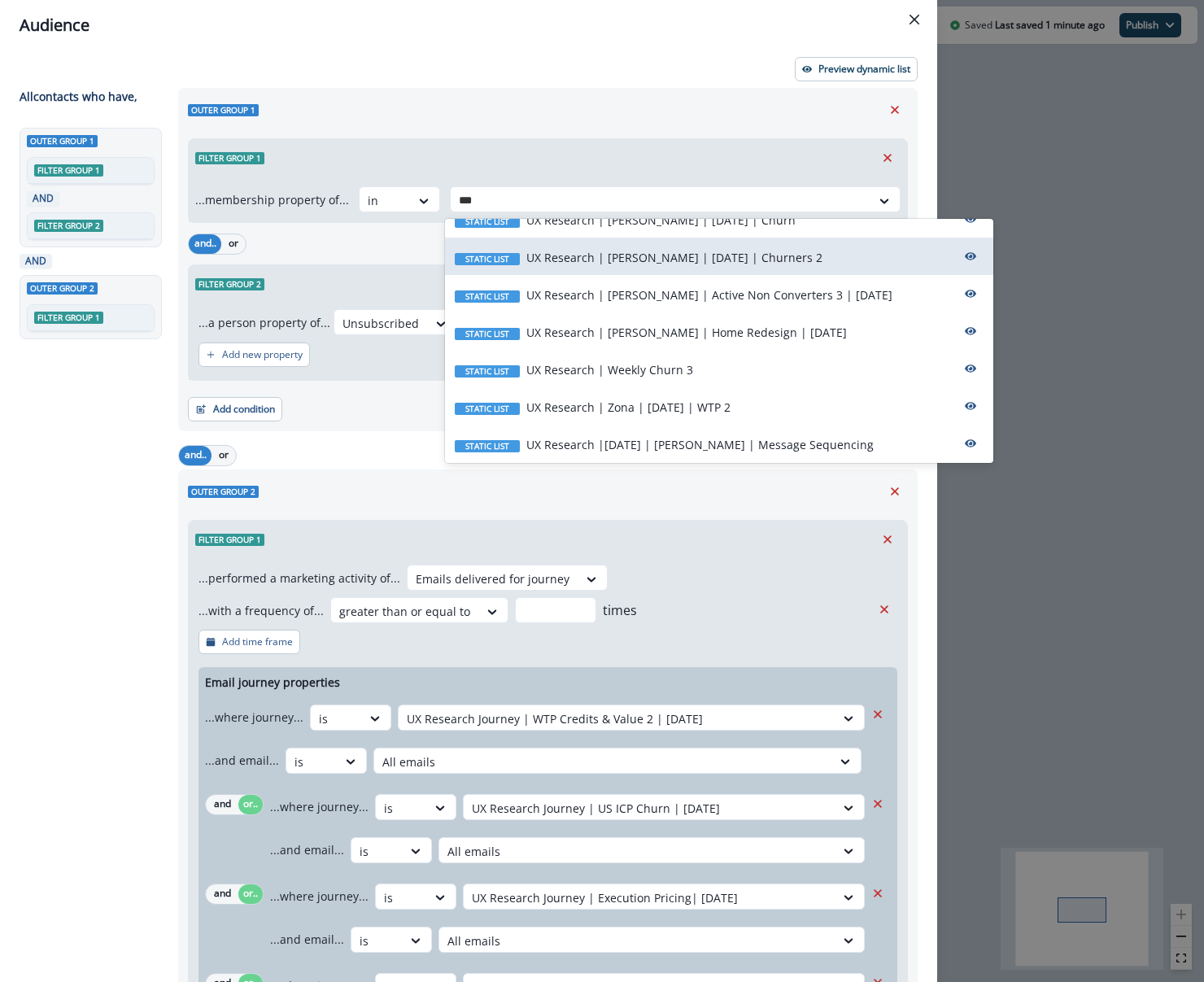
scroll to position [521, 0]
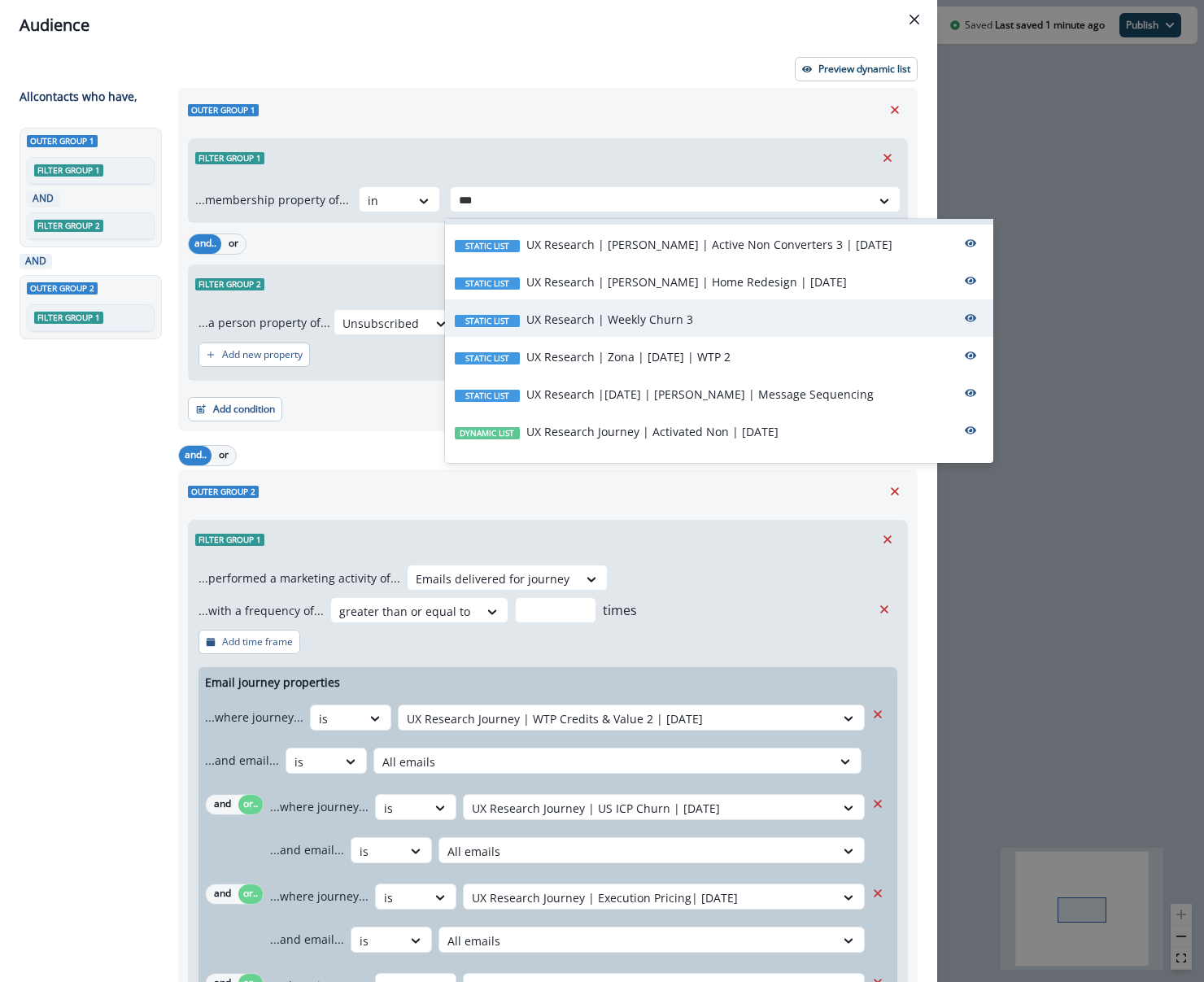
click at [645, 307] on div "Static list UX Research | Weekly Churn 3" at bounding box center [718, 318] width 549 height 37
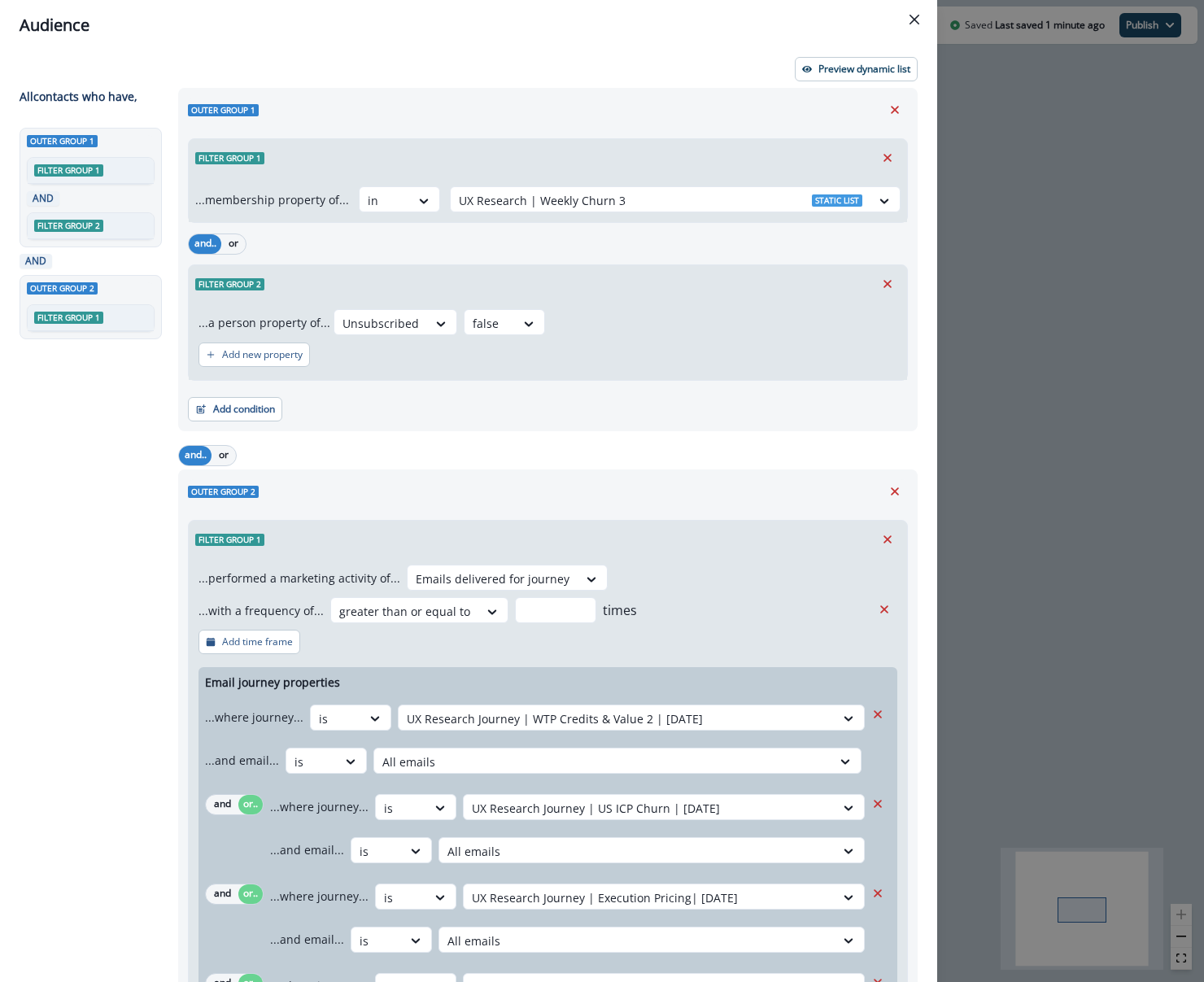
click at [632, 331] on div "Unsubscribed false" at bounding box center [615, 322] width 564 height 26
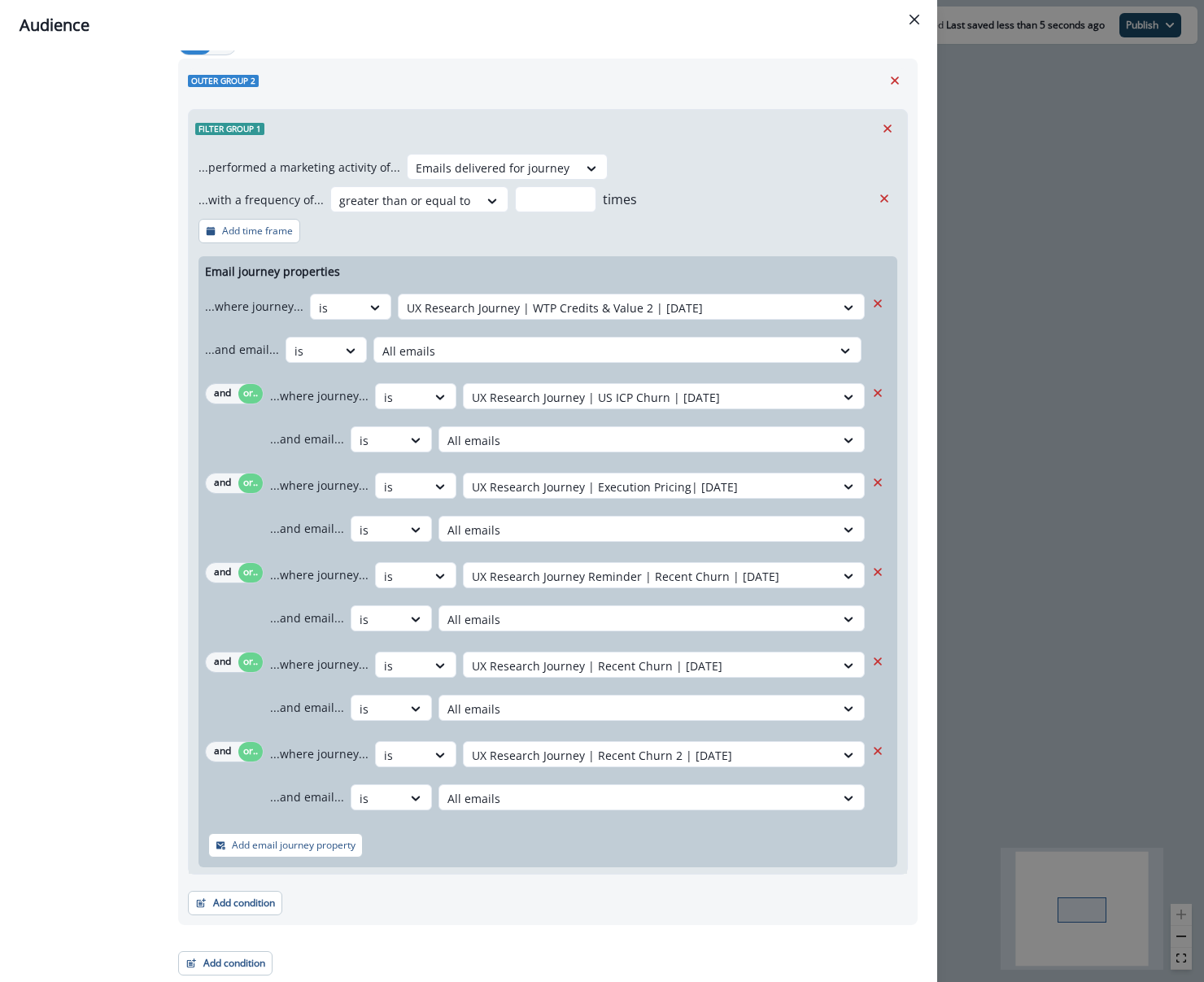
scroll to position [0, 0]
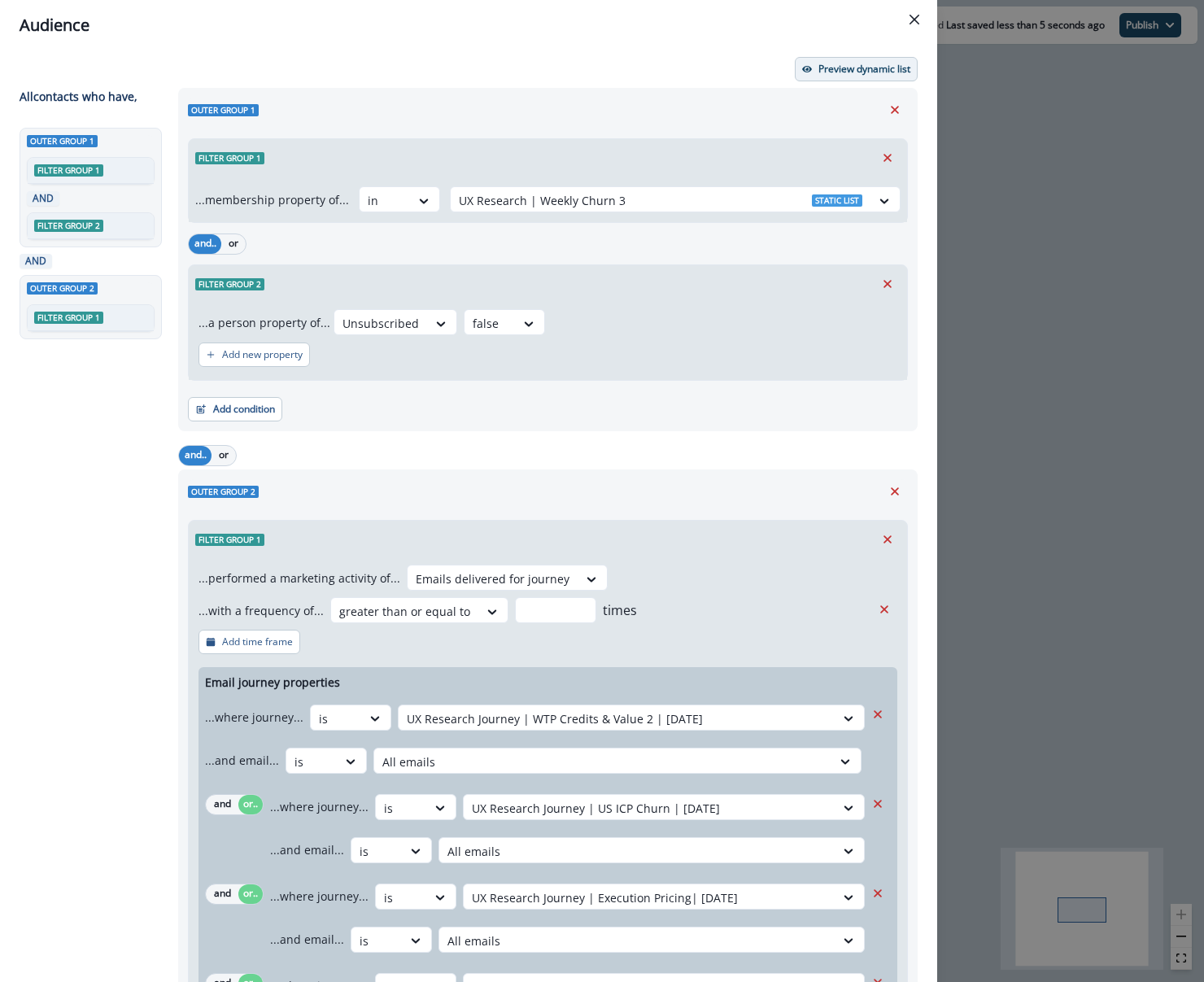
click at [840, 65] on p "Preview dynamic list" at bounding box center [864, 69] width 92 height 11
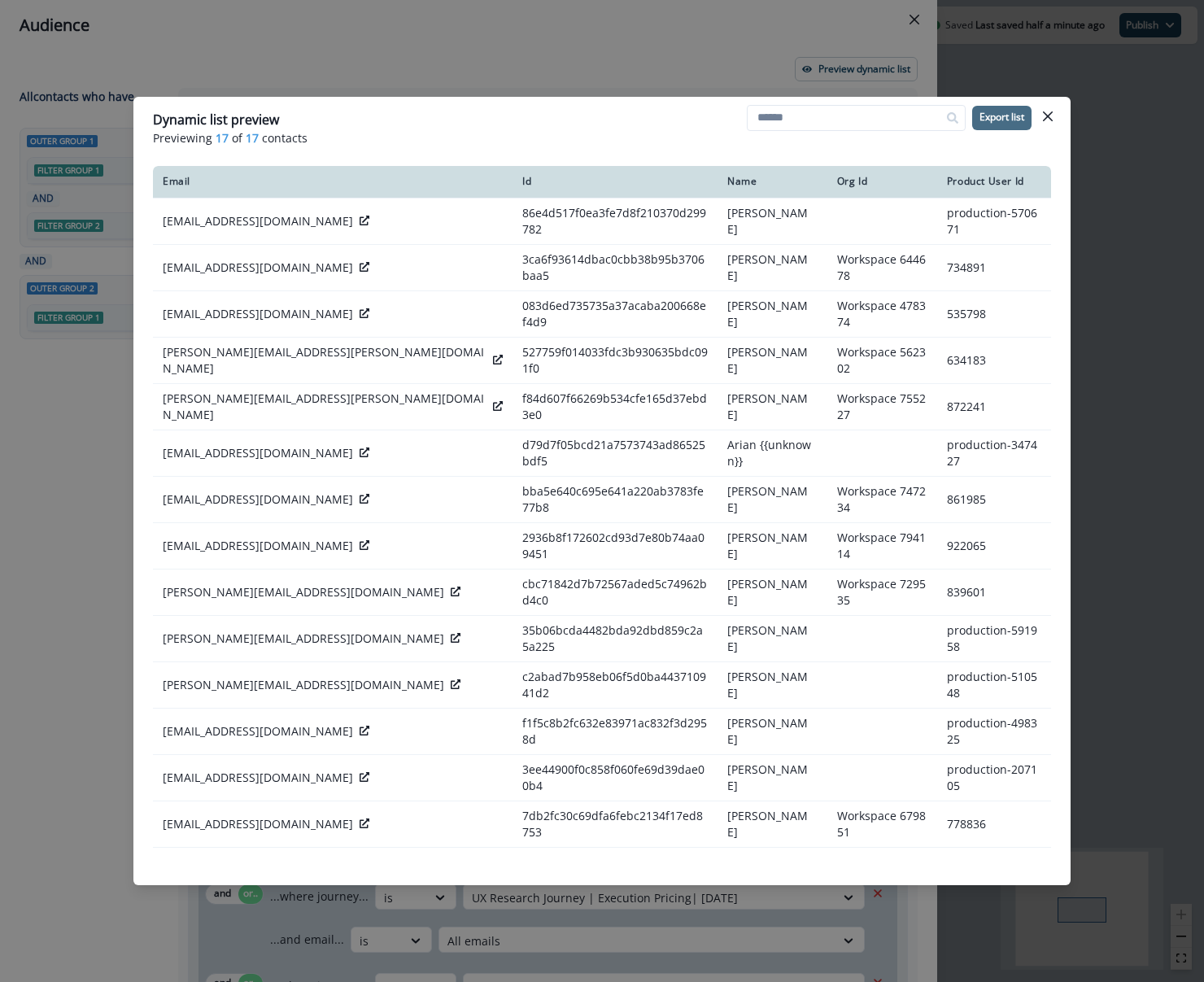
click at [1007, 112] on p "Export list" at bounding box center [1001, 117] width 45 height 11
click at [1009, 72] on div "Dynamic list preview Previewing 17 of 17 contacts Export list Email Id Name Org…" at bounding box center [602, 491] width 1204 height 982
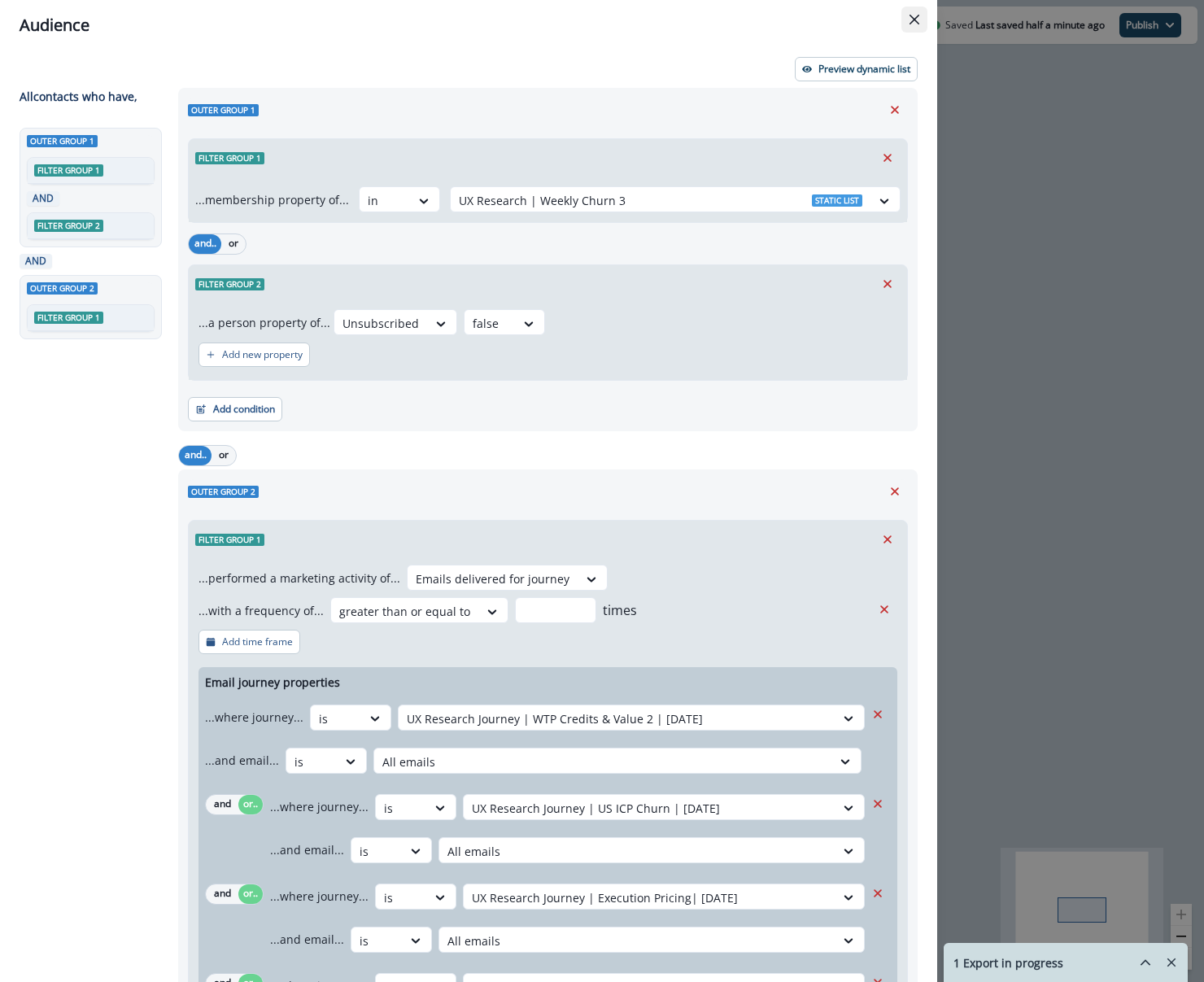
click at [921, 22] on button "Close" at bounding box center [914, 19] width 26 height 26
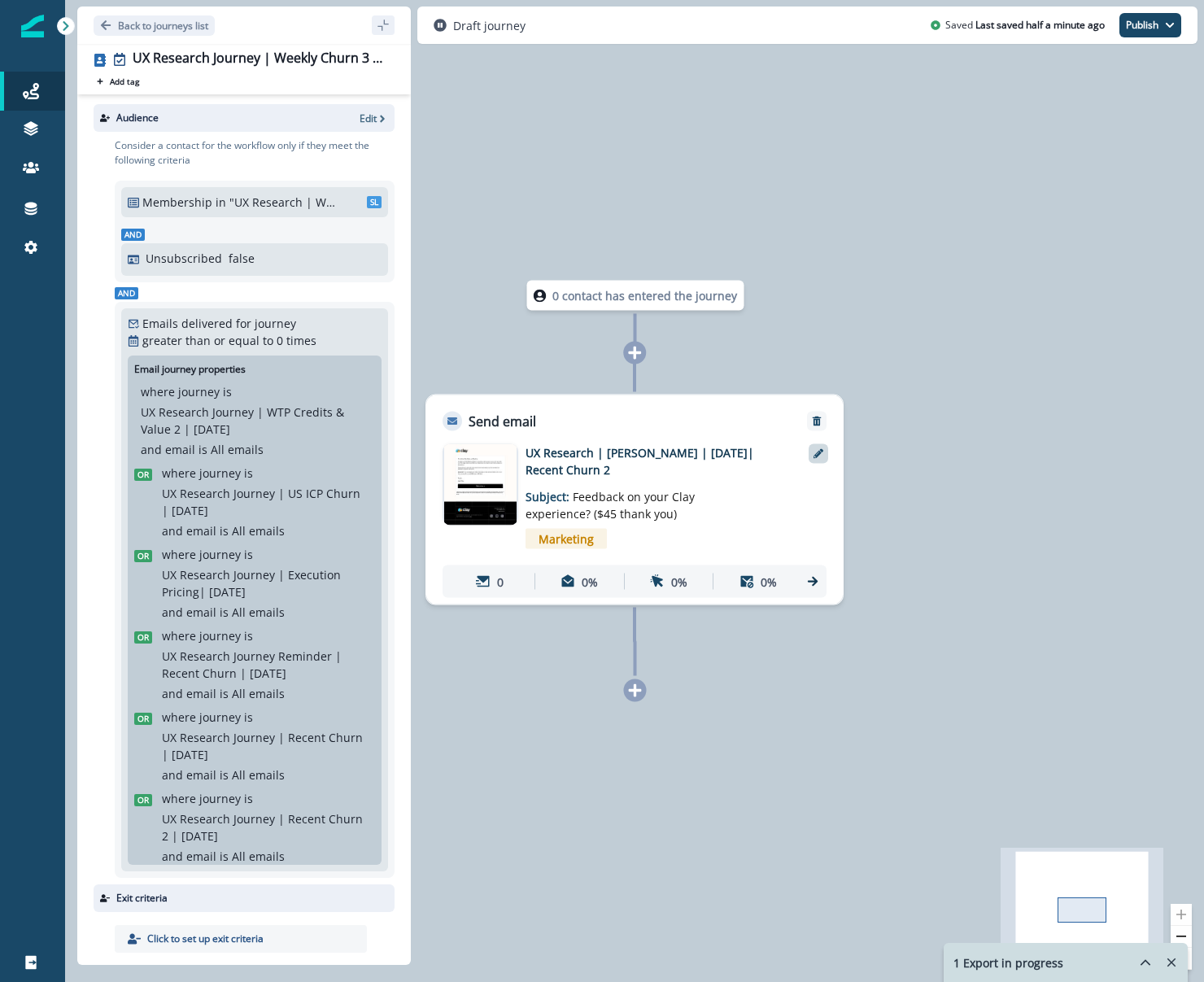
click at [819, 450] on icon at bounding box center [819, 454] width 10 height 10
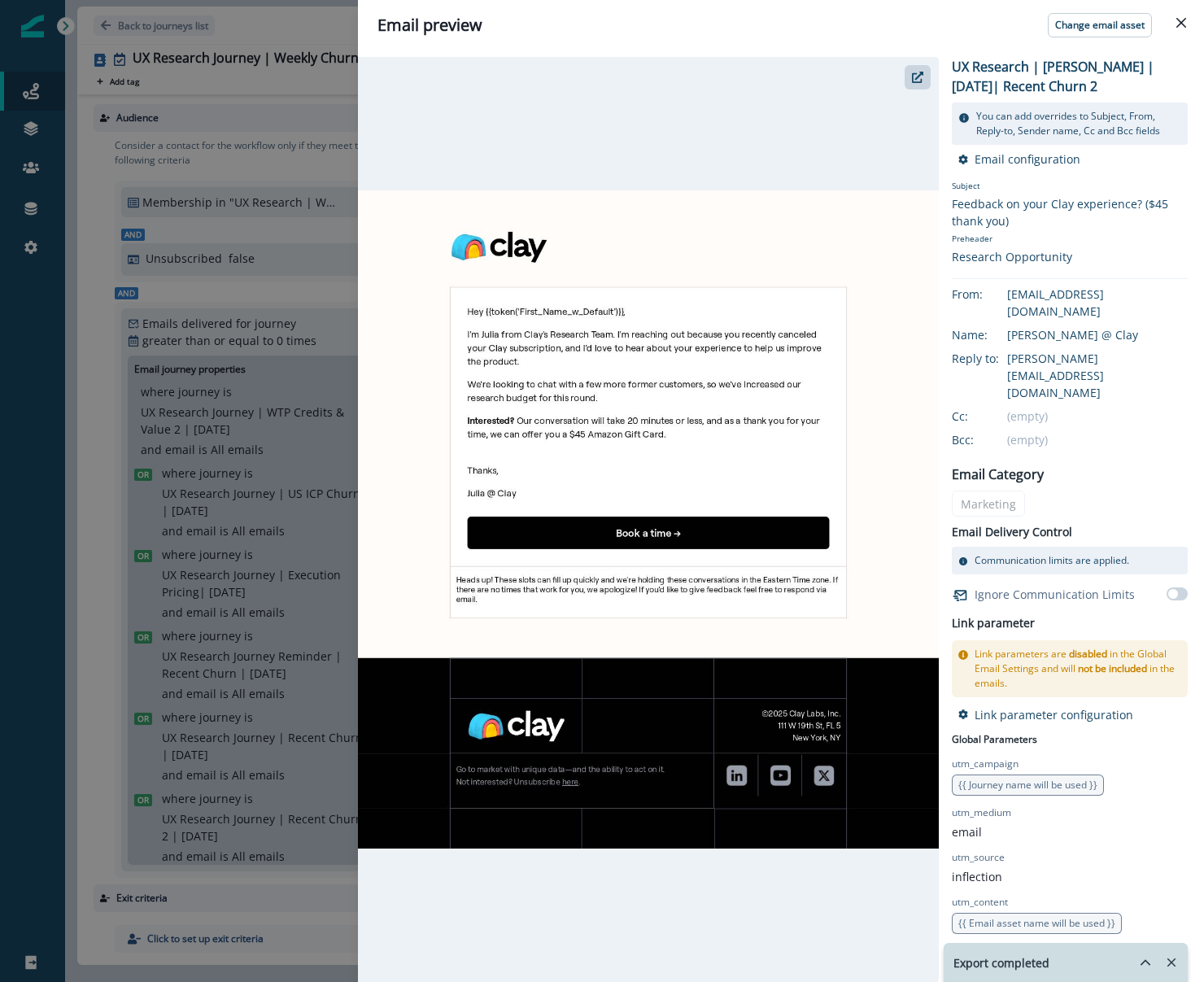
click at [797, 426] on img at bounding box center [648, 519] width 581 height 658
click at [747, 437] on img at bounding box center [648, 519] width 581 height 658
click at [1063, 83] on p "UX Research | [PERSON_NAME] | [DATE]| Recent Churn 2" at bounding box center [1069, 76] width 236 height 39
click at [1028, 161] on p "Email configuration" at bounding box center [1027, 159] width 106 height 15
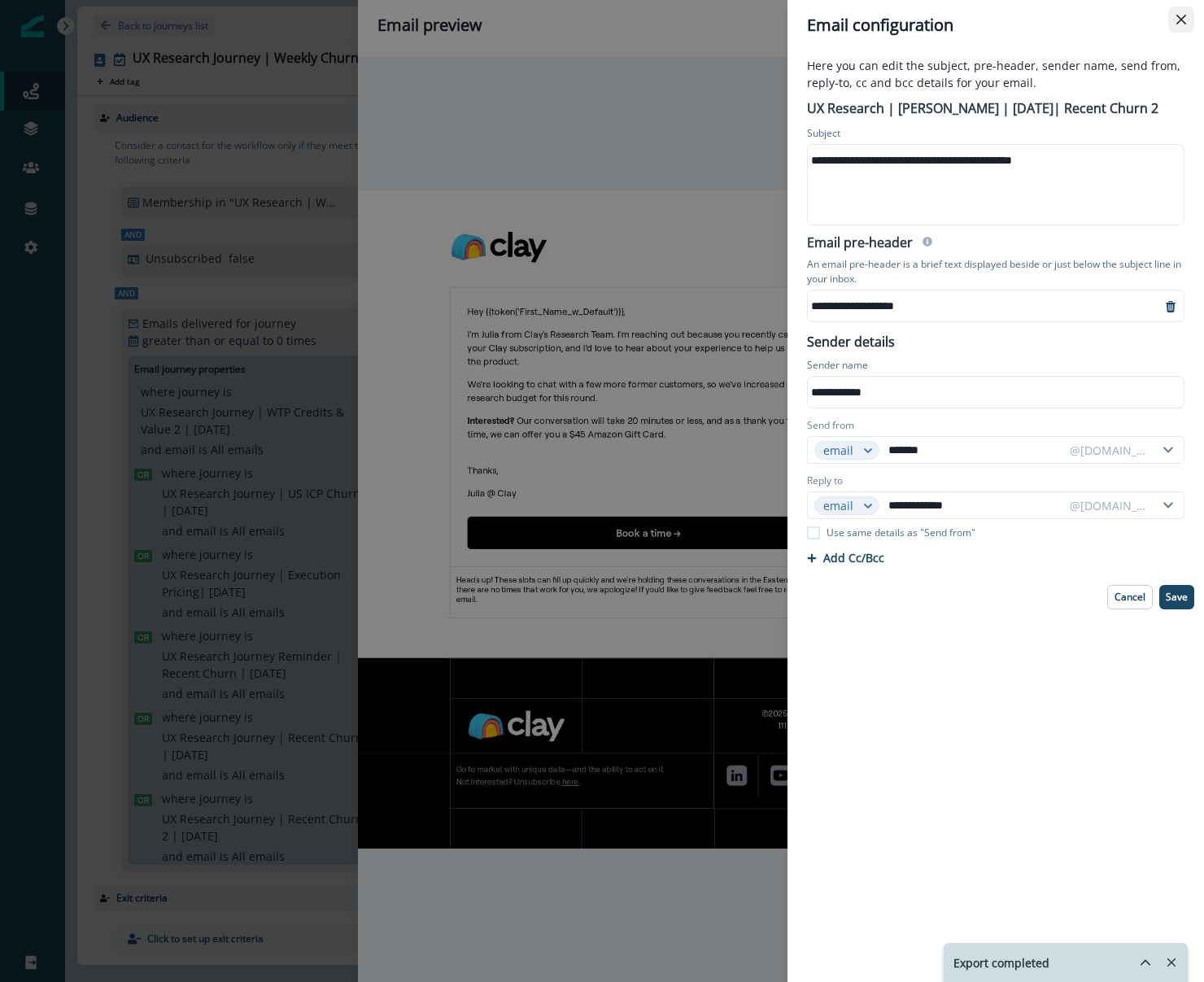
click at [1178, 12] on button "Close" at bounding box center [1180, 19] width 26 height 26
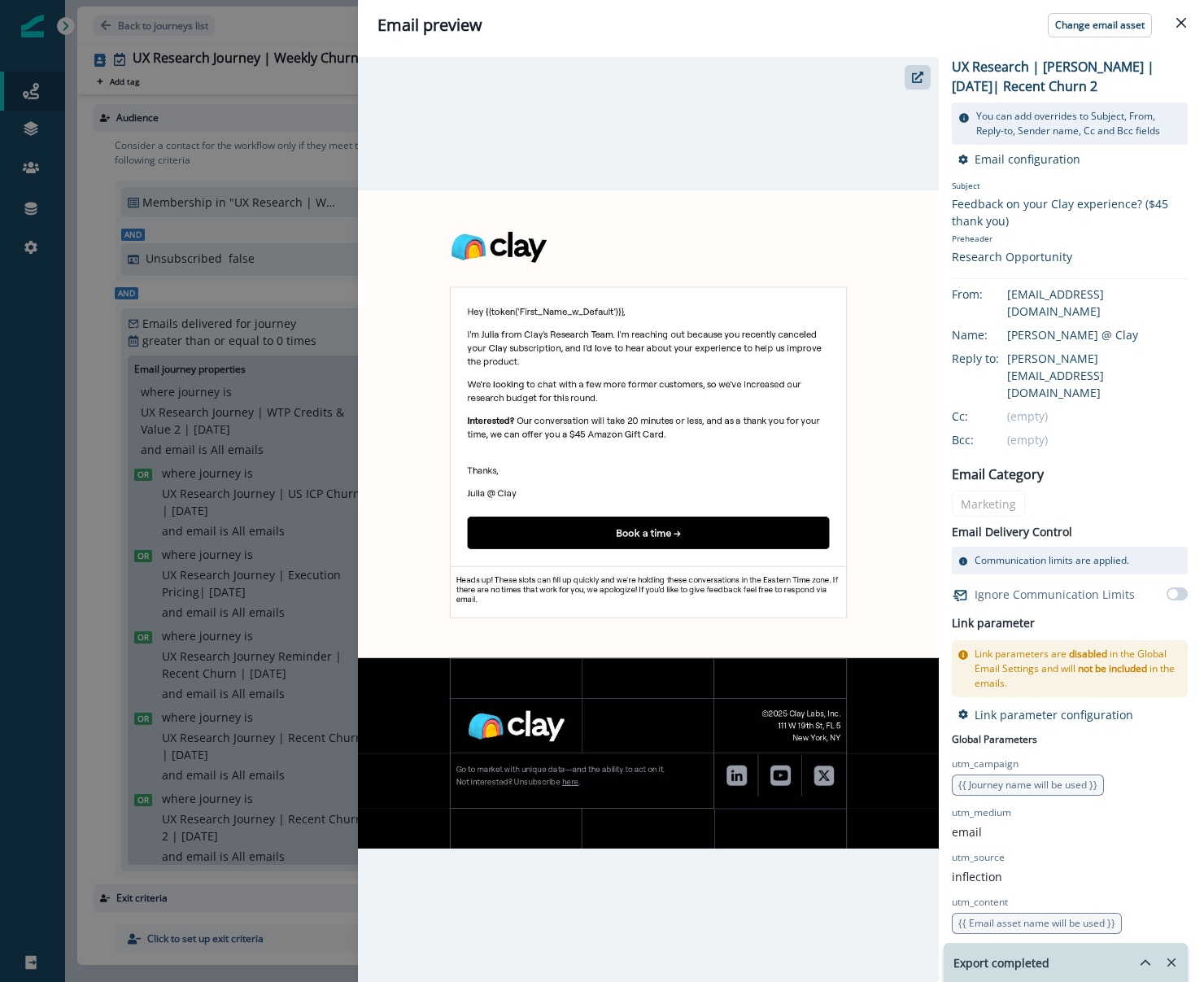
click at [1061, 63] on p "UX Research | [PERSON_NAME] | [DATE]| Recent Churn 2" at bounding box center [1069, 76] width 236 height 39
click at [592, 376] on img at bounding box center [648, 519] width 581 height 658
click at [628, 540] on img at bounding box center [648, 519] width 581 height 658
click at [489, 147] on div at bounding box center [648, 519] width 581 height 925
click at [918, 74] on icon "button" at bounding box center [918, 77] width 11 height 11
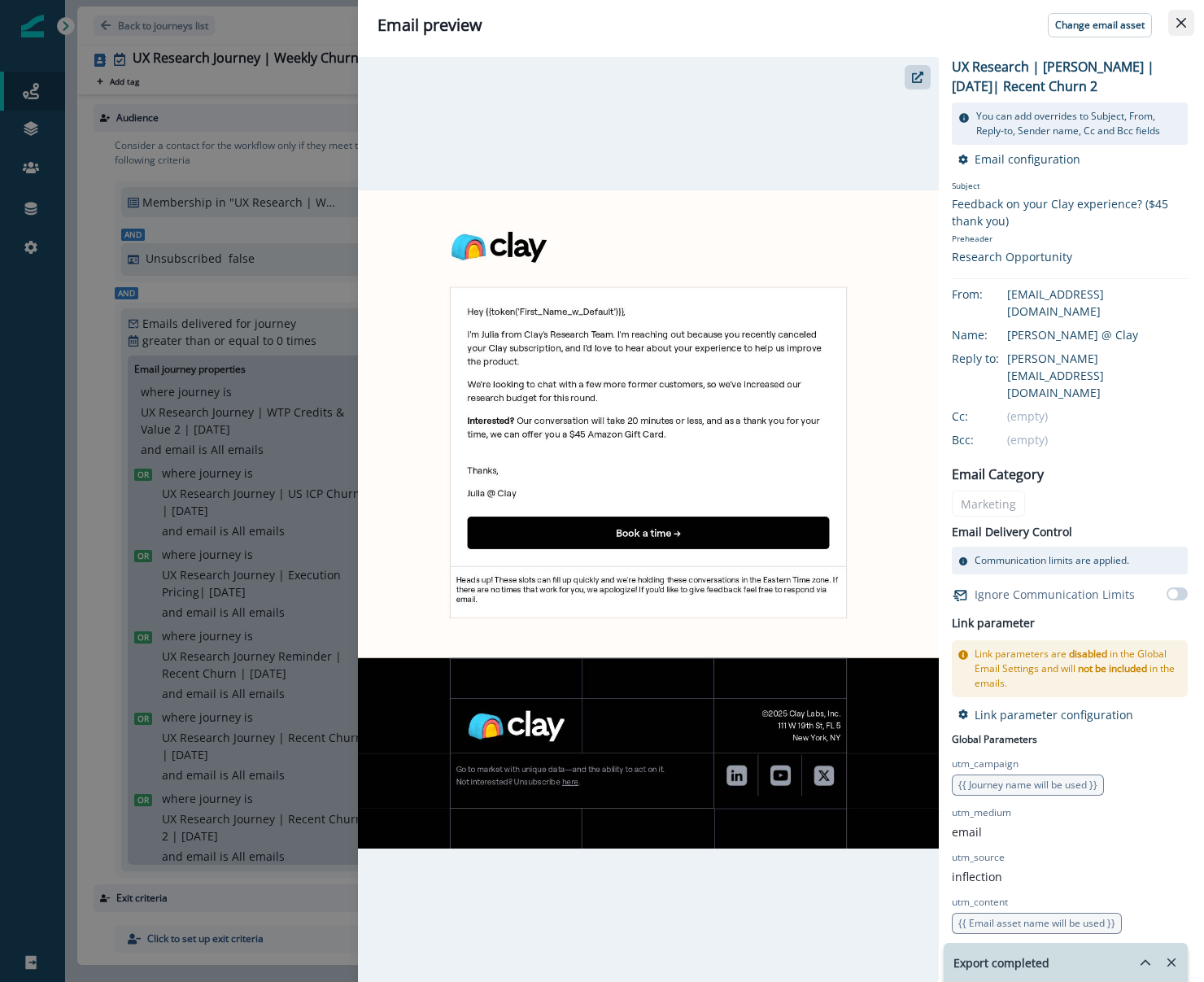
click at [1186, 15] on button "Close" at bounding box center [1180, 22] width 26 height 26
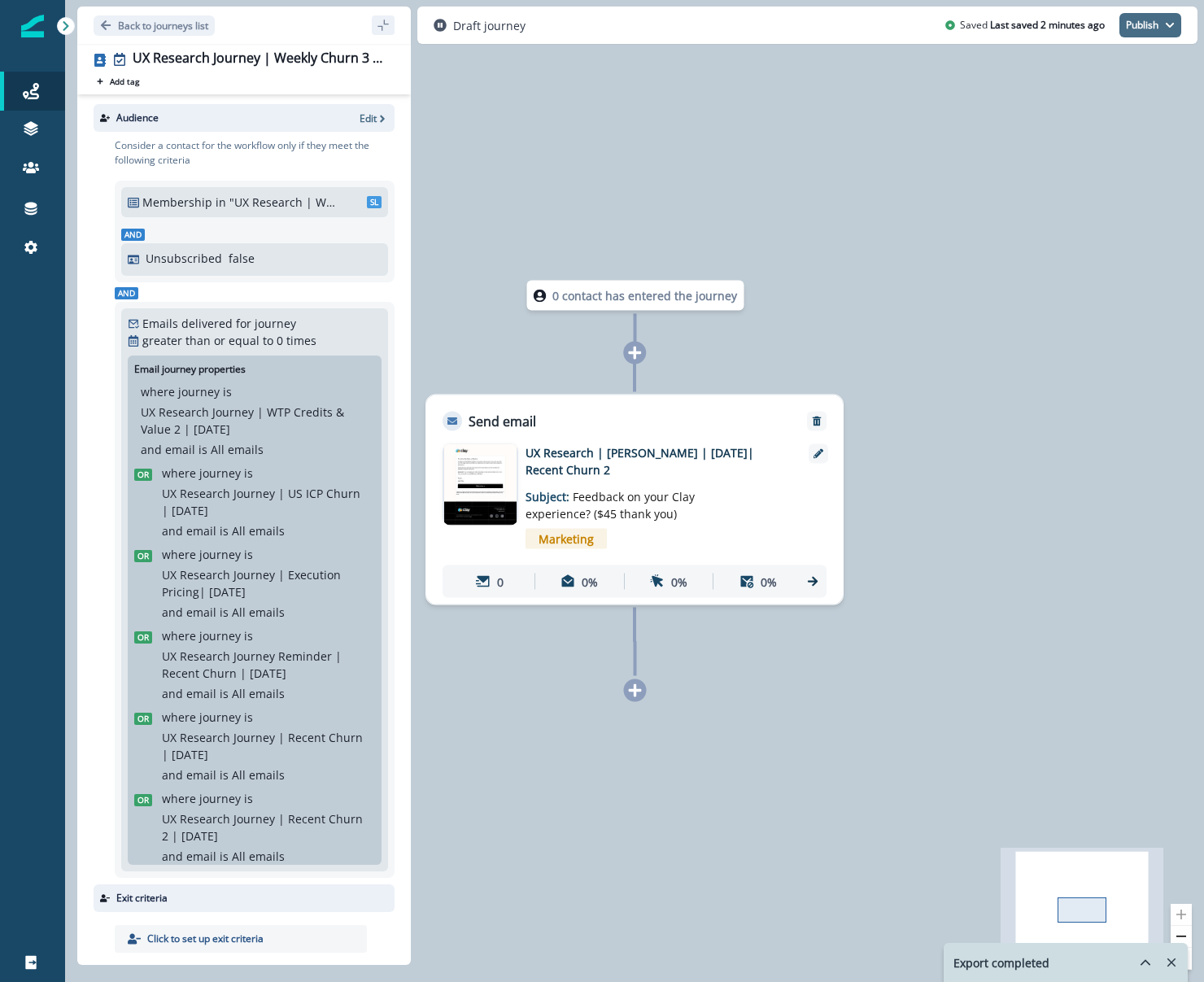
click at [1136, 27] on button "Publish" at bounding box center [1150, 26] width 62 height 25
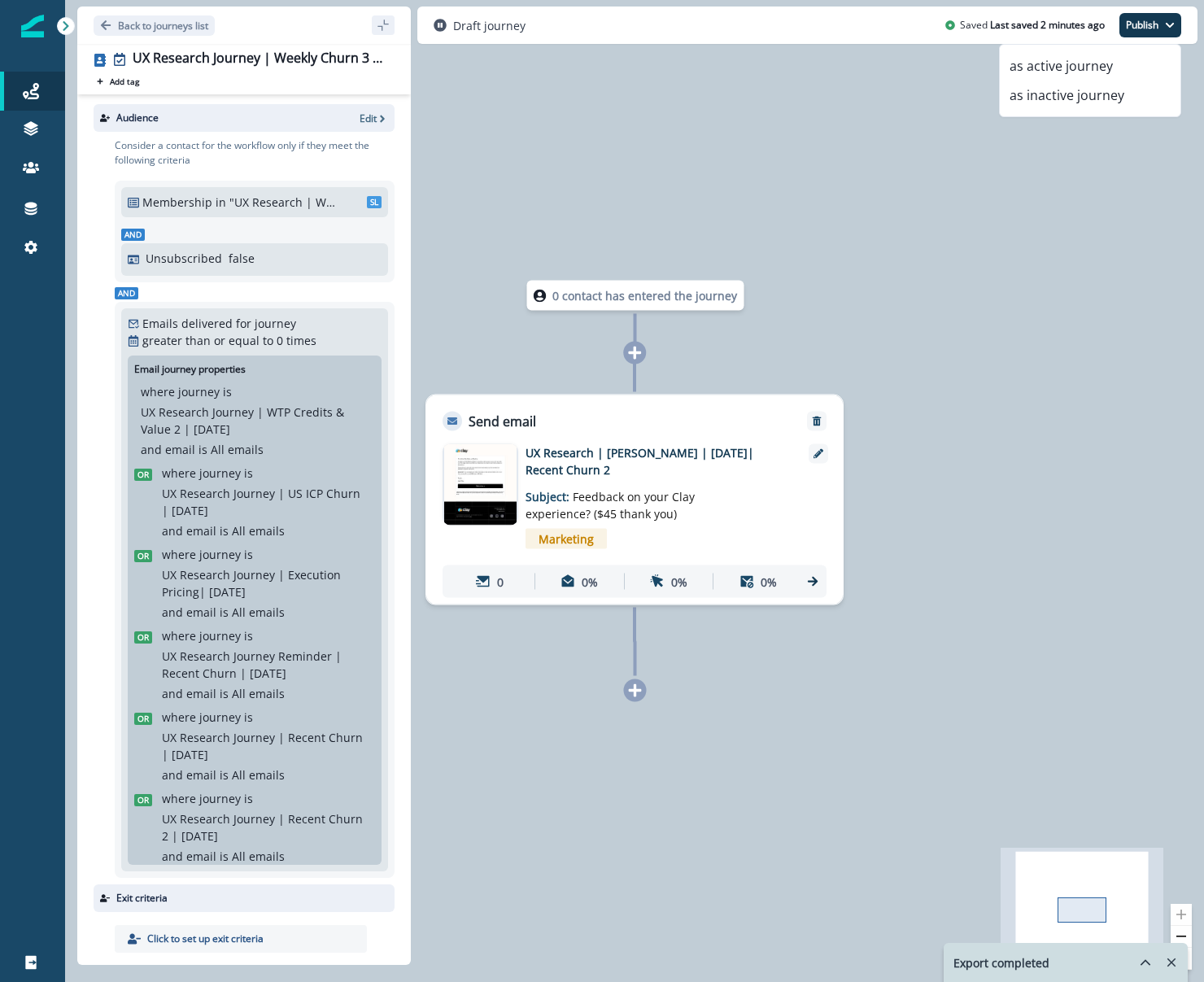
click at [591, 164] on div "0 contact has entered the journey Send email Email asset changed, journey repor…" at bounding box center [634, 491] width 1139 height 982
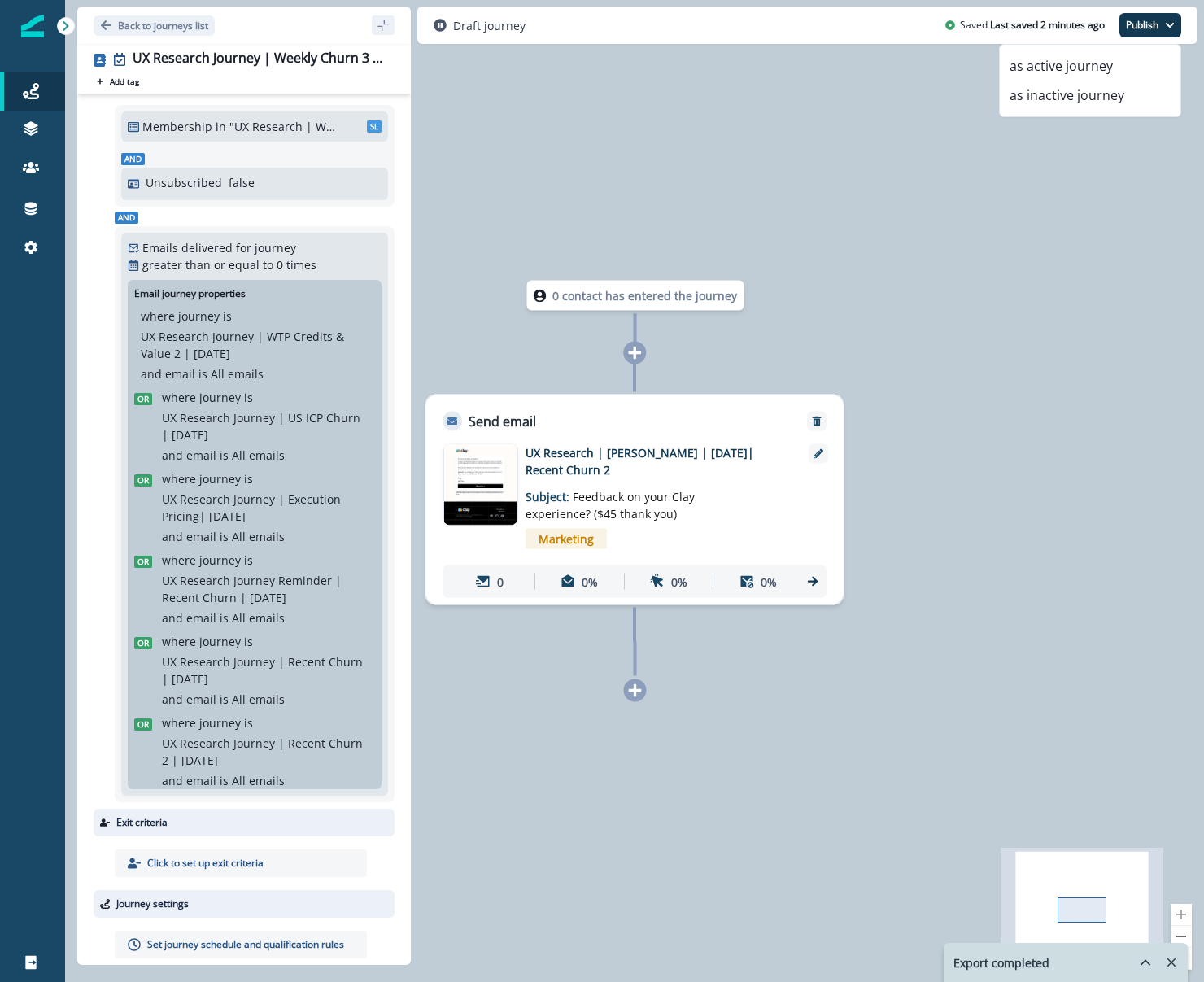
scroll to position [157, 0]
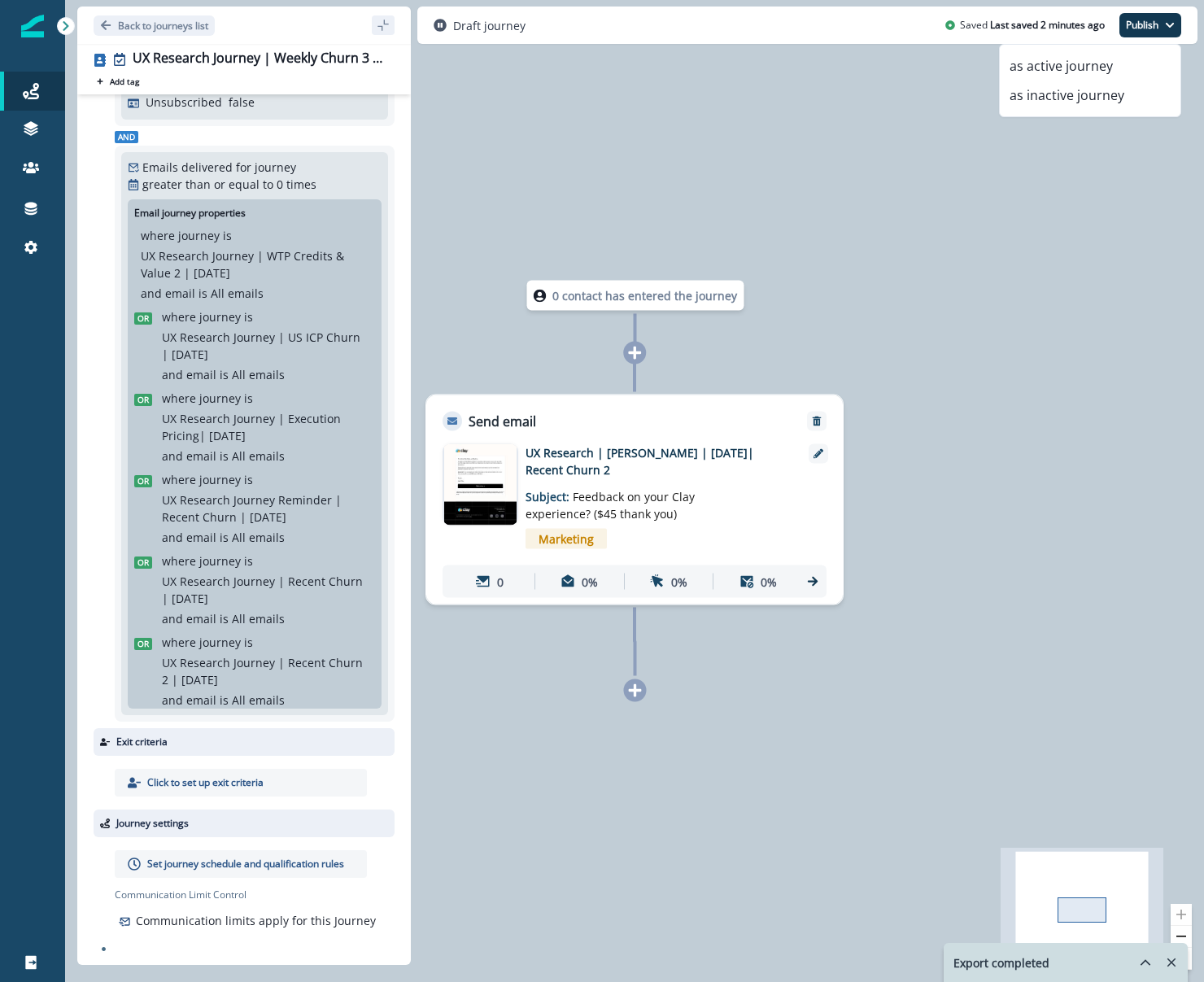
click at [232, 864] on p "Set journey schedule and qualification rules" at bounding box center [245, 864] width 197 height 14
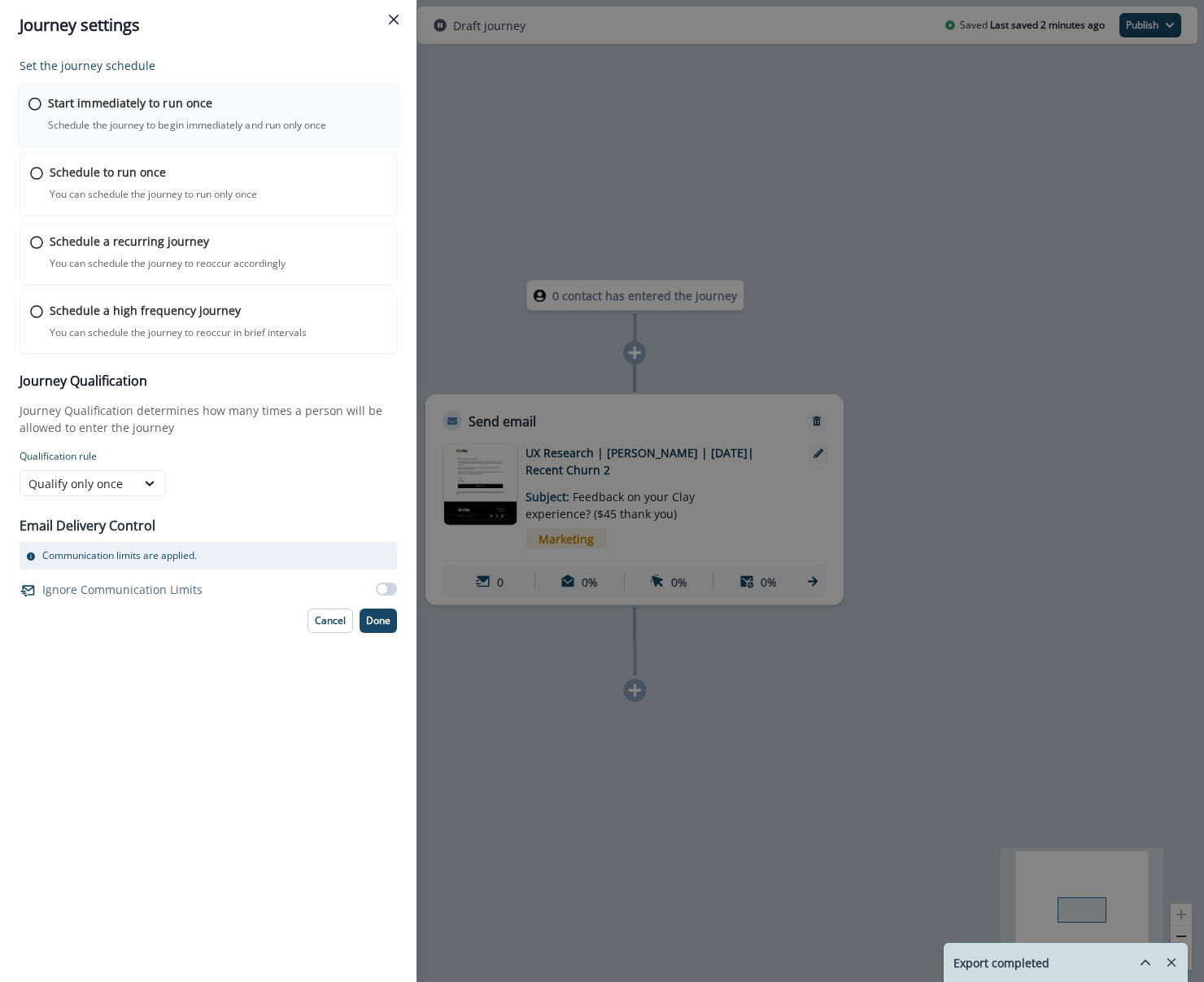
click at [200, 130] on p "Schedule the journey to begin immediately and run only once" at bounding box center [187, 125] width 279 height 14
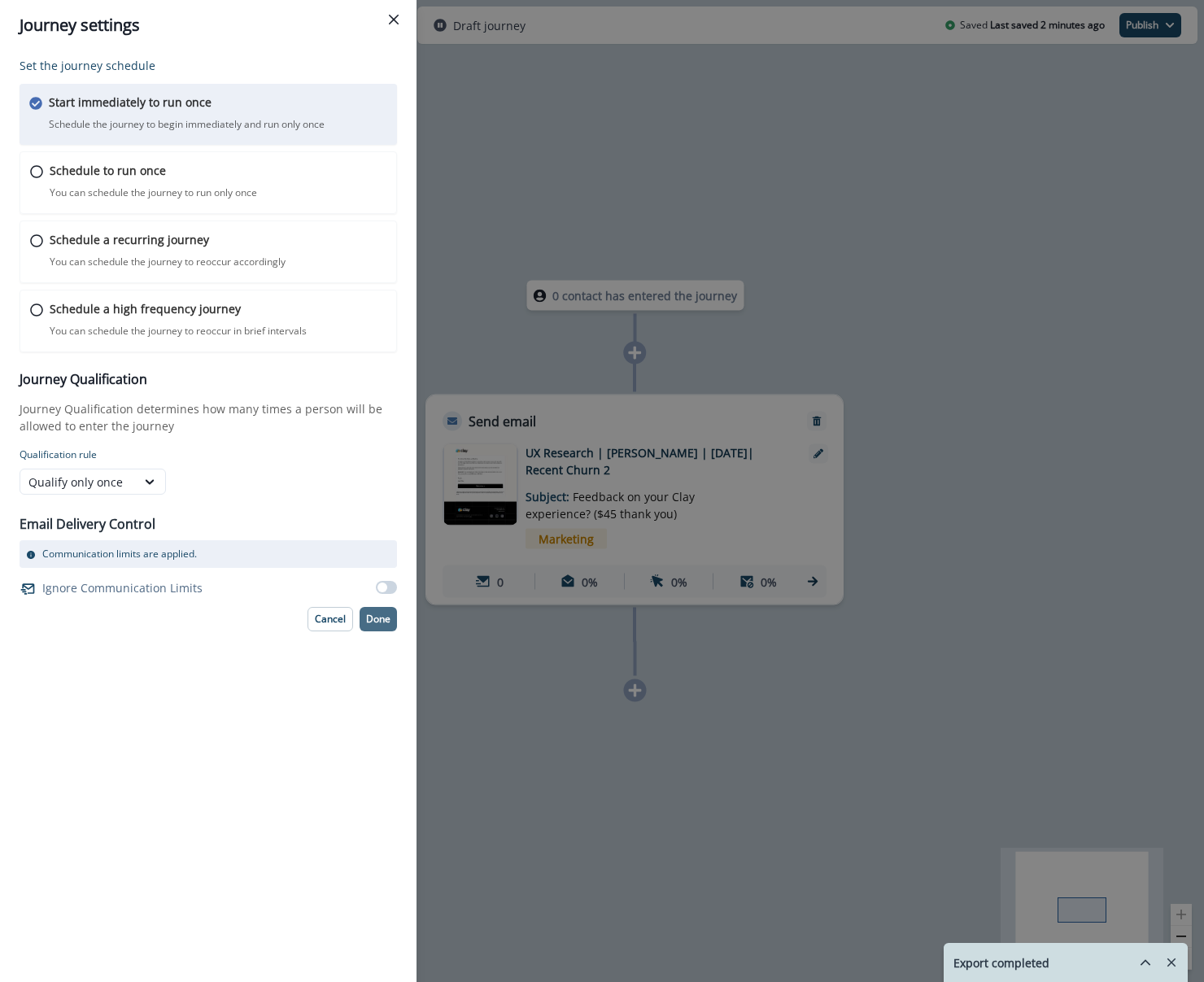
click at [371, 622] on p "Done" at bounding box center [379, 619] width 25 height 11
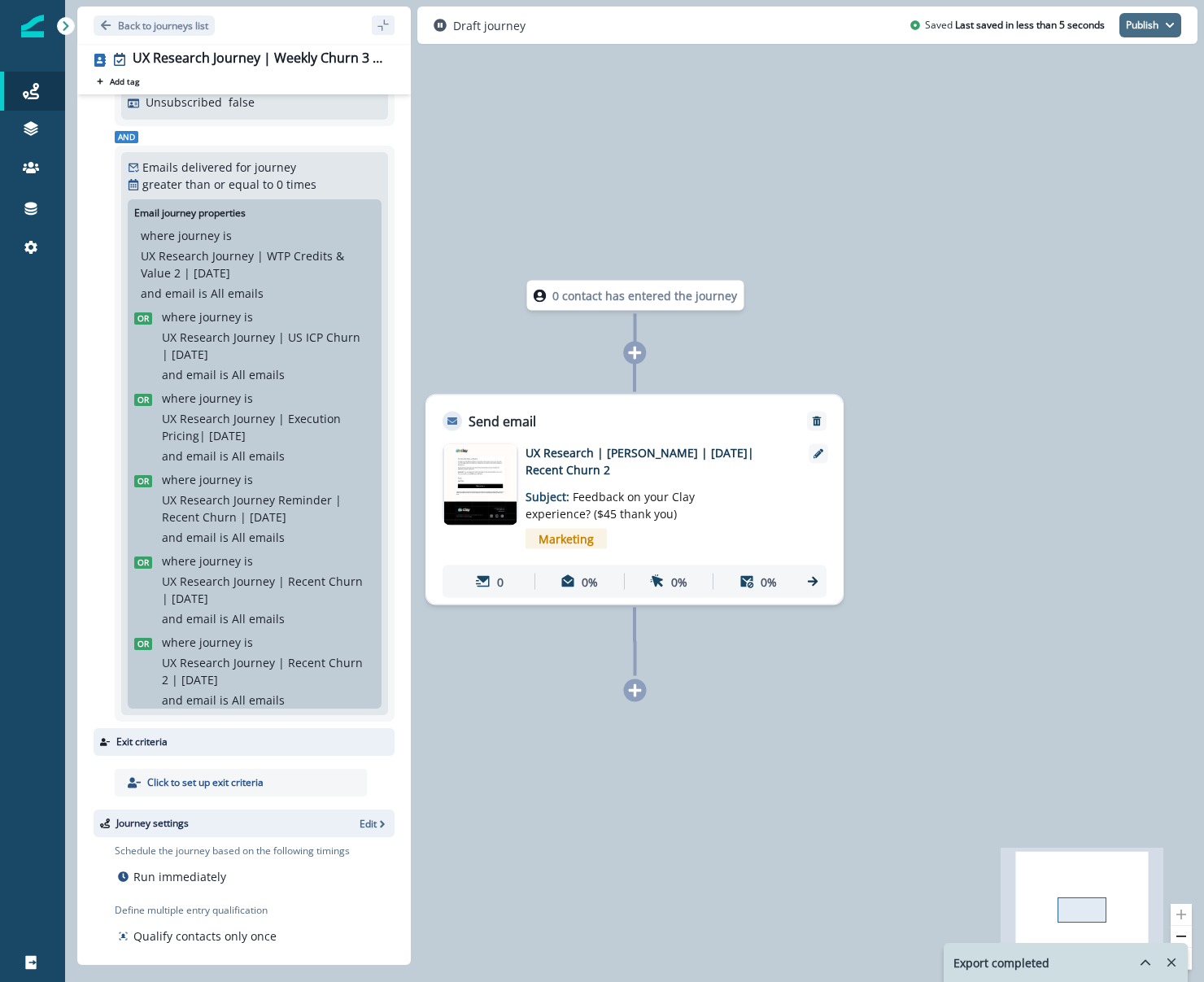
click at [1136, 21] on button "Publish" at bounding box center [1150, 26] width 62 height 25
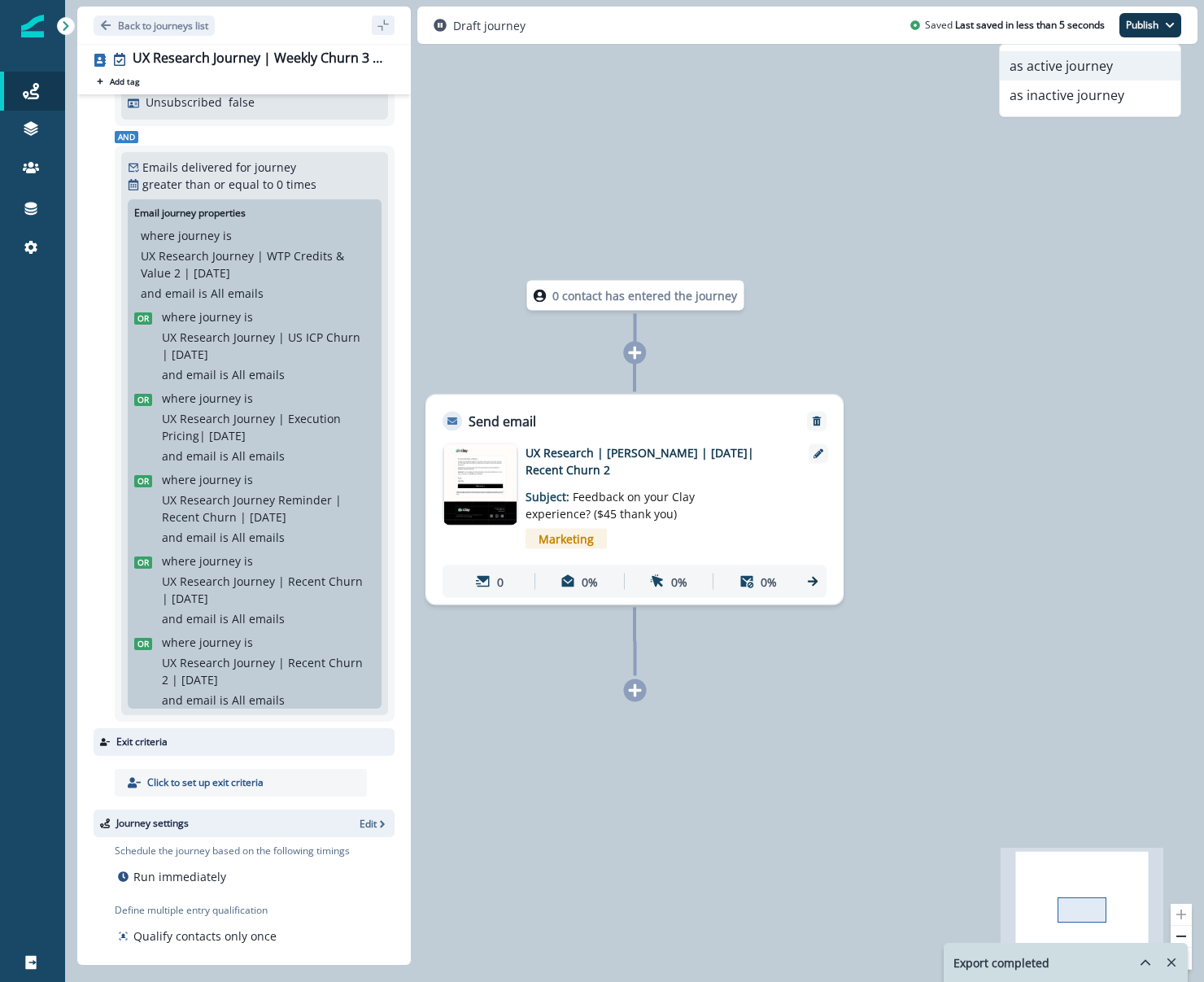
click at [1118, 68] on button "as active journey" at bounding box center [1090, 66] width 180 height 30
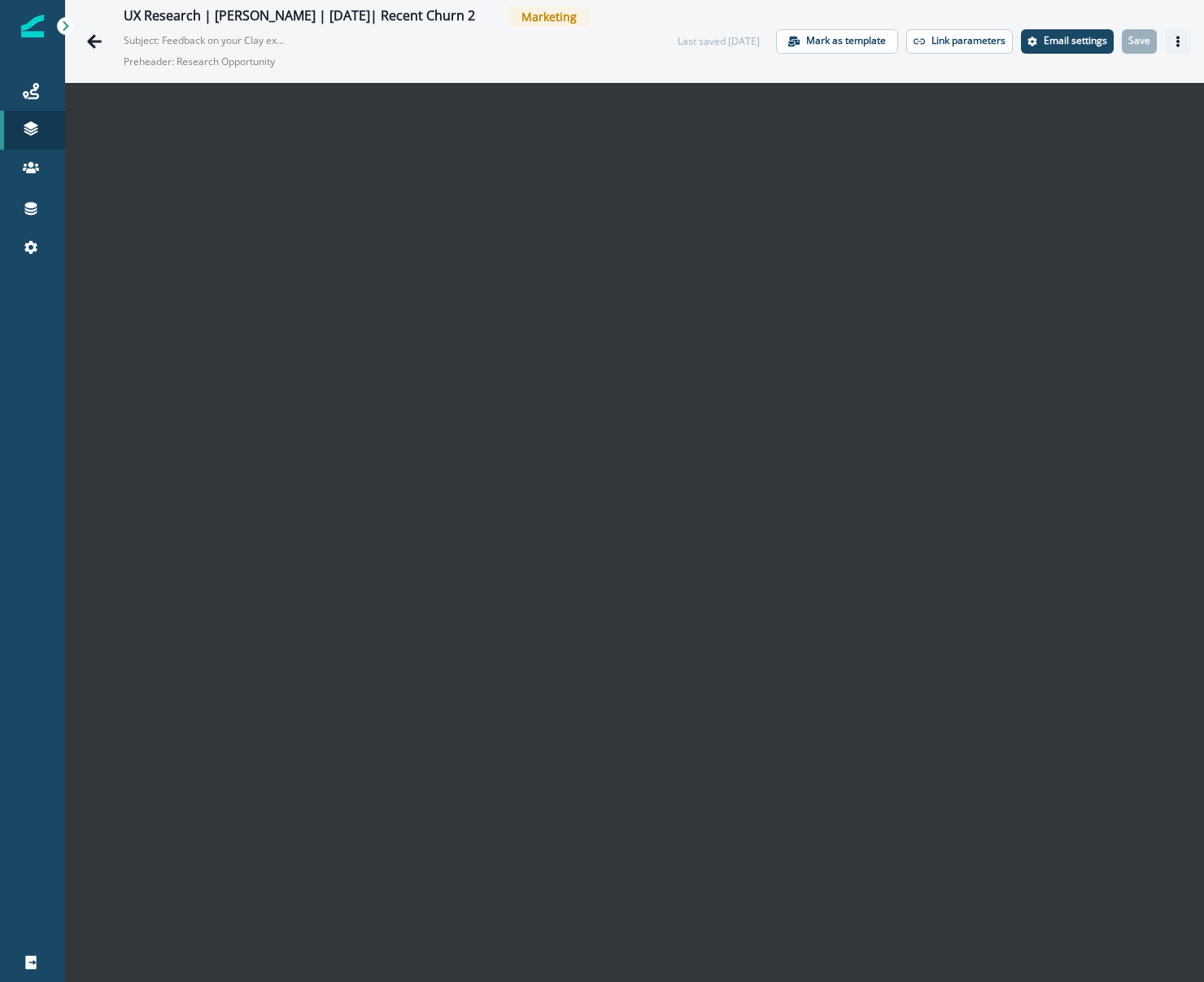
click at [1189, 35] on button "Actions" at bounding box center [1177, 42] width 26 height 25
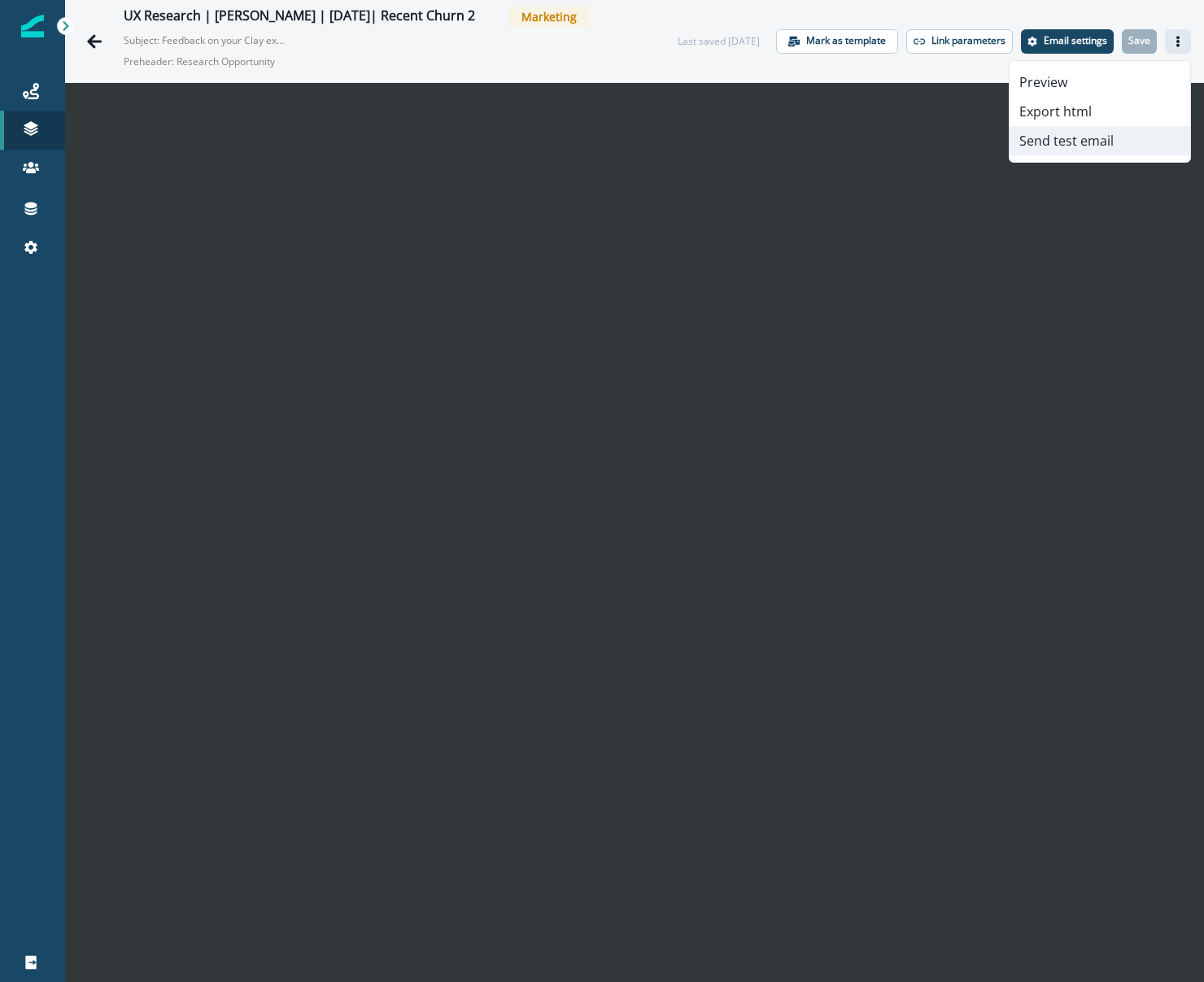
drag, startPoint x: 1139, startPoint y: 80, endPoint x: 1108, endPoint y: 135, distance: 63.1
click at [1108, 135] on div "Preview Export html Send test email" at bounding box center [1099, 111] width 182 height 102
click at [1108, 135] on button "Send test email" at bounding box center [1099, 140] width 180 height 30
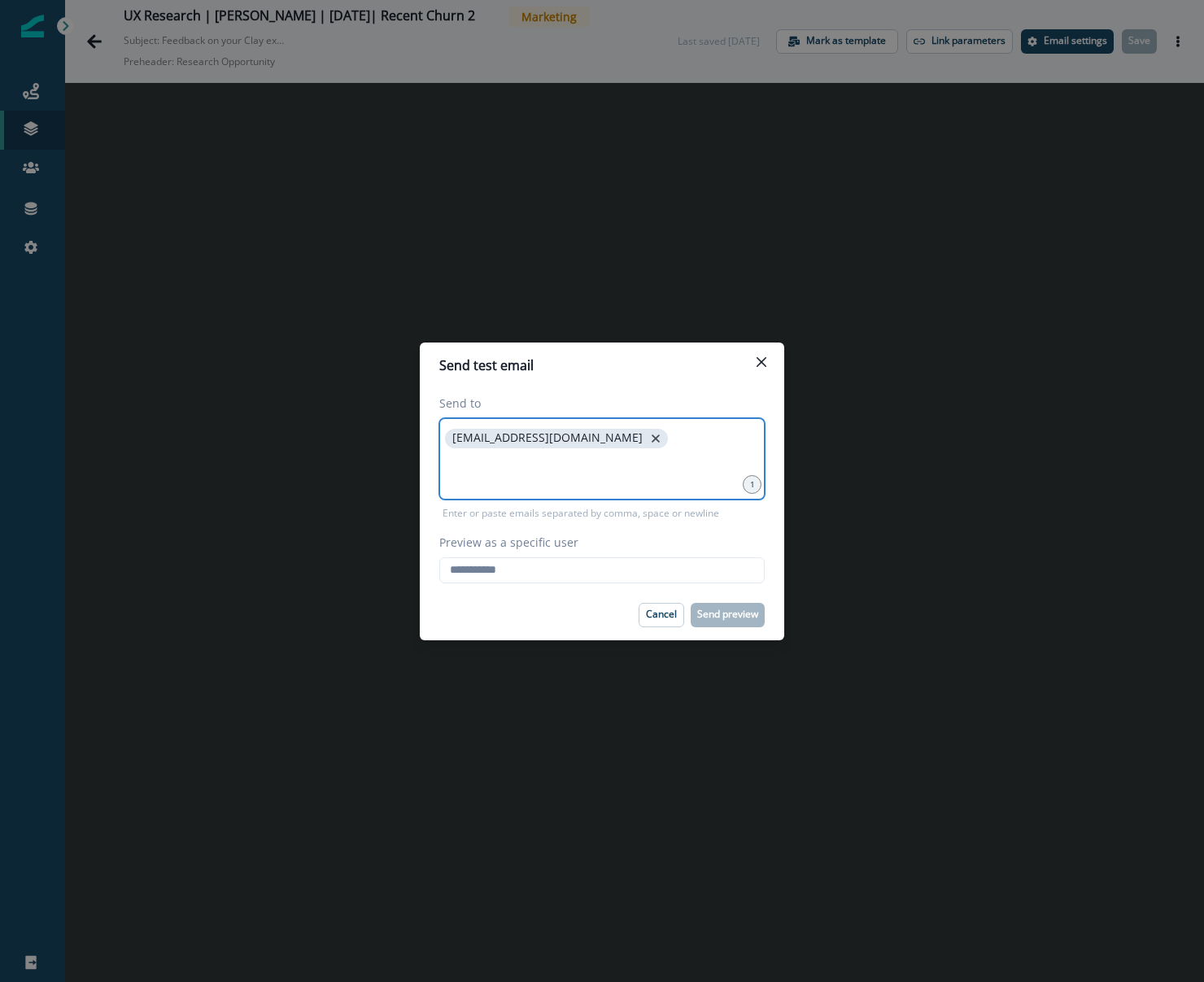
click at [648, 439] on icon "close" at bounding box center [654, 438] width 14 height 14
type input "**********"
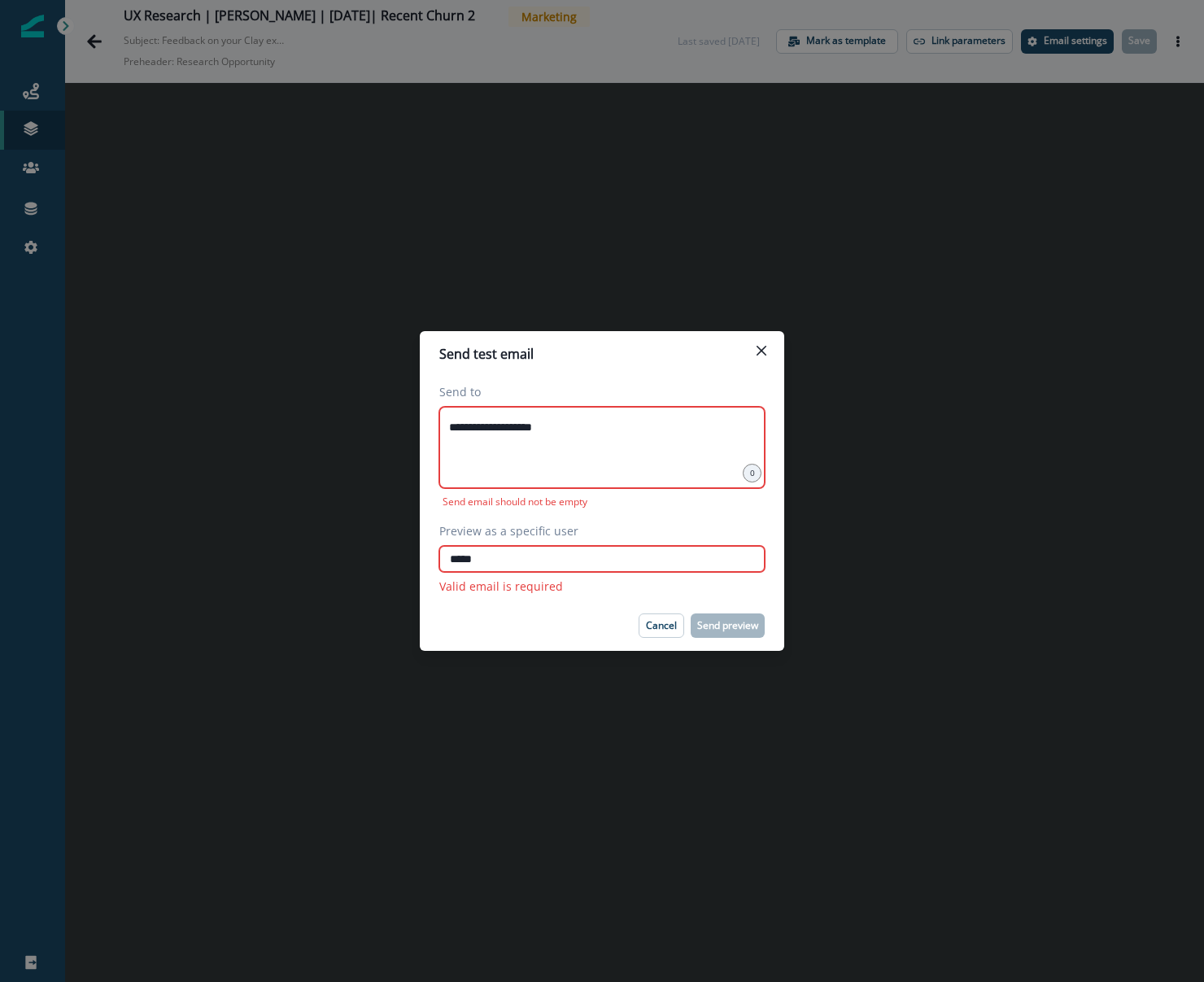
type input "*****"
click at [589, 426] on input "**********" at bounding box center [602, 428] width 321 height 32
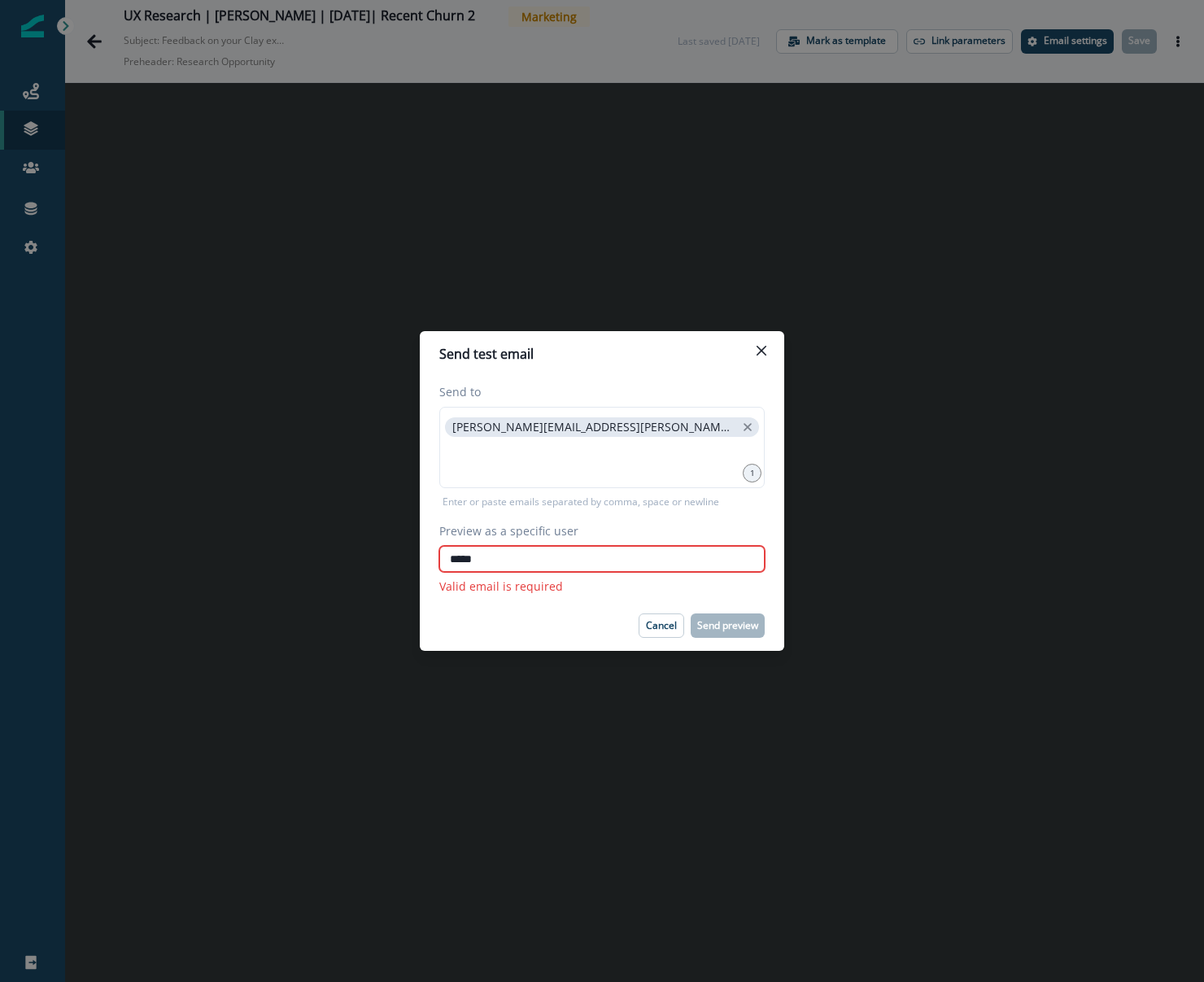
click at [534, 560] on input "*****" at bounding box center [601, 558] width 325 height 26
type input "**********"
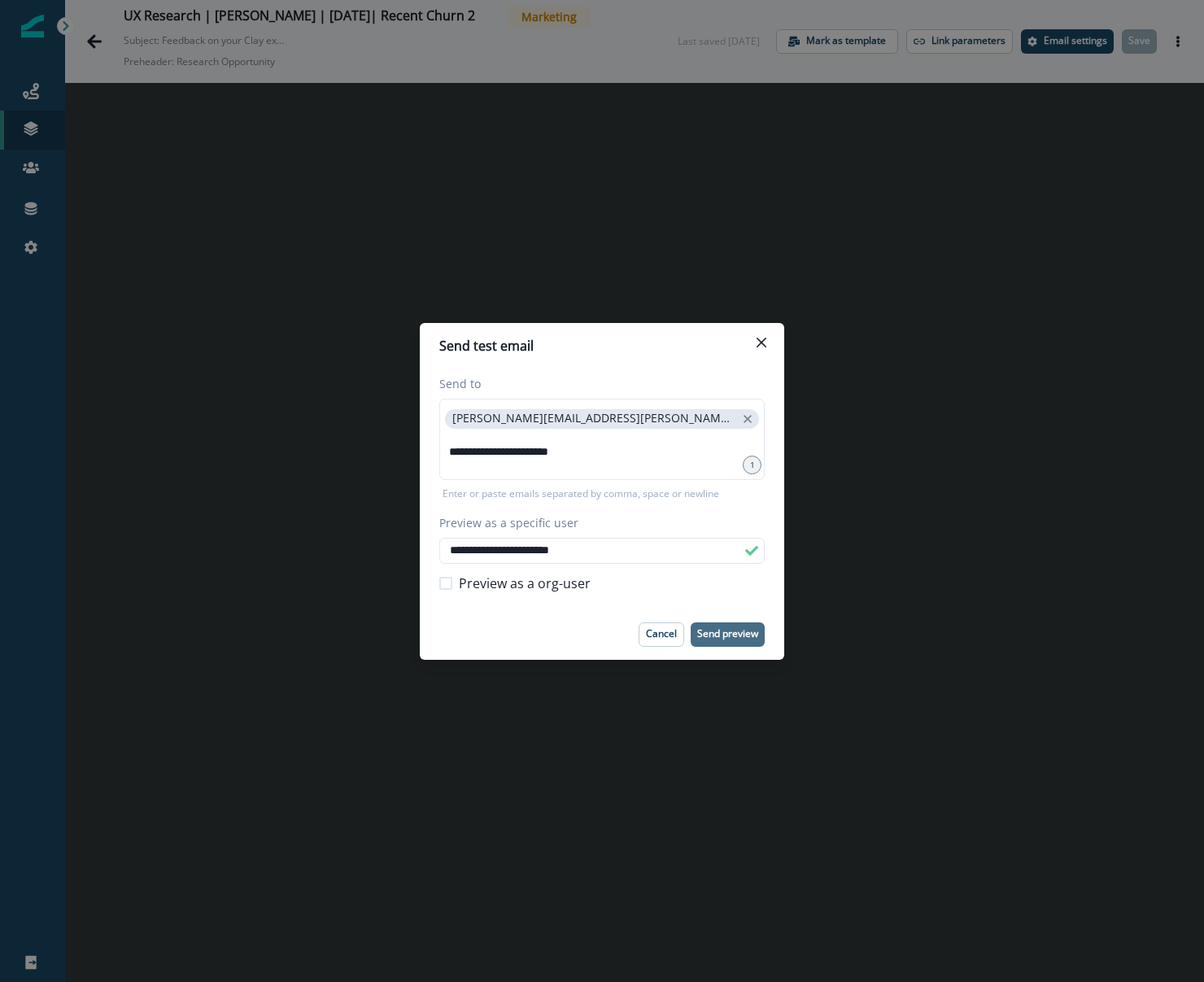
click at [723, 629] on p "Send preview" at bounding box center [728, 634] width 61 height 11
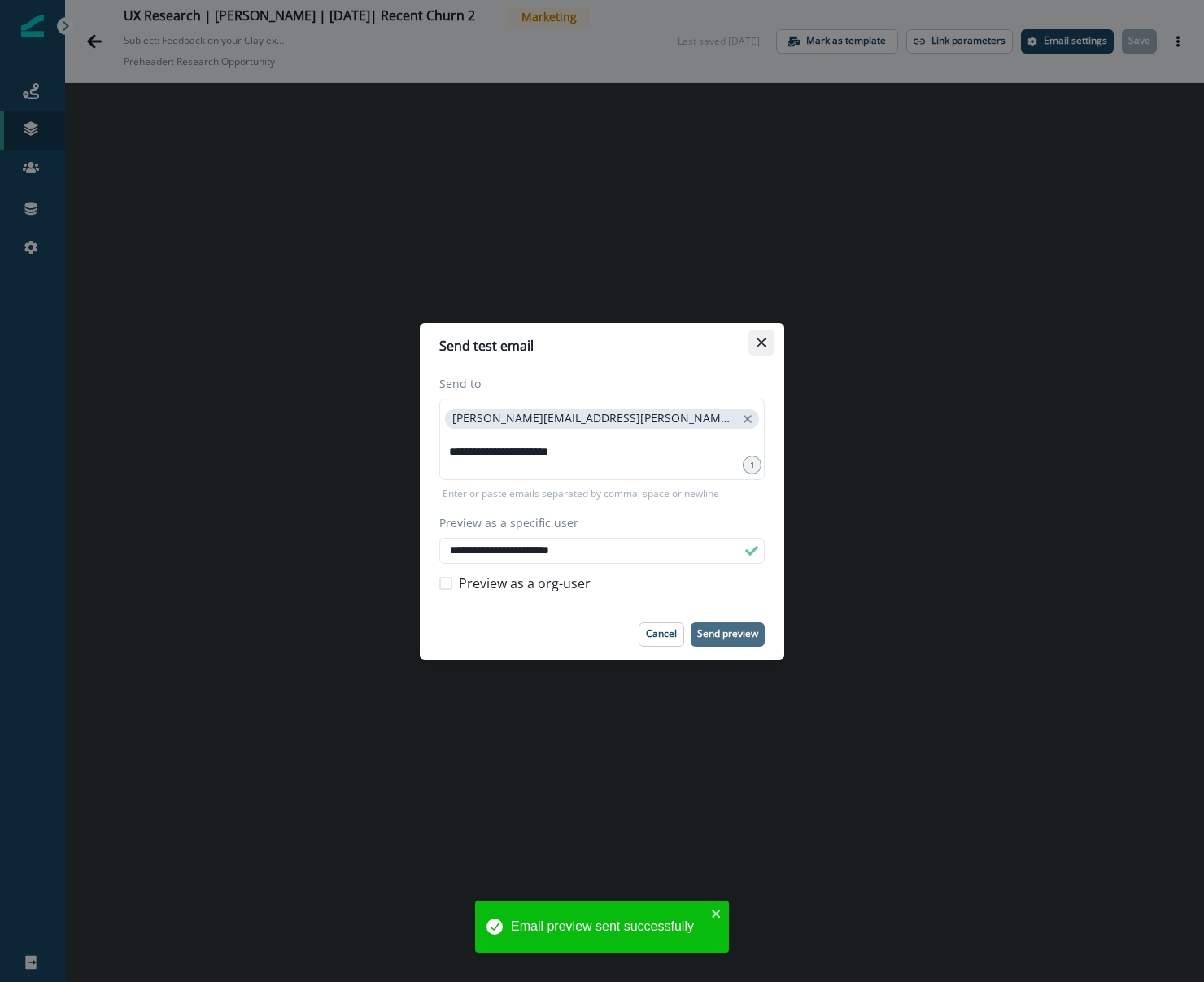
click at [764, 338] on icon "Close" at bounding box center [761, 343] width 10 height 10
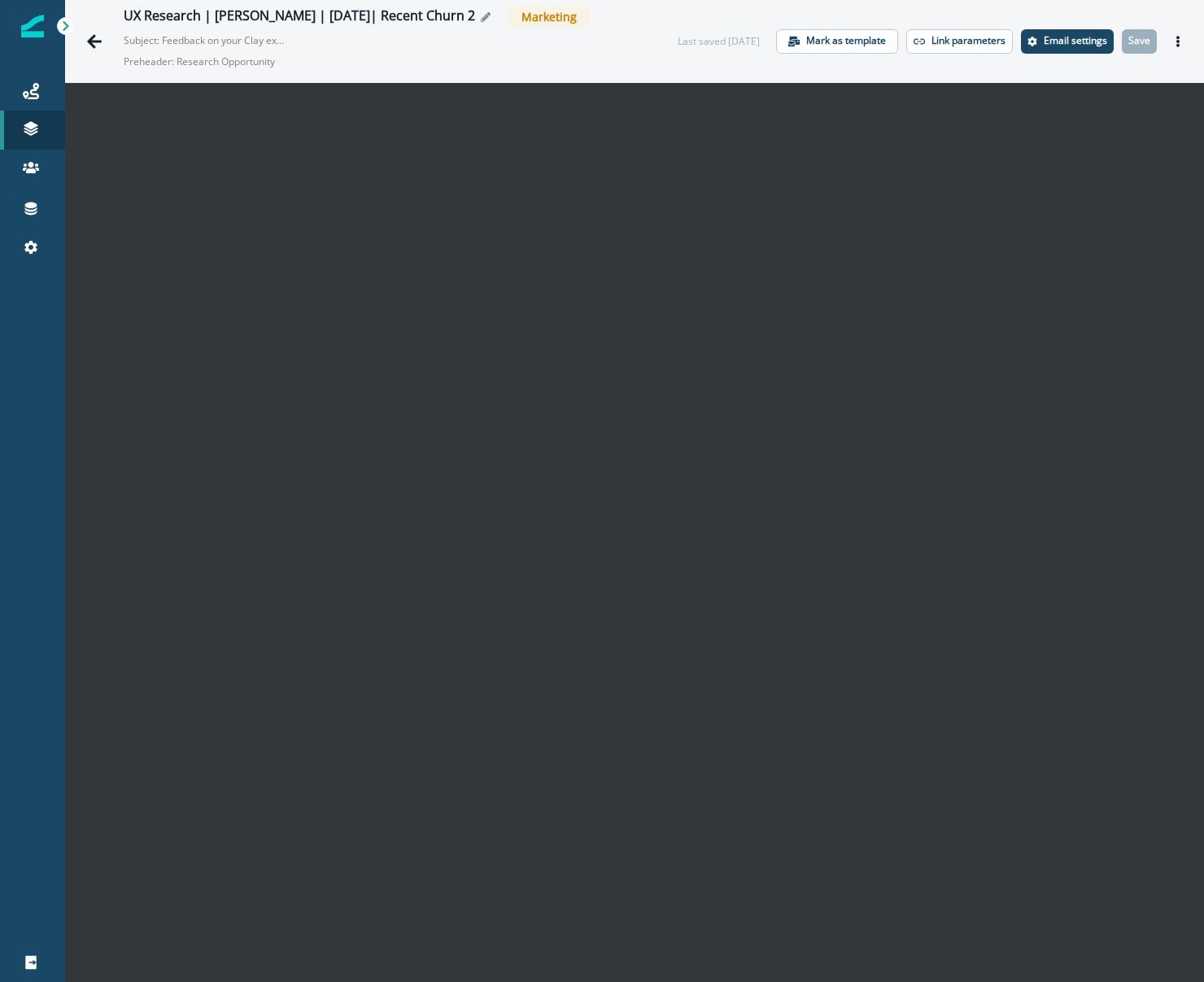
click at [475, 18] on button "Edit name" at bounding box center [485, 17] width 20 height 10
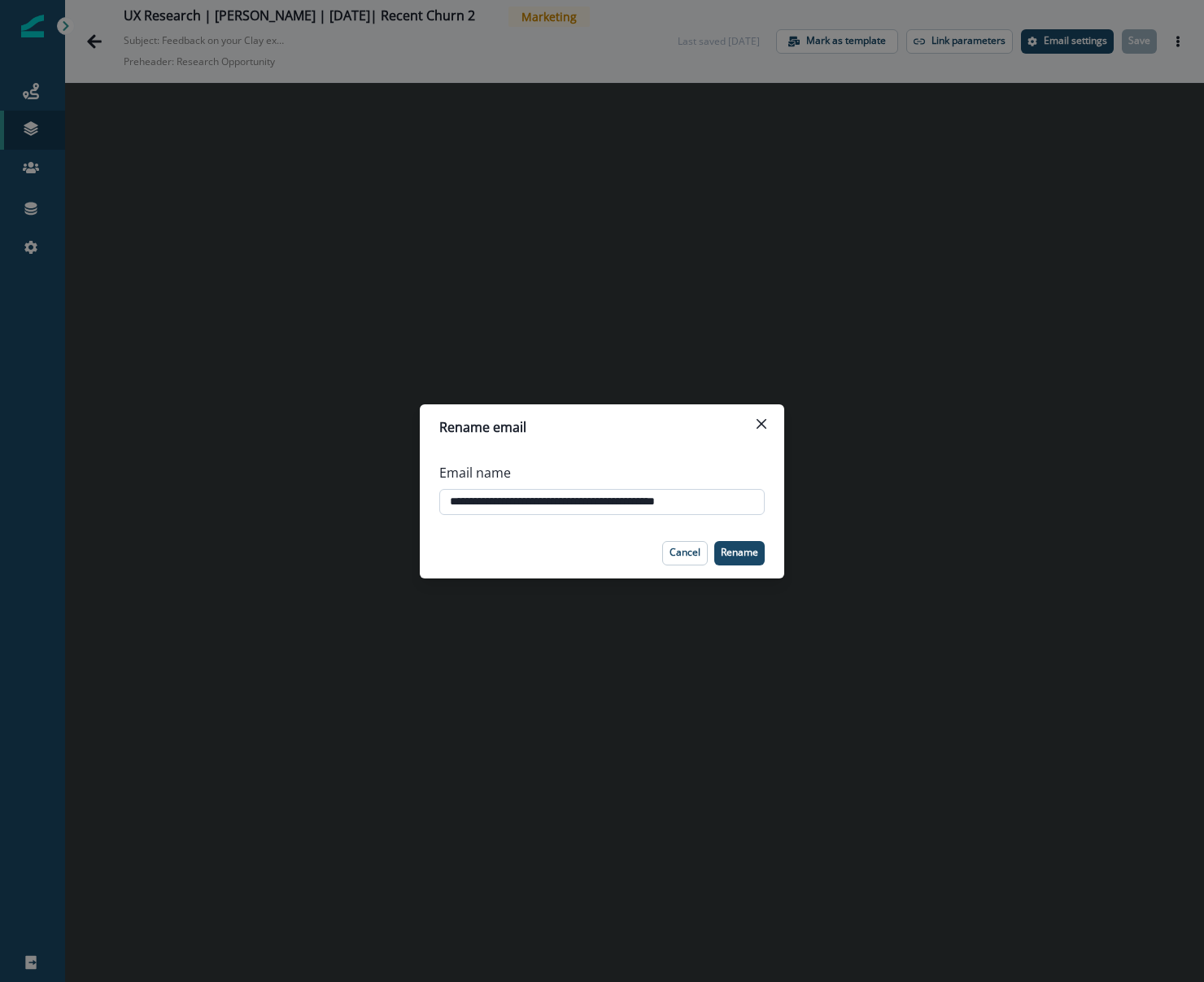
click at [571, 505] on input "**********" at bounding box center [601, 501] width 325 height 26
type input "**********"
click at [753, 547] on p "Rename" at bounding box center [738, 553] width 37 height 11
